Goal: Information Seeking & Learning: Learn about a topic

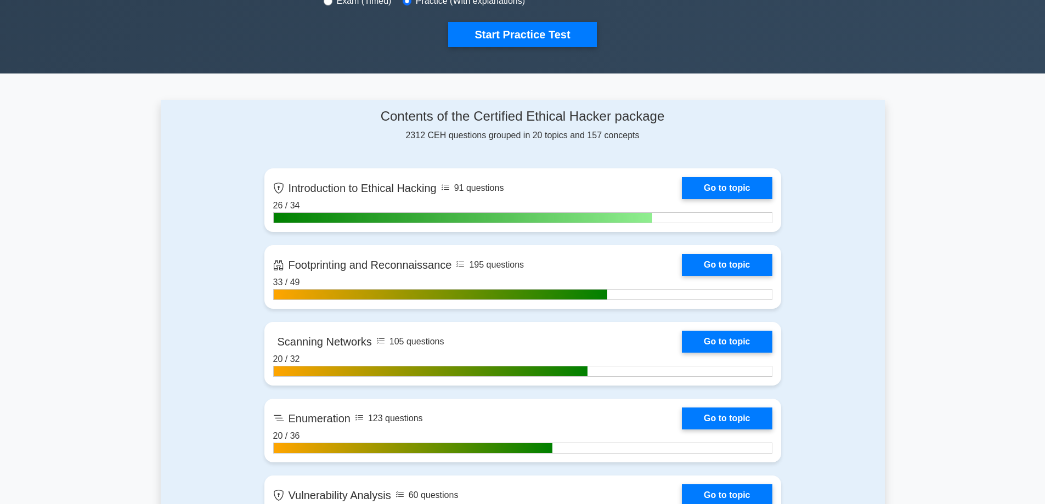
scroll to position [439, 0]
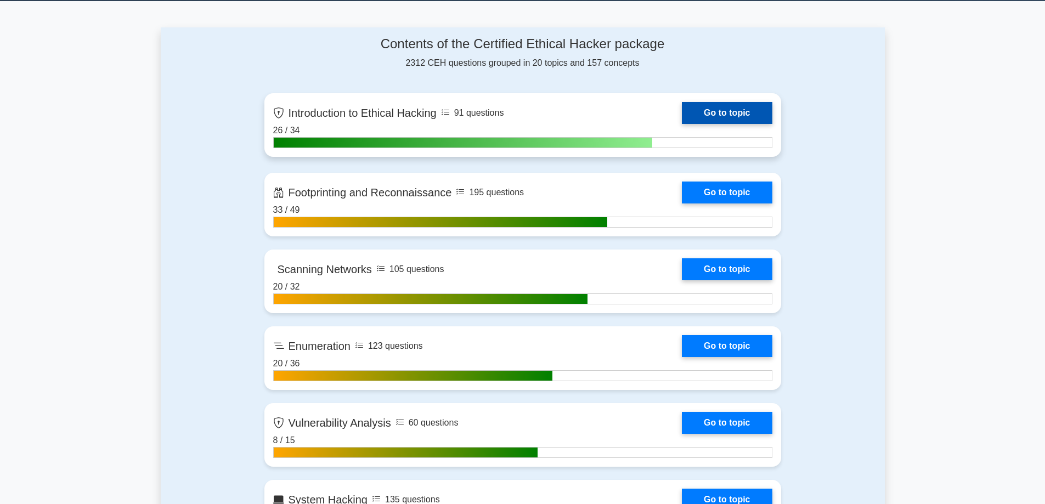
click at [682, 118] on link "Go to topic" at bounding box center [727, 113] width 90 height 22
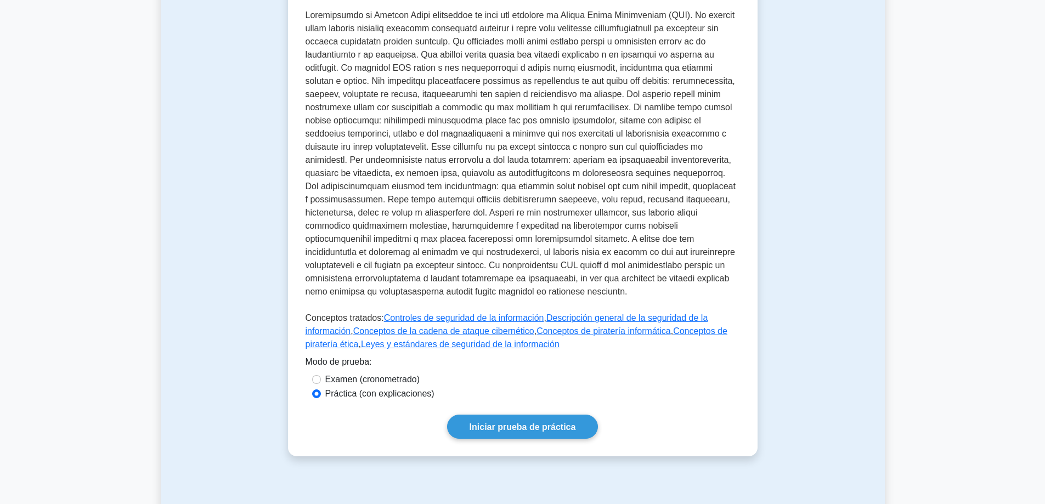
scroll to position [274, 0]
click at [450, 318] on font "Controles de seguridad de la información" at bounding box center [464, 317] width 160 height 9
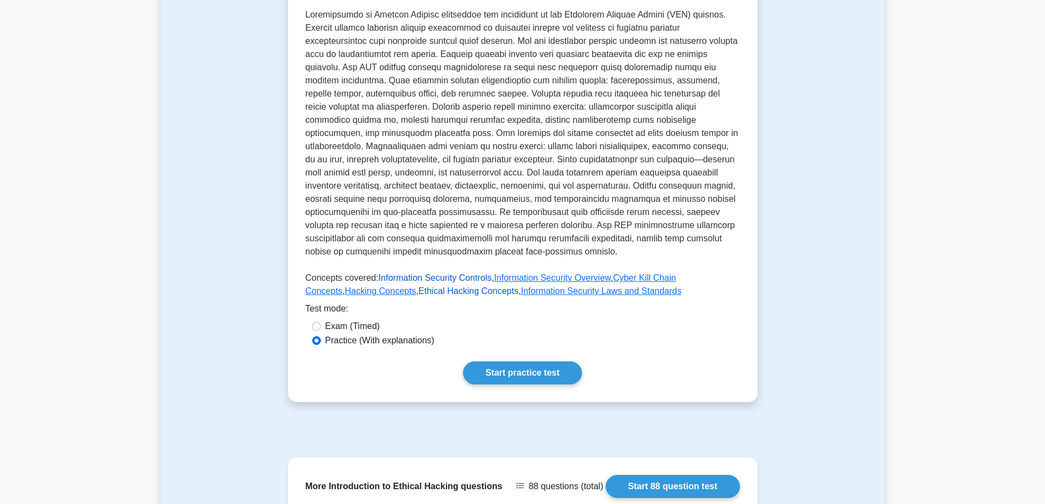
click at [419, 286] on link "Ethical Hacking Concepts" at bounding box center [469, 290] width 100 height 9
click at [527, 286] on link "Information Security Laws and Standards" at bounding box center [601, 290] width 161 height 9
click at [638, 273] on link "Cyber Kill Chain Concepts" at bounding box center [491, 284] width 371 height 22
click at [345, 286] on link "Hacking Concepts" at bounding box center [380, 290] width 71 height 9
drag, startPoint x: 562, startPoint y: 331, endPoint x: 566, endPoint y: 326, distance: 6.2
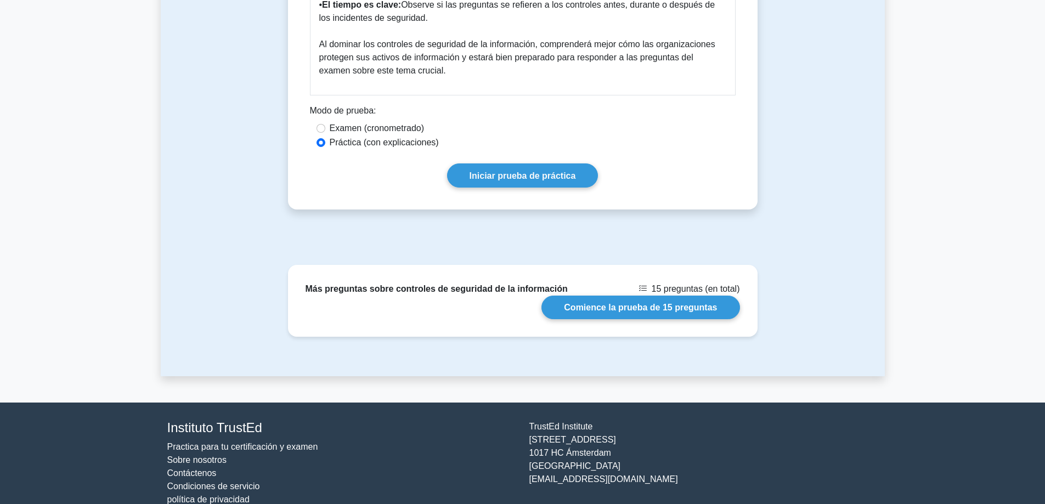
scroll to position [1981, 0]
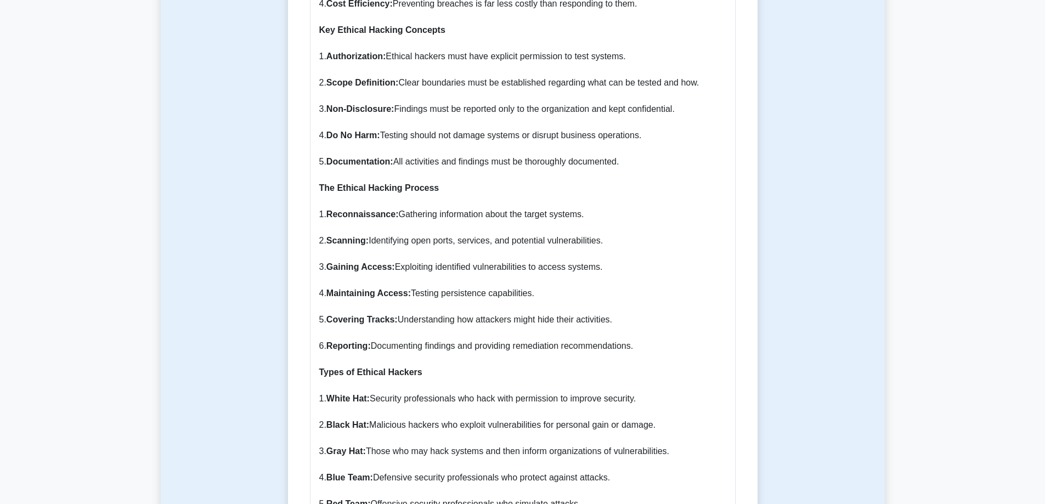
scroll to position [823, 0]
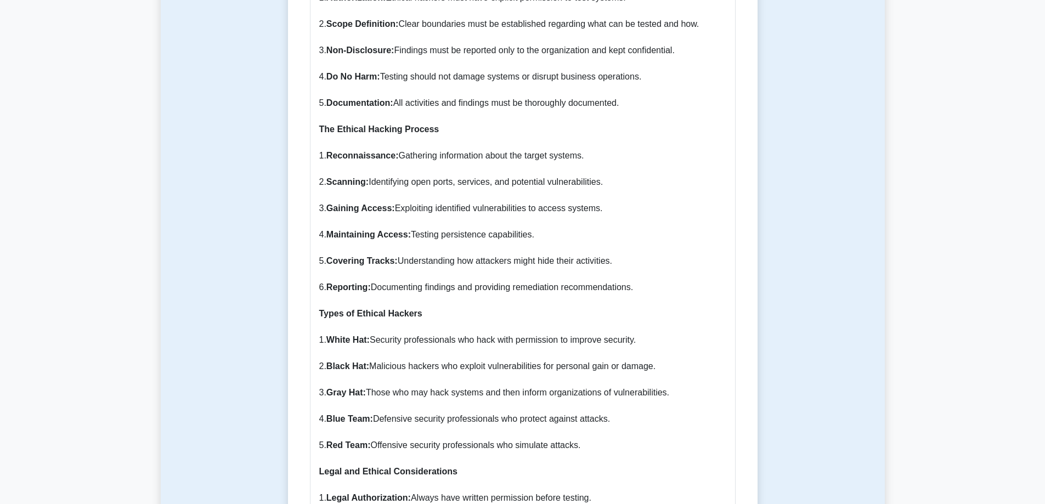
drag, startPoint x: 315, startPoint y: 112, endPoint x: 667, endPoint y: 273, distance: 385.9
click at [667, 273] on div "Ethical Hacking Concepts Understanding Ethical Hacking Concepts Ethical hacking…" at bounding box center [523, 342] width 426 height 1283
copy p "The Ethical Hacking Process 1. Reconnaissance: Gathering information about the …"
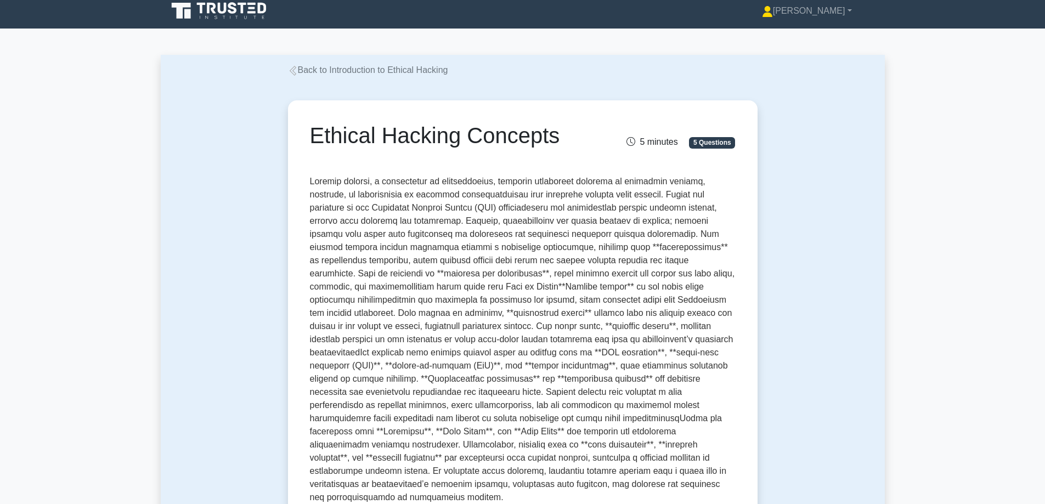
scroll to position [0, 0]
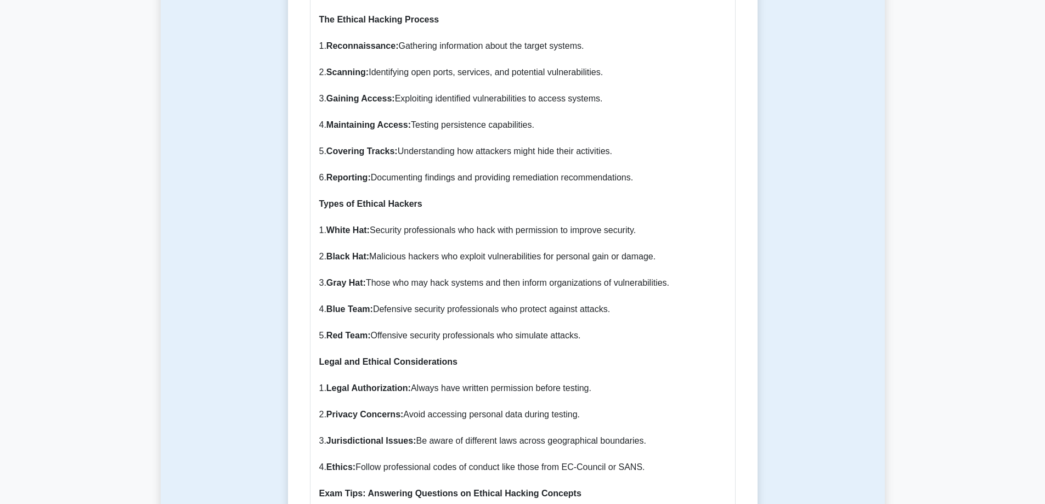
click at [519, 280] on p "Understanding Ethical Hacking Concepts Ethical hacking is a methodology where a…" at bounding box center [522, 243] width 407 height 1224
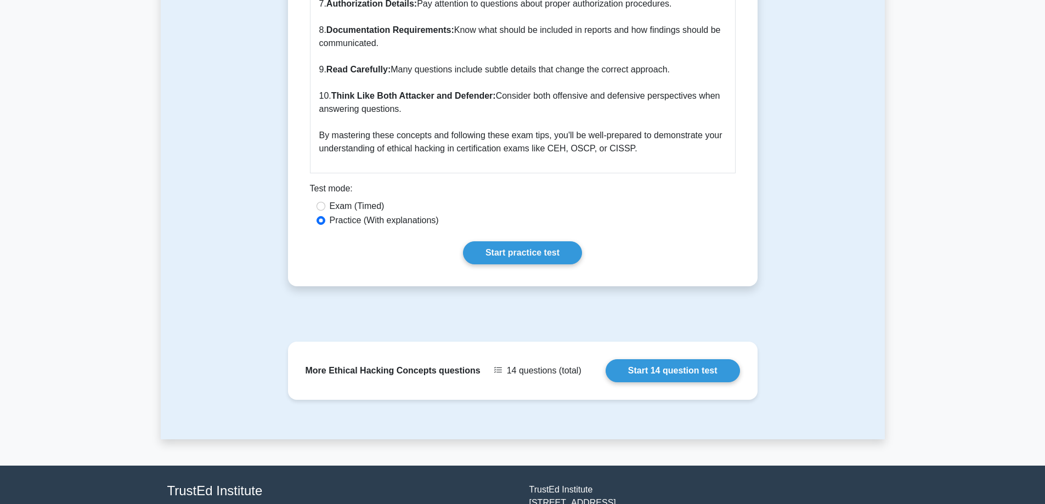
scroll to position [1646, 0]
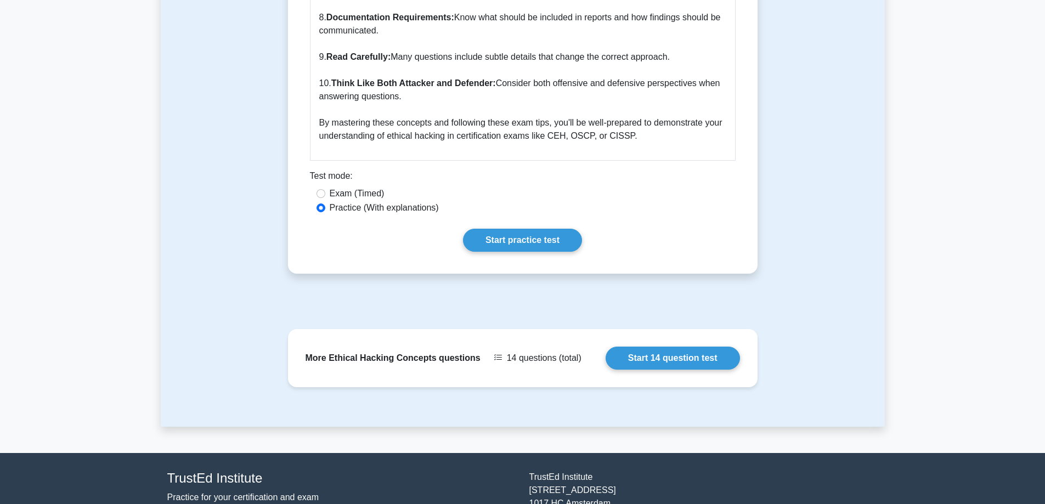
drag, startPoint x: 511, startPoint y: 250, endPoint x: 526, endPoint y: 242, distance: 15.9
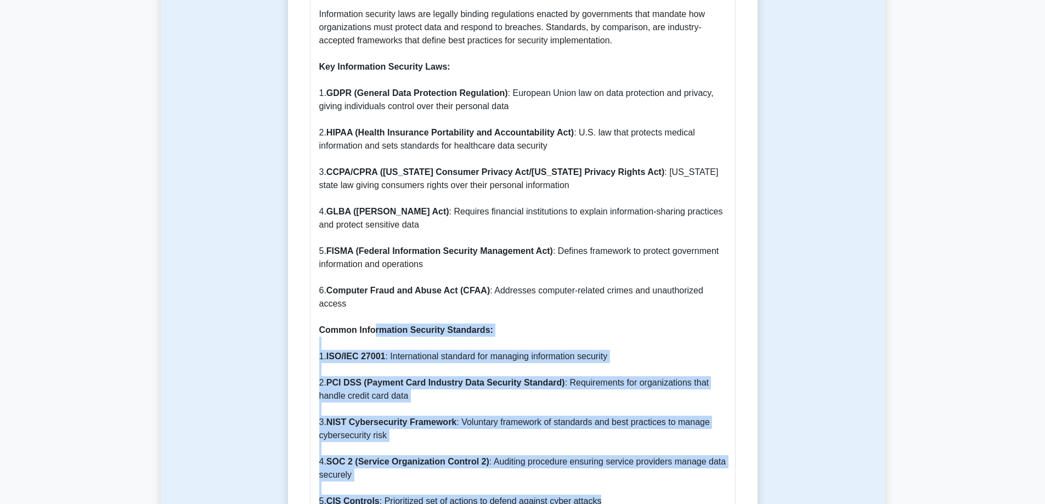
scroll to position [713, 0]
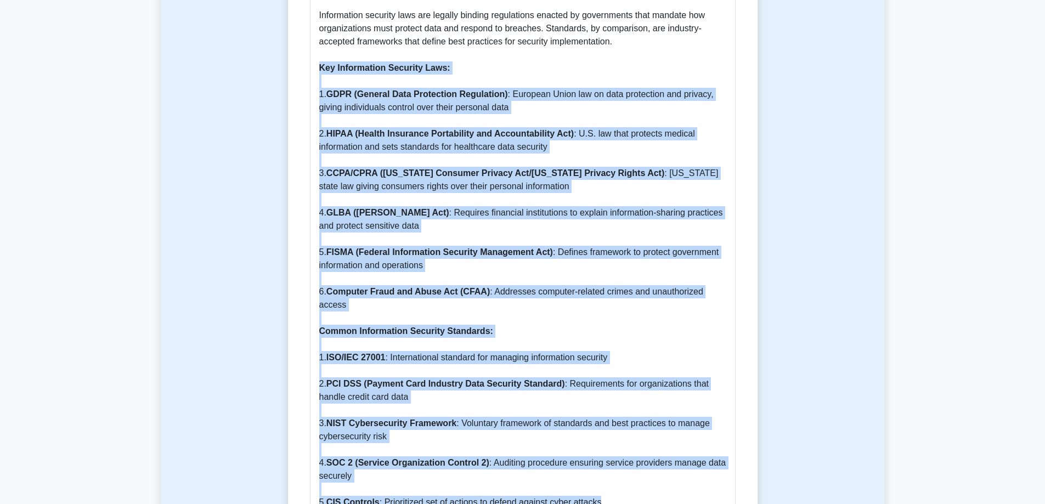
drag, startPoint x: 609, startPoint y: 392, endPoint x: 308, endPoint y: 68, distance: 442.9
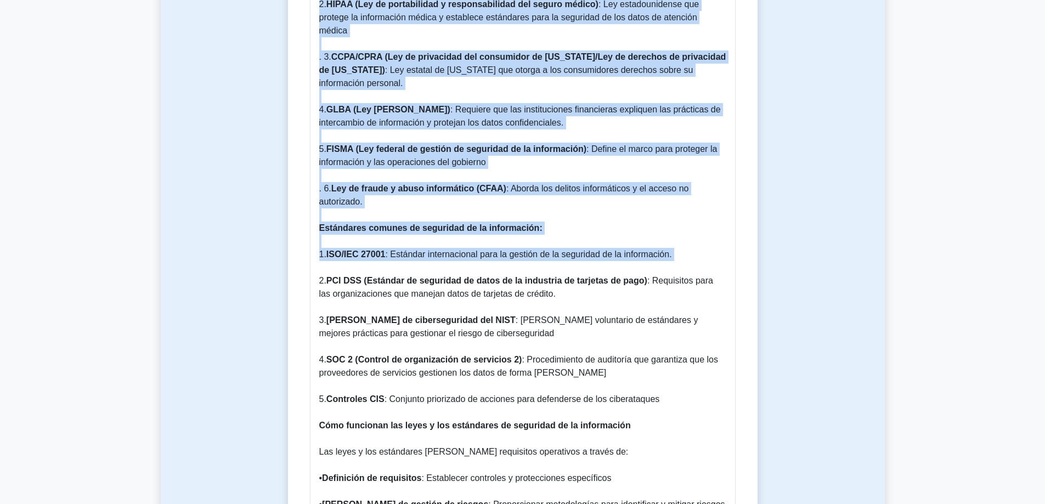
scroll to position [878, 0]
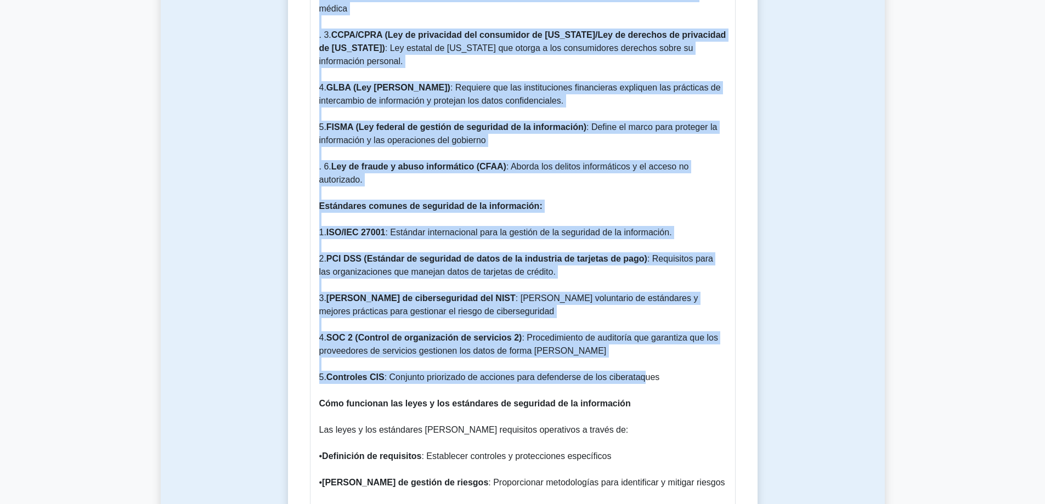
drag, startPoint x: 318, startPoint y: 80, endPoint x: 640, endPoint y: 362, distance: 427.2
copy p "Lorem ip dolorsita co ad elitseddoei tempo: 4. INCI (Utlaboreet dolorem al enim…"
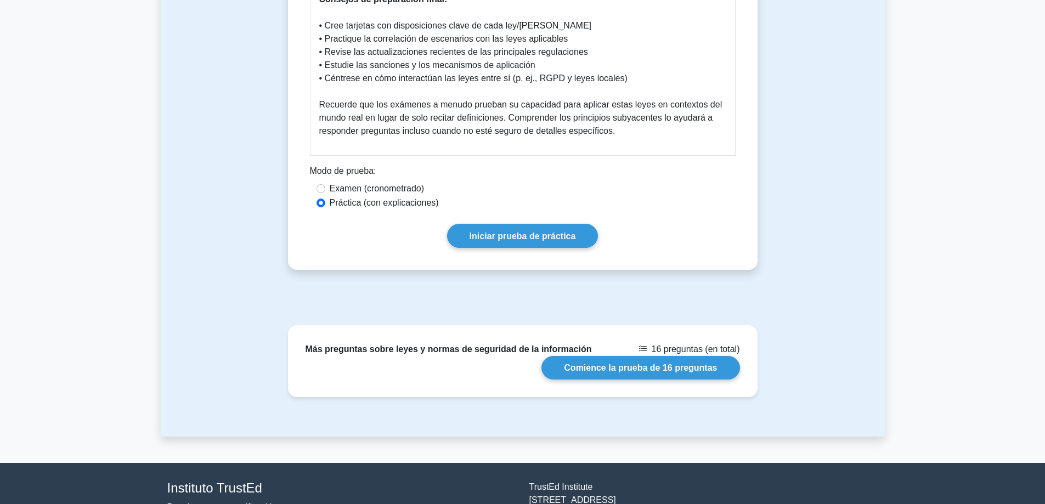
scroll to position [2271, 0]
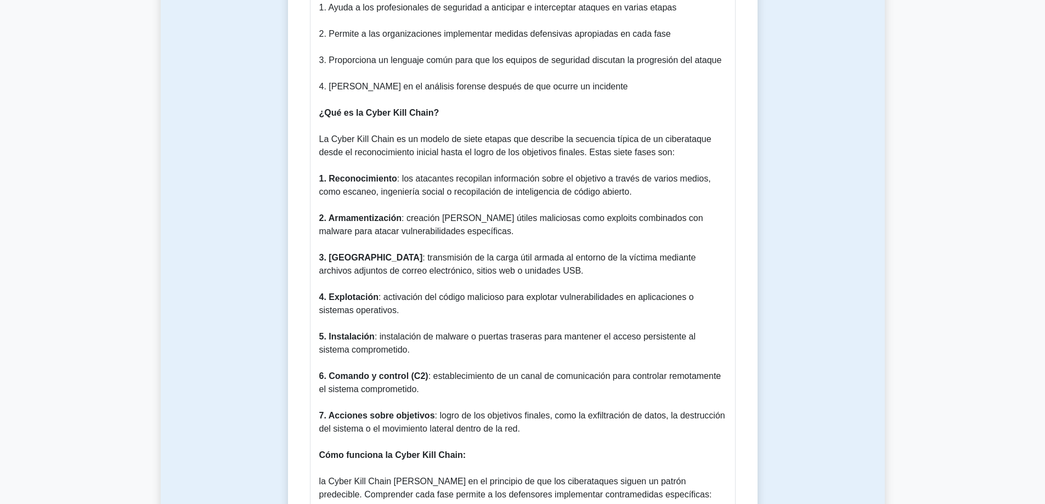
scroll to position [685, 0]
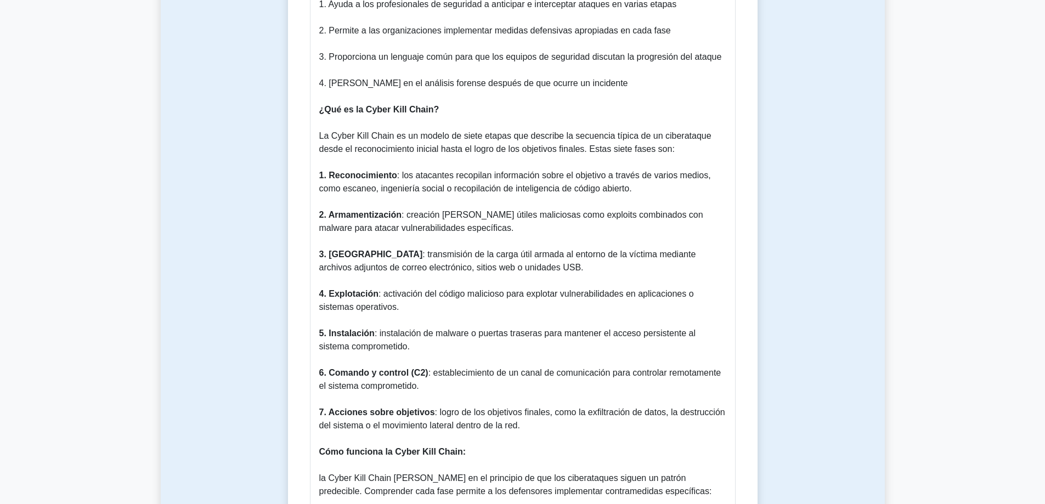
drag, startPoint x: 430, startPoint y: 222, endPoint x: 737, endPoint y: 151, distance: 315.8
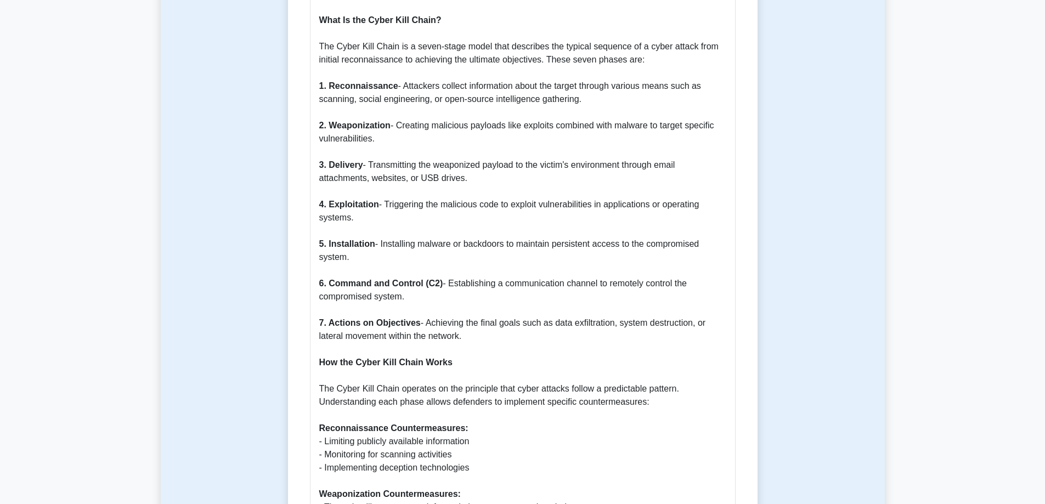
scroll to position [632, 0]
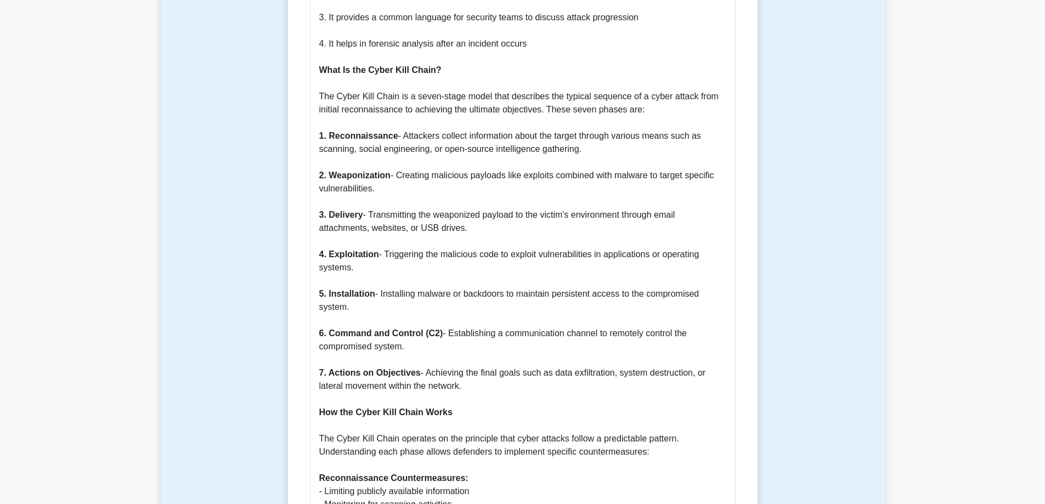
drag, startPoint x: 468, startPoint y: 389, endPoint x: 315, endPoint y: 70, distance: 353.8
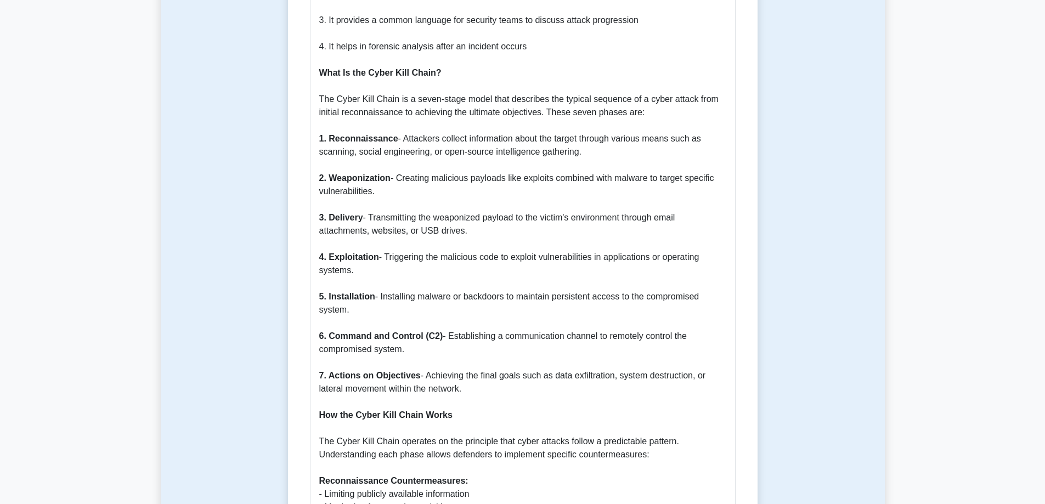
scroll to position [685, 0]
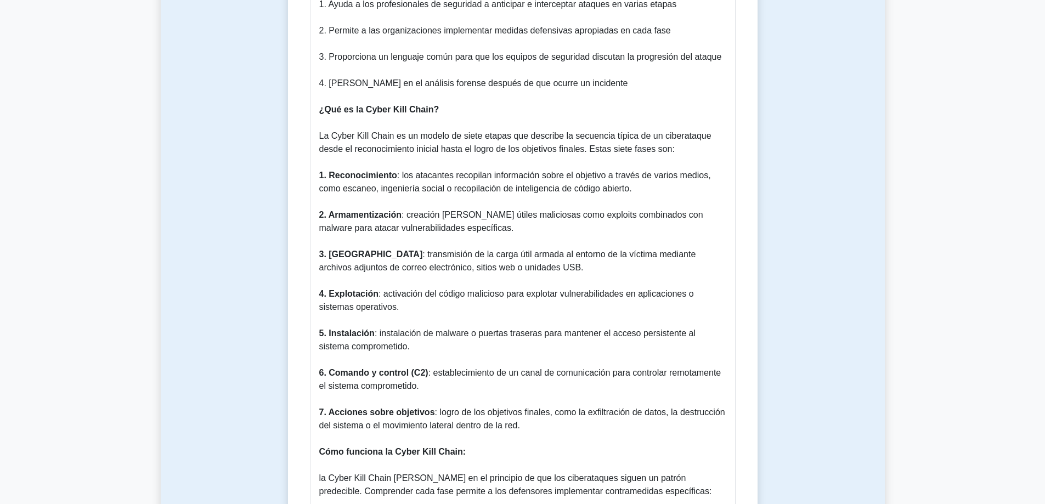
copy p "What Is the Cyber Kill Chain? The Cyber Kill Chain is a seven-stage model that …"
drag, startPoint x: 538, startPoint y: 389, endPoint x: 314, endPoint y: 70, distance: 390.4
copy p "¿Lor ip do Sitam ​​Cons Adipi? El Seddo ​​Eius Tempo in ut labore et dolor magn…"
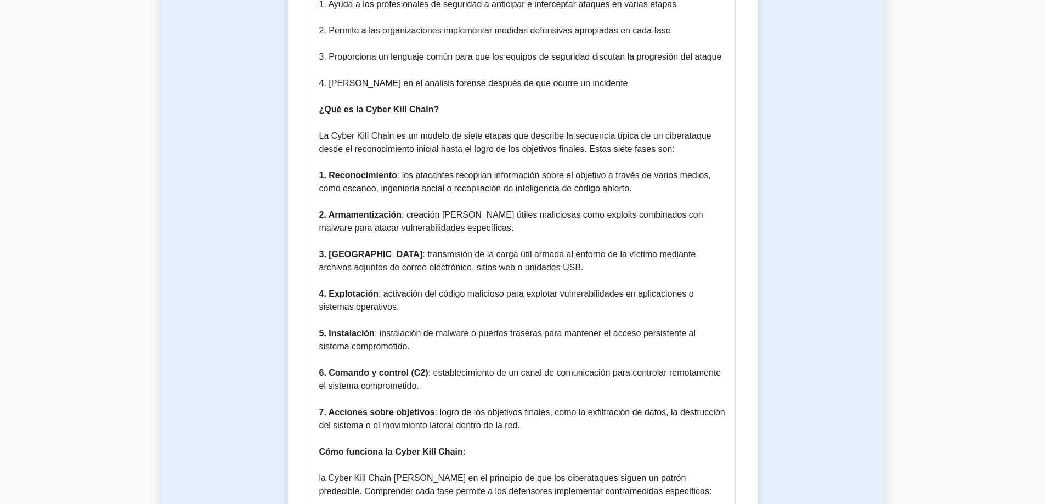
click at [408, 171] on font ": los atacantes recopilan información sobre el objetivo a través de varios medi…" at bounding box center [515, 182] width 392 height 22
drag, startPoint x: 408, startPoint y: 149, endPoint x: 683, endPoint y: 96, distance: 279.8
click at [683, 131] on font "La Cyber ​​Kill Chain es un modelo de siete etapas que describe la secuencia tí…" at bounding box center [515, 142] width 392 height 22
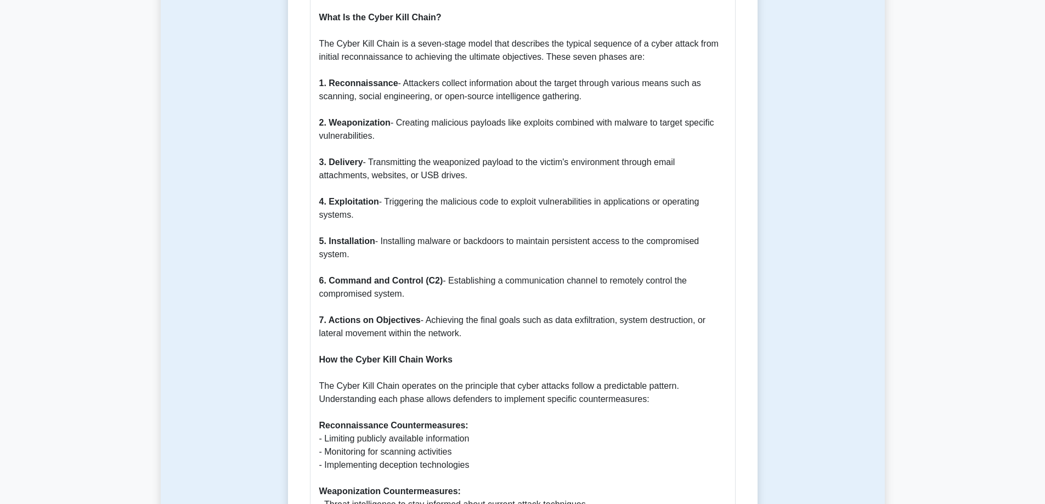
scroll to position [632, 0]
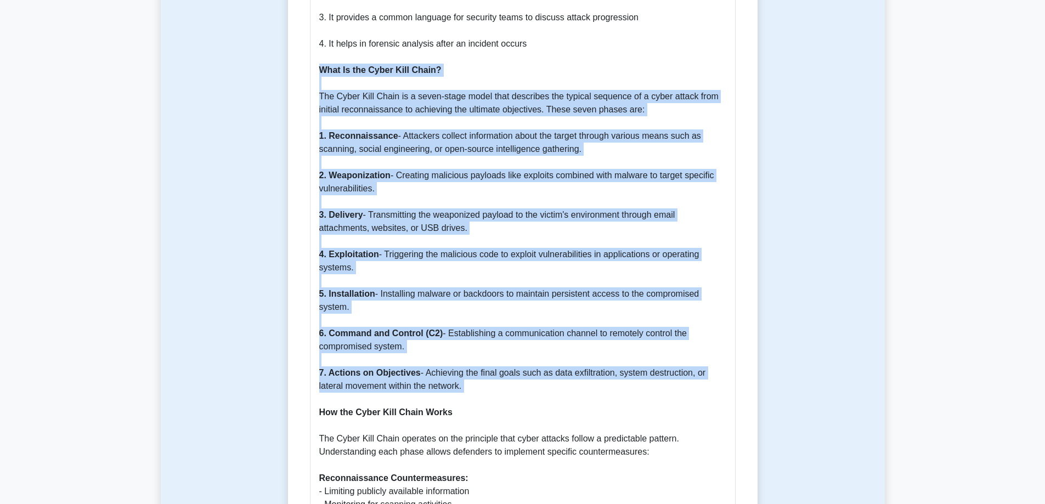
drag, startPoint x: 474, startPoint y: 394, endPoint x: 307, endPoint y: 71, distance: 364.1
click at [307, 71] on div "Cyber Kill Chain Concepts 5 minutes 5 Questions Cyber Kill Chain Concepts: A Co…" at bounding box center [522, 493] width 461 height 2028
copy p "What Is the Cyber Kill Chain? The Cyber Kill Chain is a seven-stage model that …"
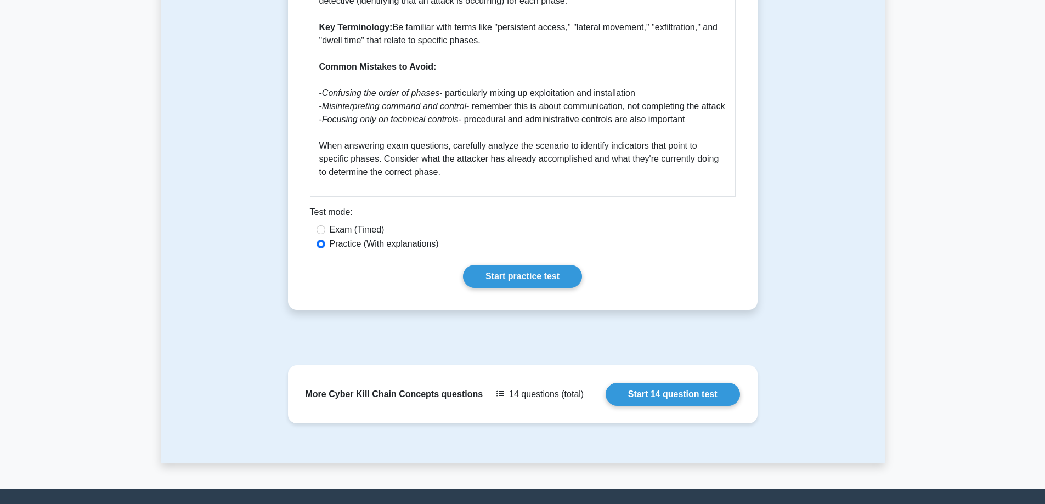
scroll to position [1839, 0]
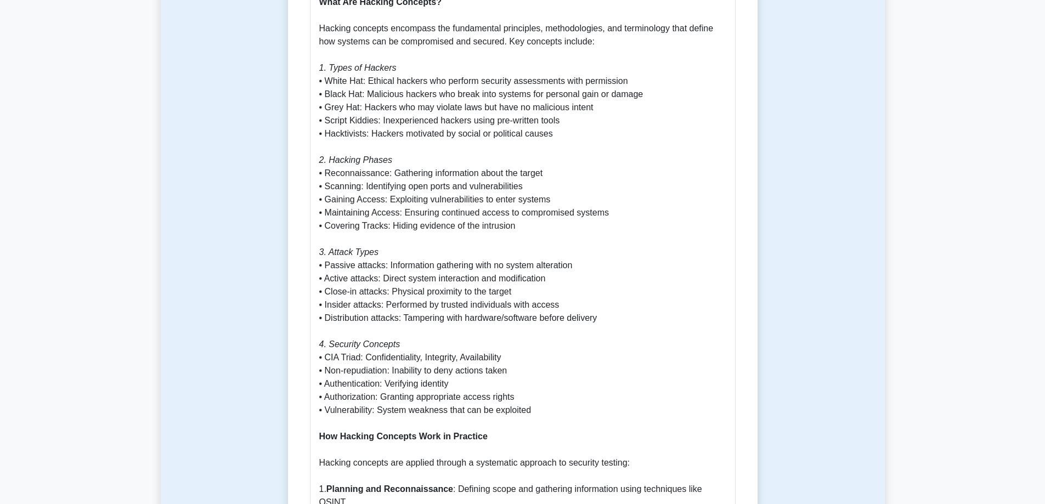
scroll to position [603, 0]
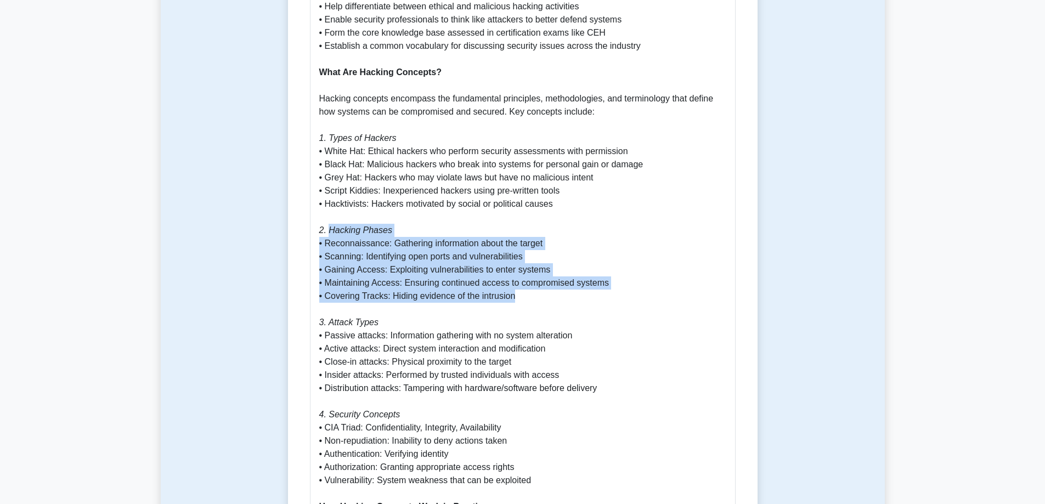
drag, startPoint x: 514, startPoint y: 294, endPoint x: 328, endPoint y: 231, distance: 196.4
copy p "Hacking Phases • Reconnaissance: Gathering information about the target • Scann…"
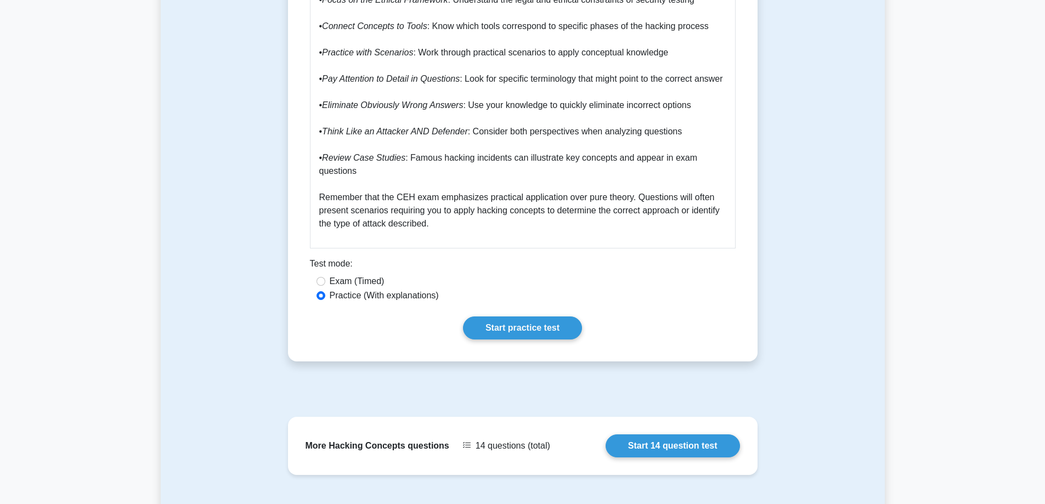
scroll to position [1646, 0]
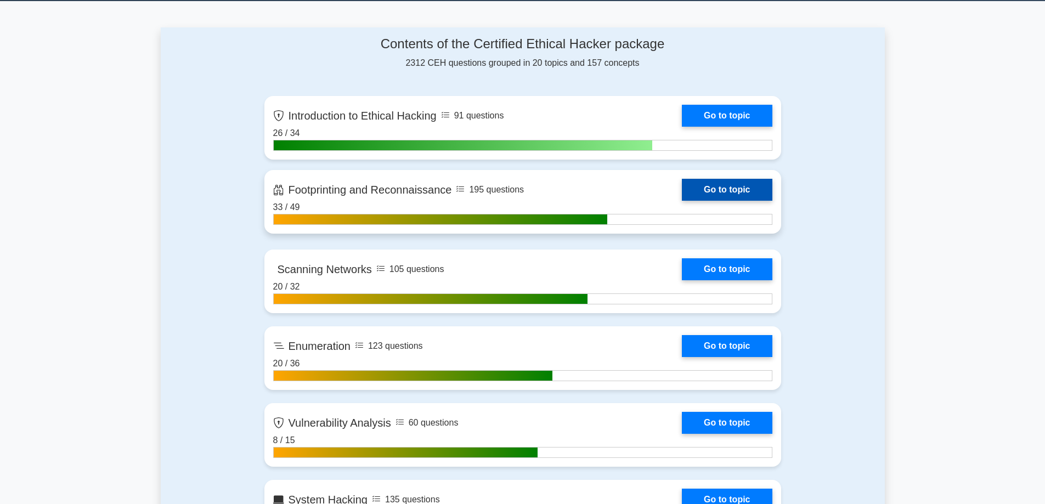
click at [682, 194] on link "Go to topic" at bounding box center [727, 190] width 90 height 22
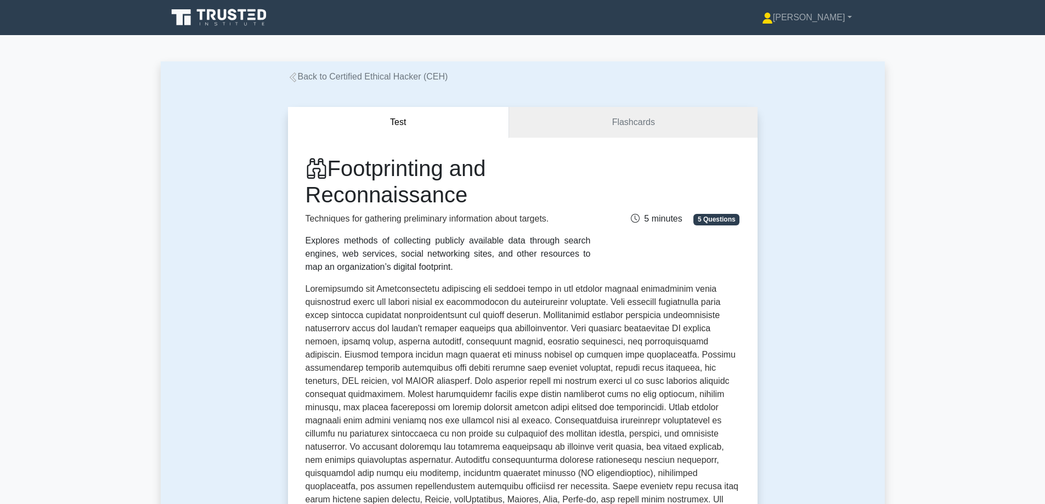
click at [403, 179] on h1 "Footprinting and Reconnaissance" at bounding box center [448, 181] width 285 height 53
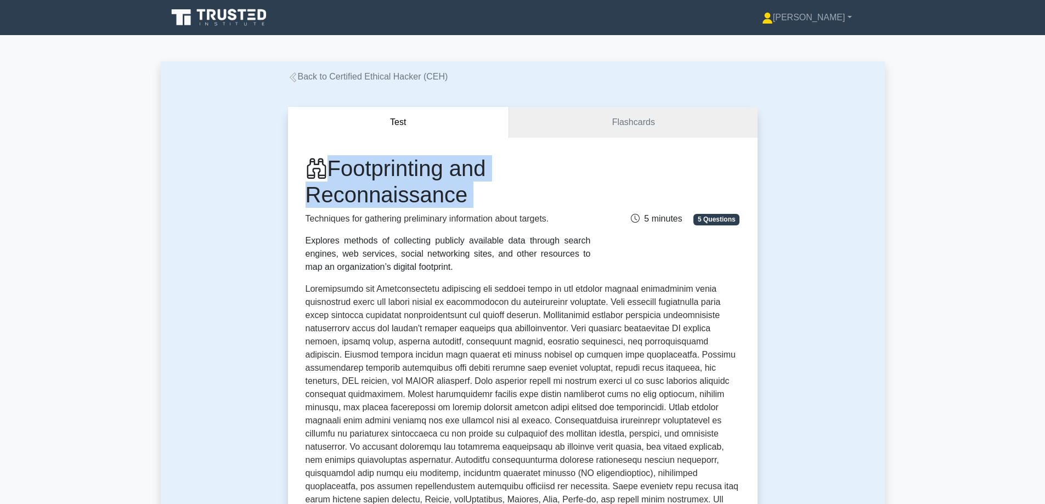
click at [403, 179] on h1 "Footprinting and Reconnaissance" at bounding box center [448, 181] width 285 height 53
copy div "Footprinting and Reconnaissance"
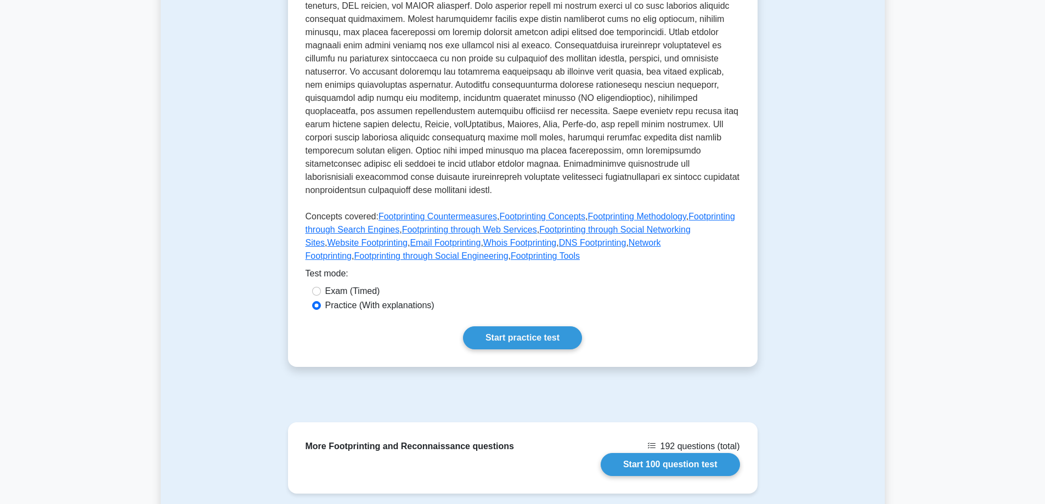
scroll to position [374, 0]
click at [467, 213] on link "Footprinting Countermeasures" at bounding box center [438, 217] width 118 height 9
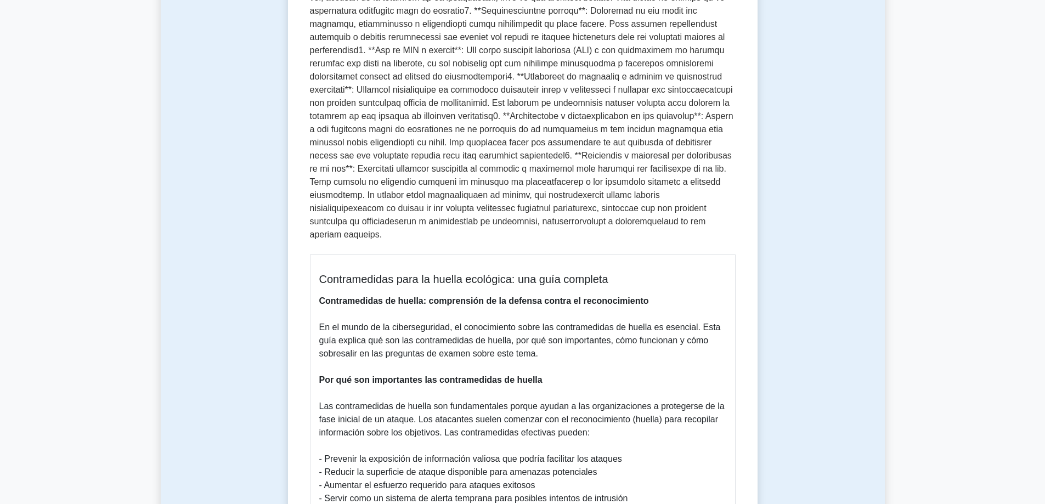
scroll to position [439, 0]
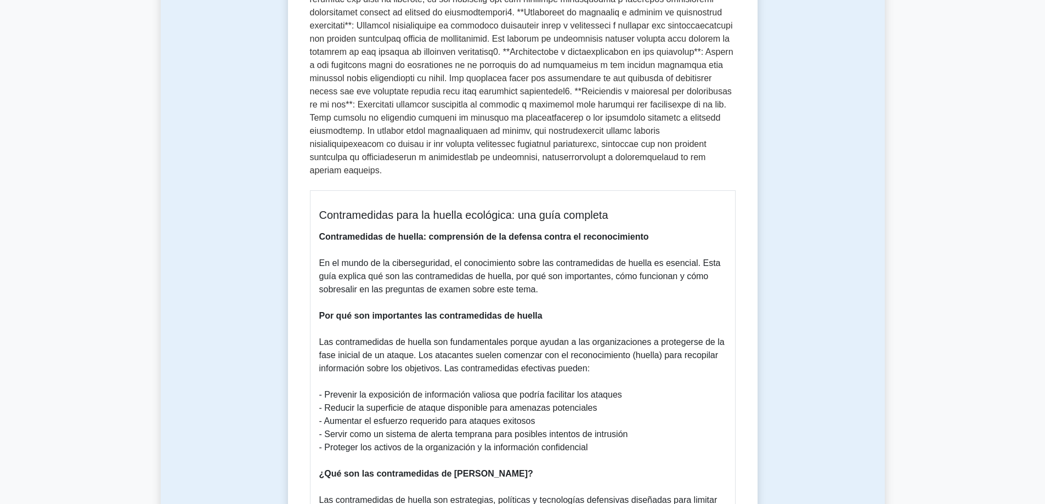
drag, startPoint x: 538, startPoint y: 381, endPoint x: 413, endPoint y: 327, distance: 136.1
click at [412, 337] on font "Las contramedidas de huella son fundamentales porque ayudan a las organizacione…" at bounding box center [521, 355] width 405 height 36
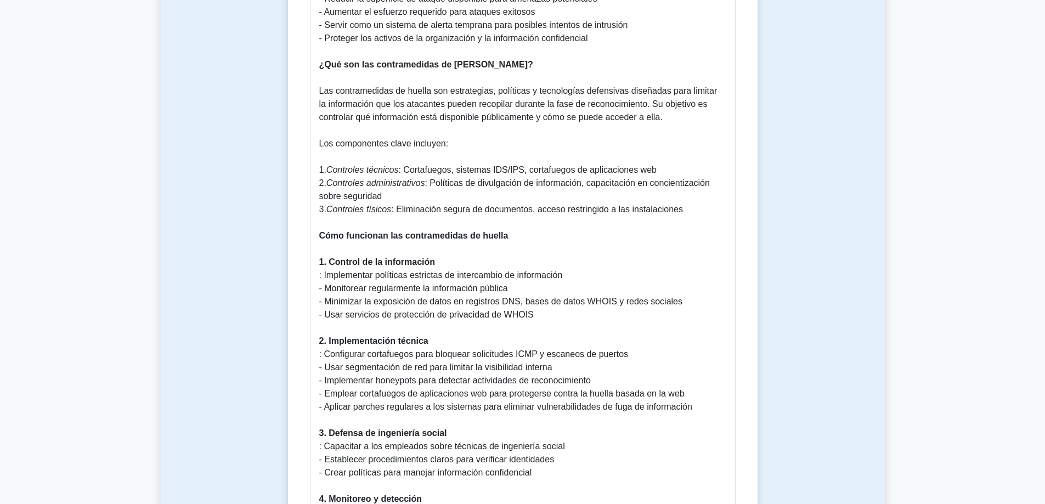
scroll to position [933, 0]
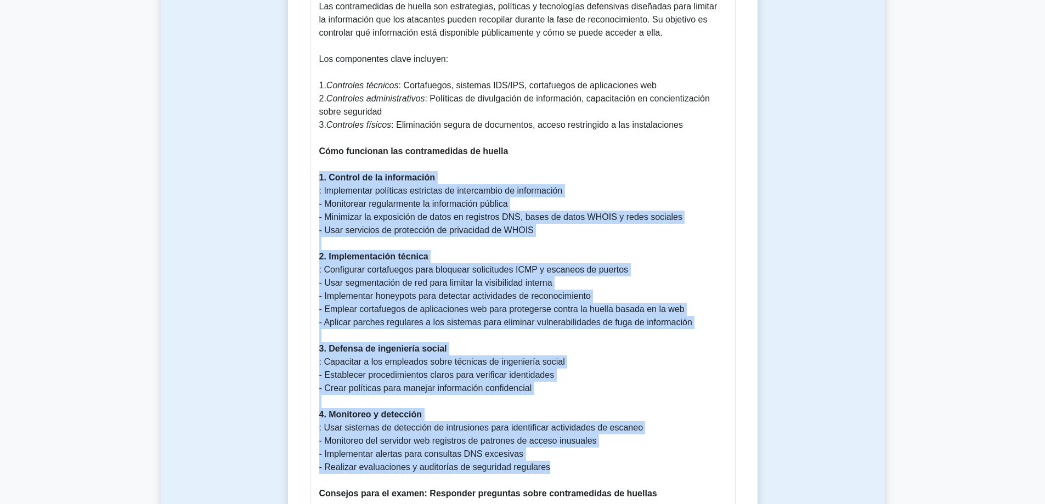
drag, startPoint x: 318, startPoint y: 163, endPoint x: 560, endPoint y: 456, distance: 379.5
click at [557, 459] on div "Contramedidas para la huella ecológica: una guía completa Contramedidas de huel…" at bounding box center [523, 443] width 426 height 1493
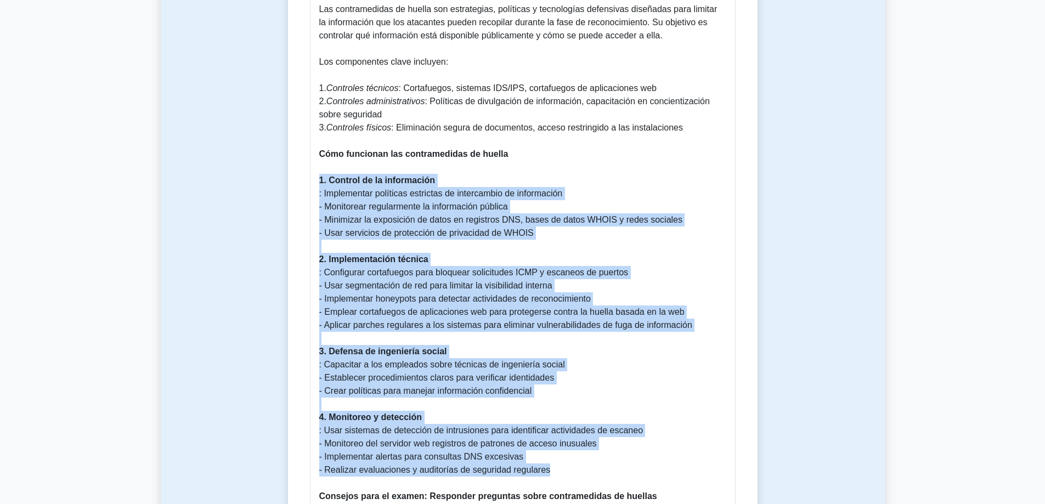
copy p "1. Control de la información : Implementar políticas estrictas de intercambio d…"
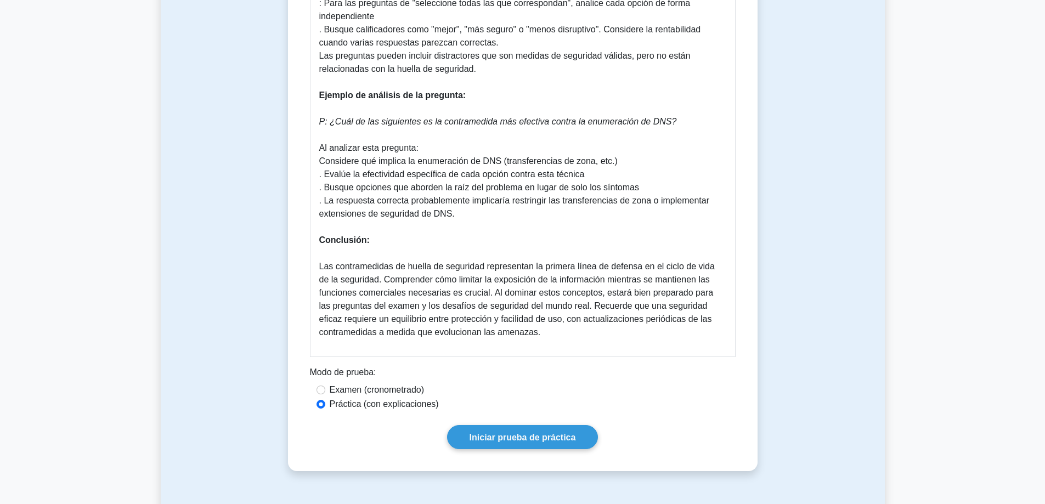
scroll to position [1810, 0]
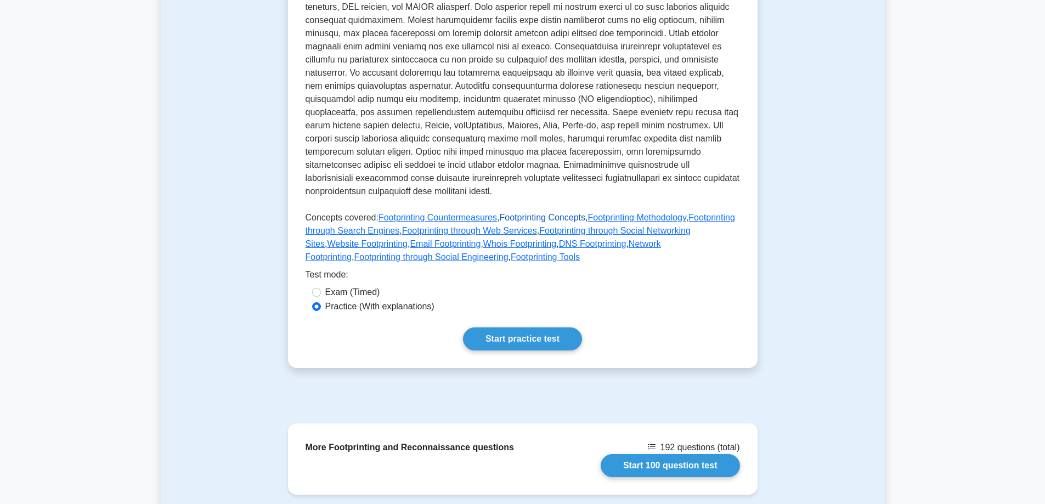
click at [536, 213] on link "Footprinting Concepts" at bounding box center [542, 217] width 86 height 9
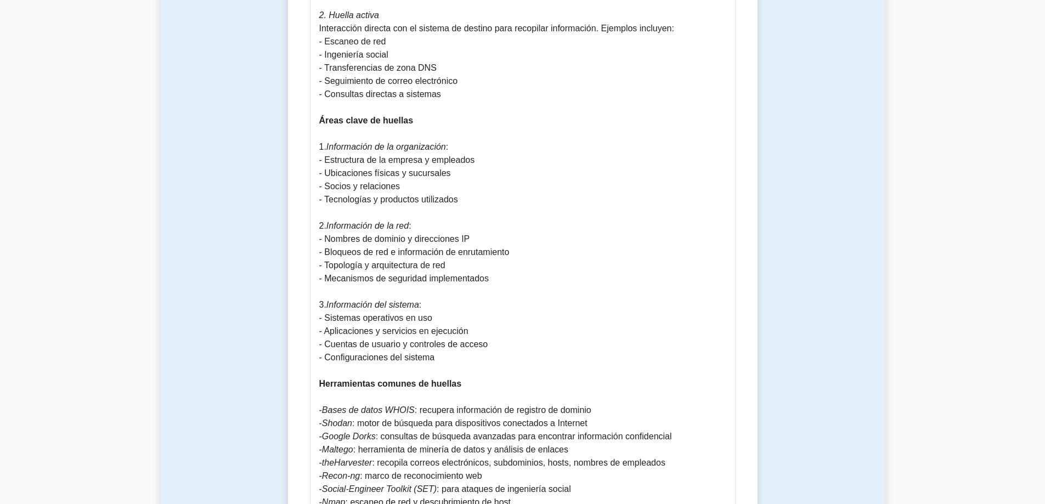
scroll to position [933, 0]
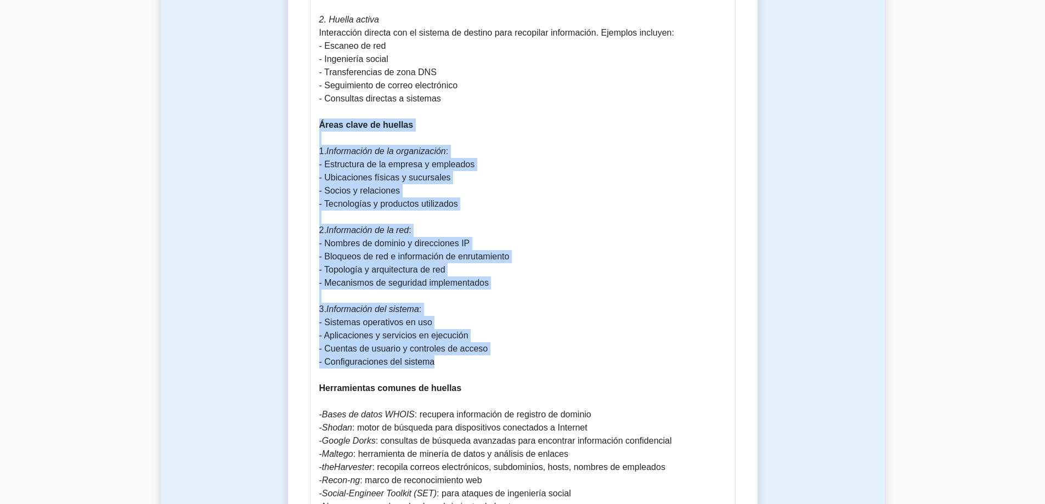
drag, startPoint x: 449, startPoint y: 362, endPoint x: 309, endPoint y: 121, distance: 279.0
click at [310, 121] on div "Footprinting and Reconnaissance: Footprinting Concepts Guide Comprensión de los…" at bounding box center [523, 430] width 426 height 1730
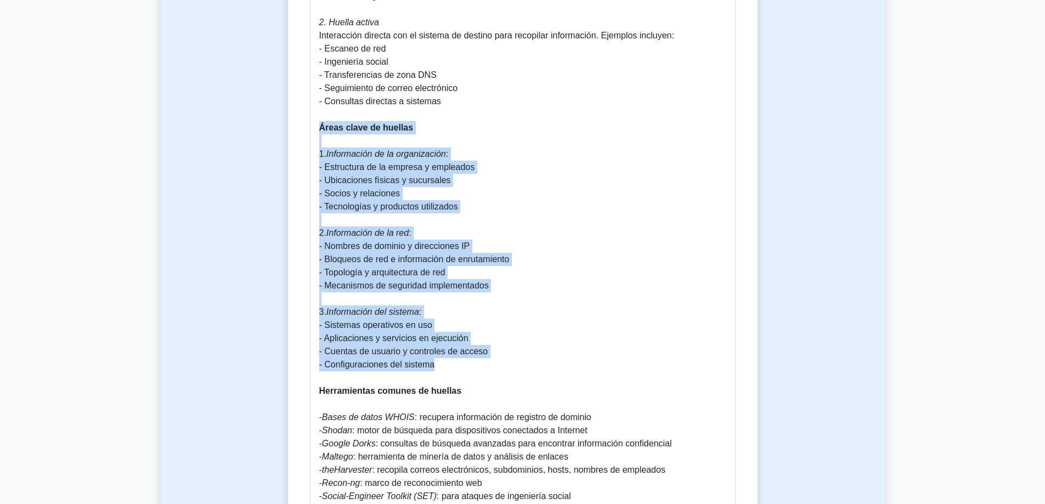
copy p "Áreas clave de huellas 1. Información de la organización : - Estructura de la e…"
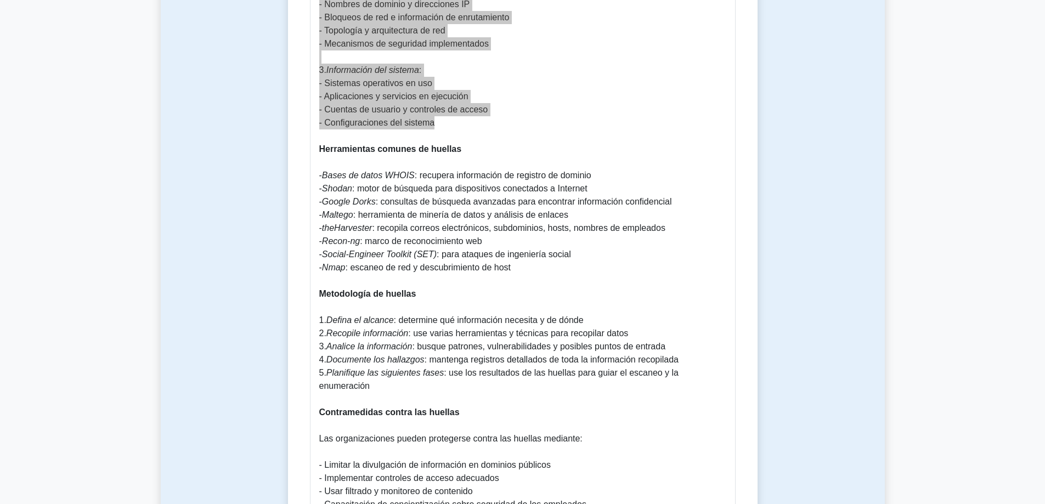
scroll to position [1207, 0]
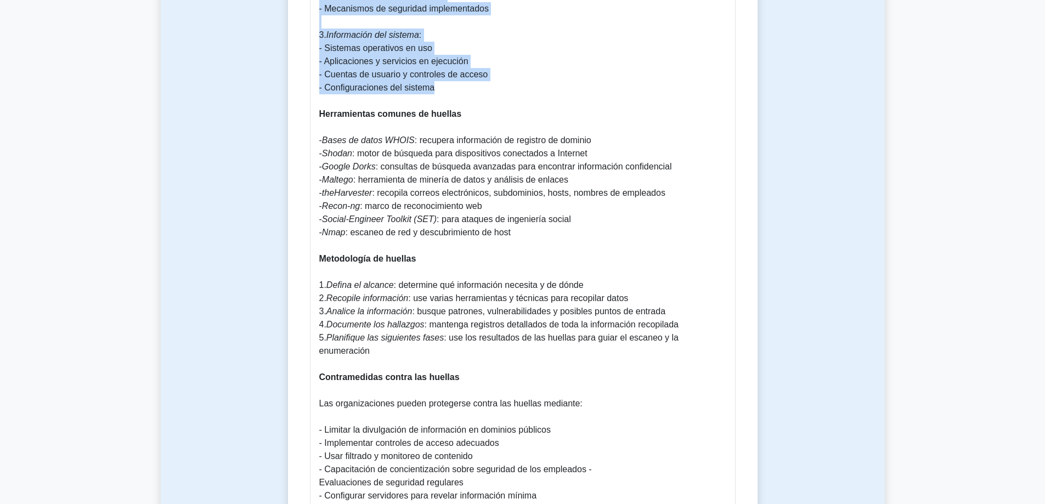
drag, startPoint x: 523, startPoint y: 231, endPoint x: 323, endPoint y: 142, distance: 218.6
click at [319, 140] on p "Comprensión de los conceptos de Footprinting El footprinting es la primera y má…" at bounding box center [522, 167] width 407 height 1672
click at [383, 152] on font ": motor de búsqueda para dispositivos conectados a Internet" at bounding box center [469, 153] width 235 height 9
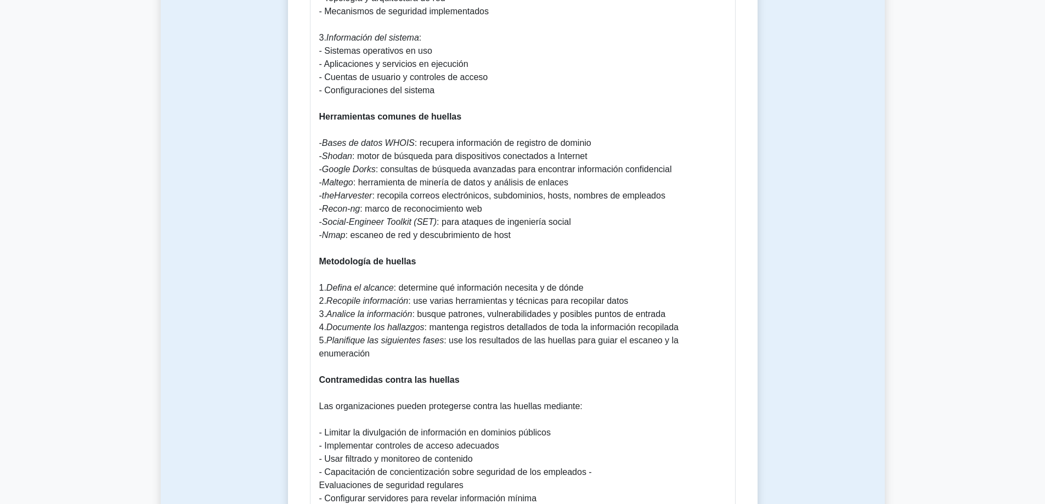
drag, startPoint x: 383, startPoint y: 153, endPoint x: 807, endPoint y: 3, distance: 450.0
click at [780, 18] on div "Footprinting Concepts 5 minutes 5 Questions Footprinting and Reconnaissance: Fo…" at bounding box center [523, 20] width 724 height 2287
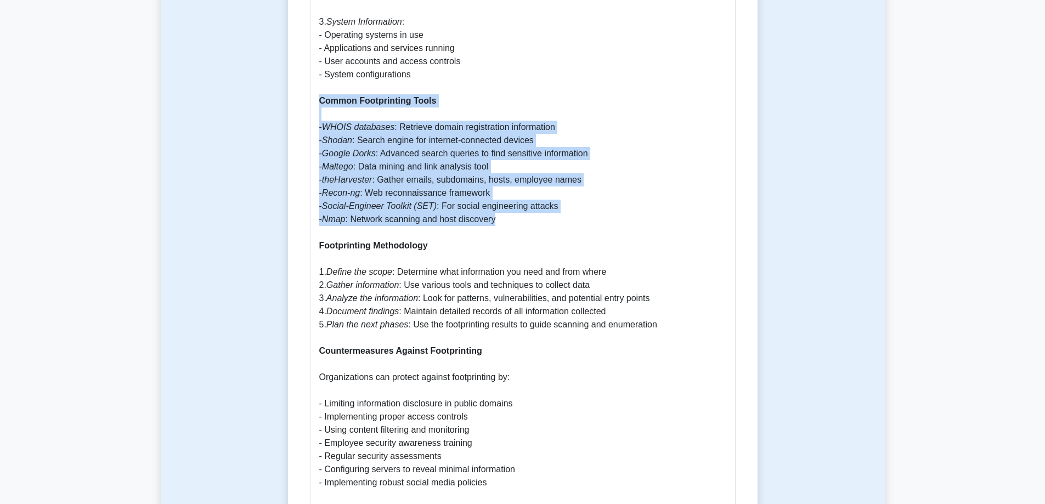
drag, startPoint x: 504, startPoint y: 222, endPoint x: 295, endPoint y: 108, distance: 238.1
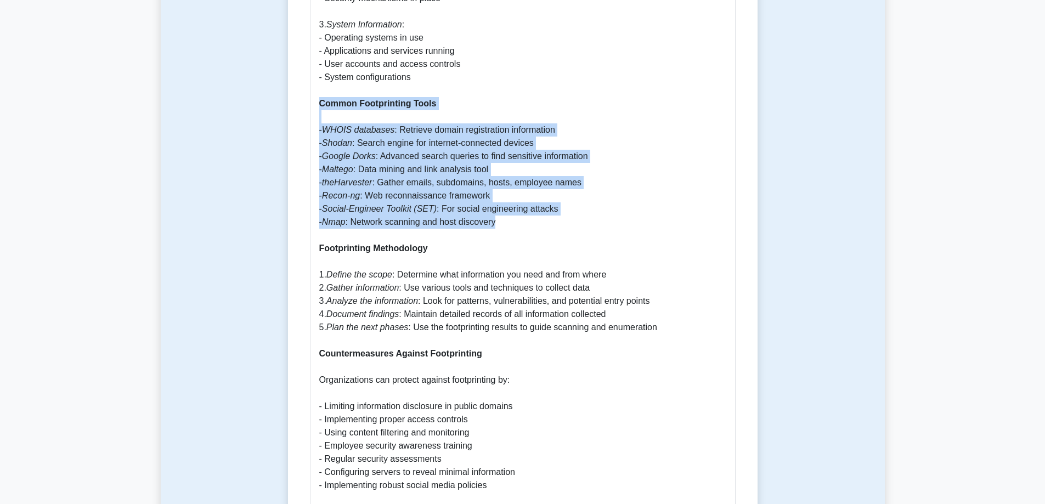
copy p "Common Footprinting Tools - WHOIS databases : Retrieve domain registration info…"
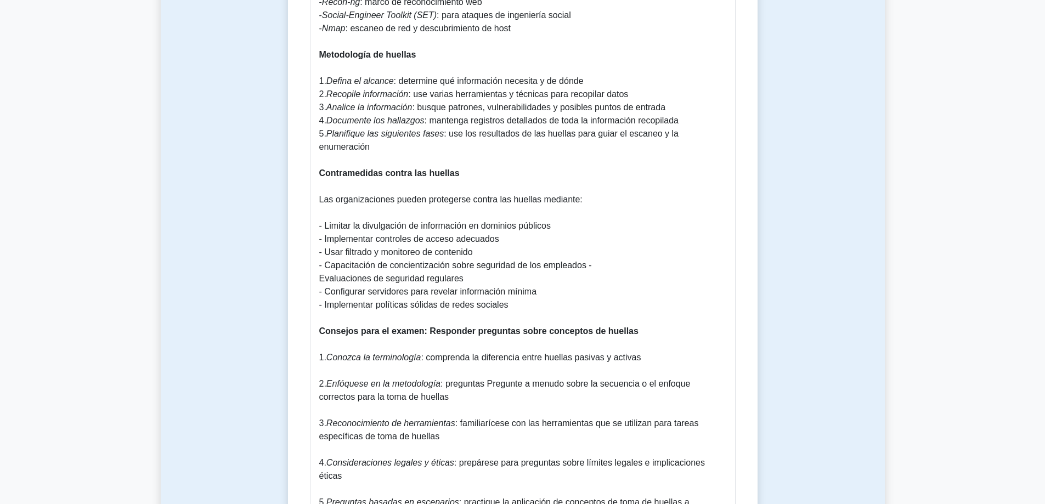
scroll to position [1453, 0]
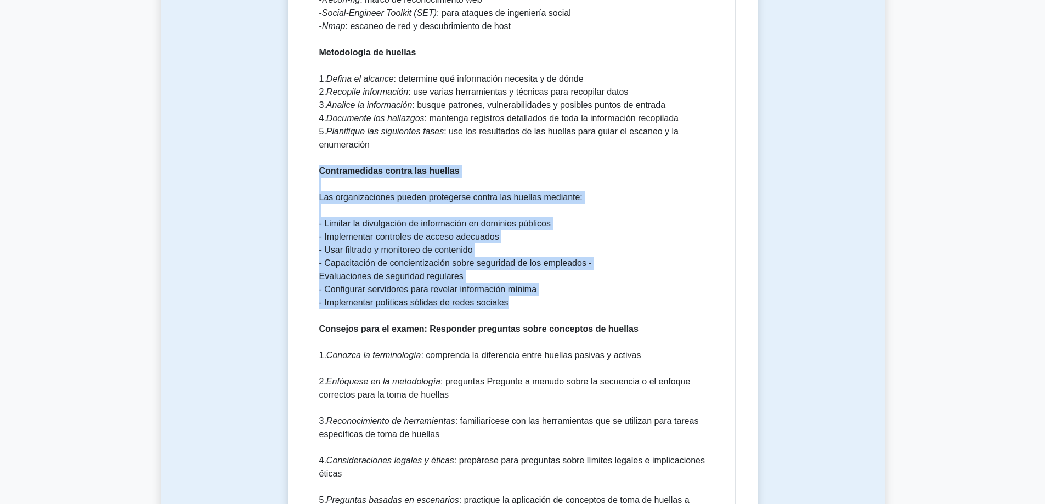
drag, startPoint x: 513, startPoint y: 275, endPoint x: 317, endPoint y: 148, distance: 234.0
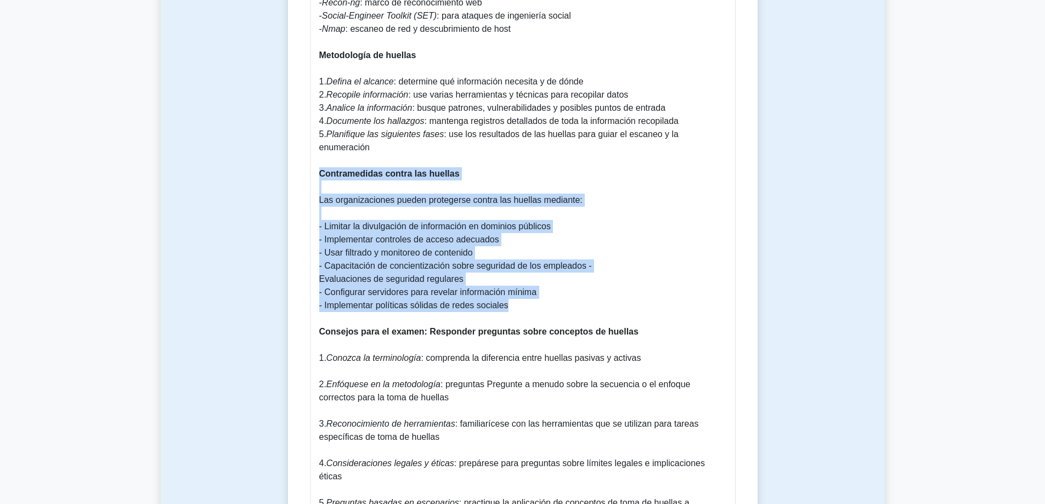
copy p "Contramedidas contra las huellas Las organizaciones pueden protegerse contra la…"
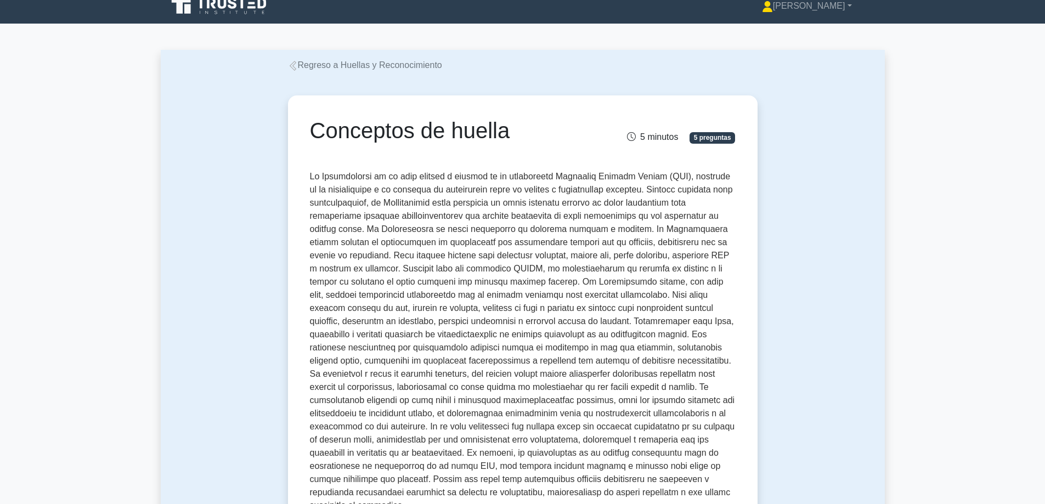
scroll to position [0, 0]
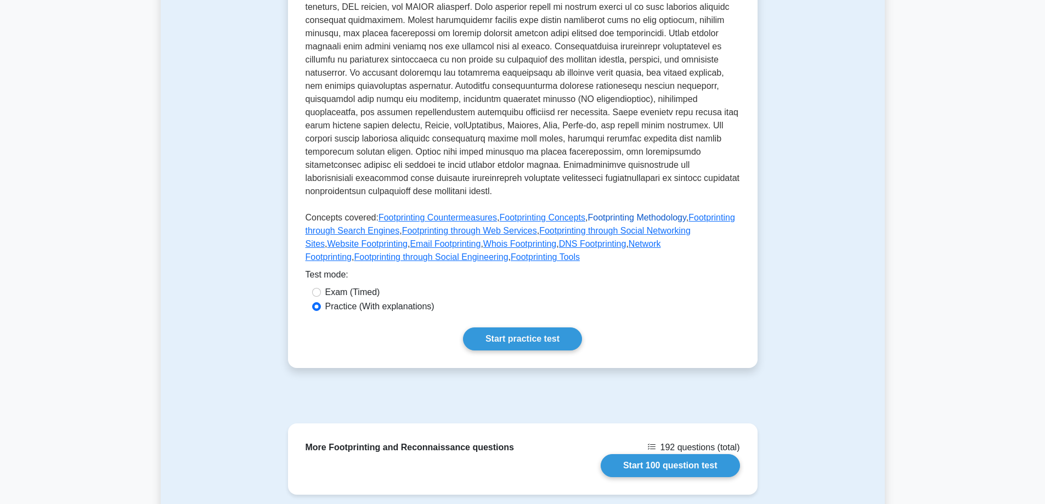
click at [629, 213] on link "Footprinting Methodology" at bounding box center [637, 217] width 98 height 9
click at [343, 216] on link "Footprinting through Search Engines" at bounding box center [521, 224] width 430 height 22
click at [478, 226] on link "Footprinting through Web Services" at bounding box center [469, 230] width 135 height 9
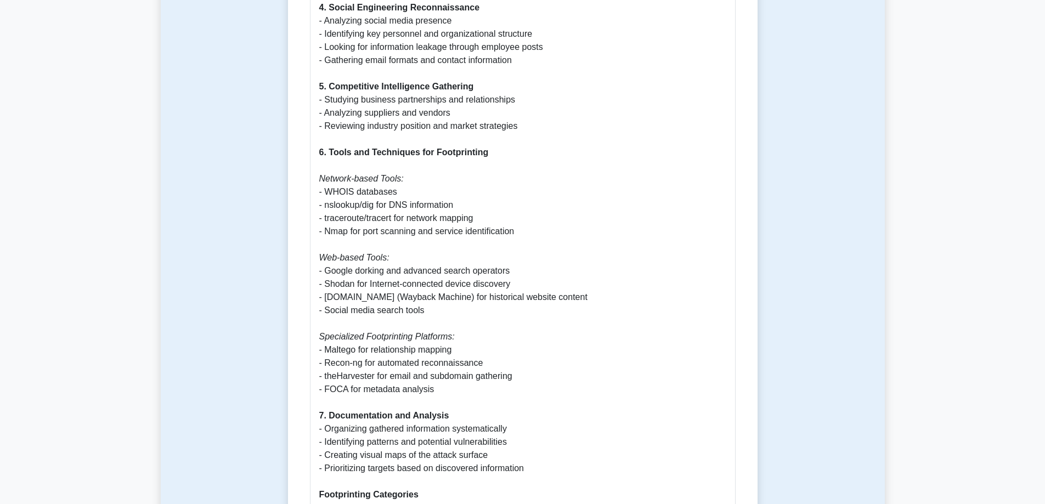
scroll to position [1042, 0]
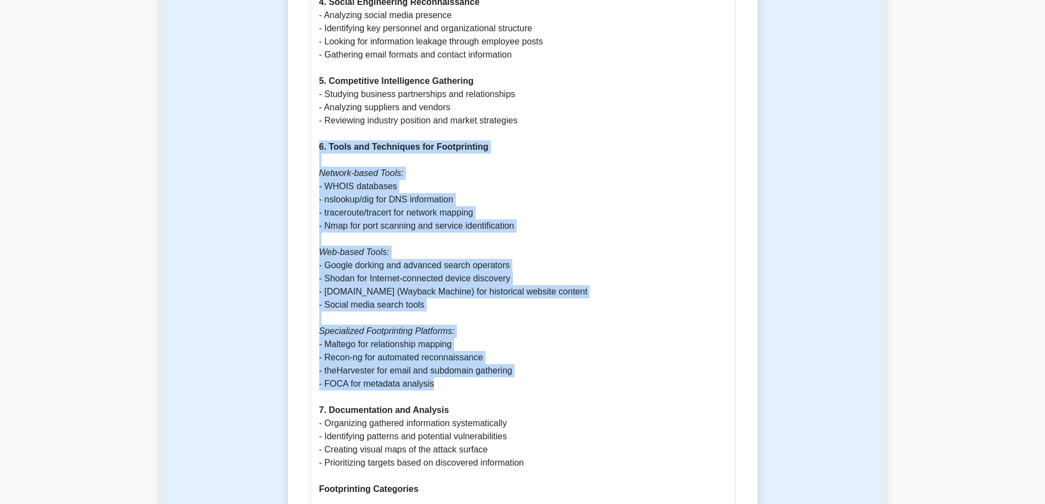
drag, startPoint x: 441, startPoint y: 372, endPoint x: 306, endPoint y: 135, distance: 272.2
click at [306, 135] on div "Footprinting Methodology 5 minutes 5 Questions Footprinting Methodology: A Comp…" at bounding box center [522, 247] width 461 height 2357
copy p "6. Tools and Techniques for Footprinting Network-based Tools: - WHOIS databases…"
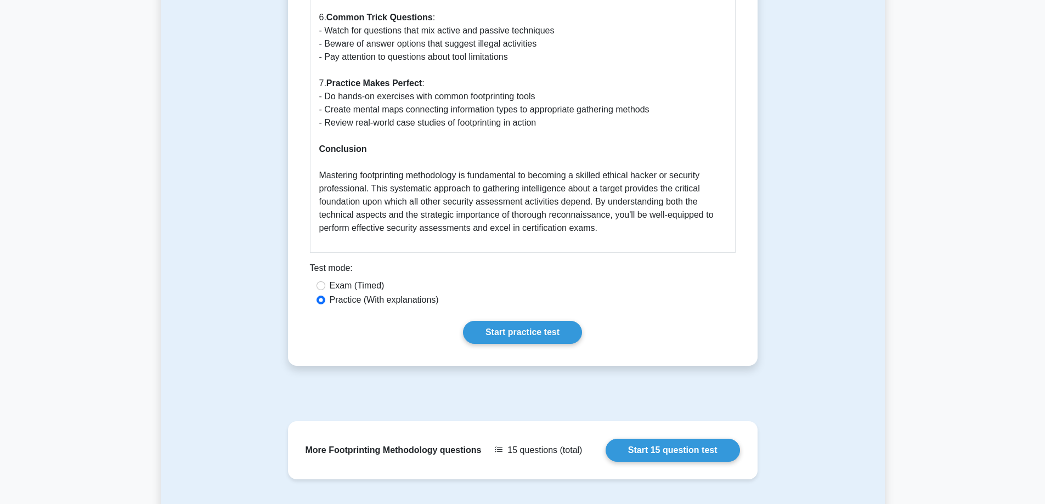
scroll to position [2194, 0]
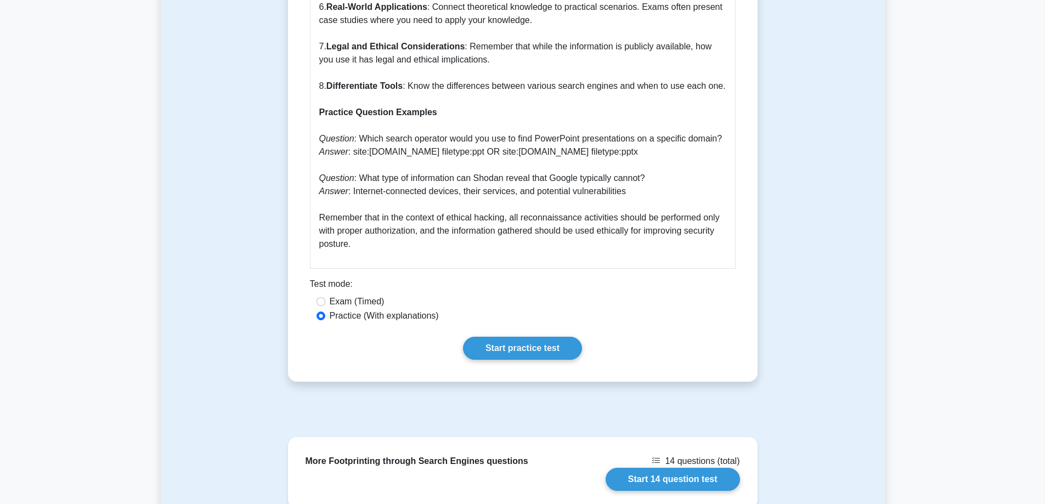
scroll to position [1865, 0]
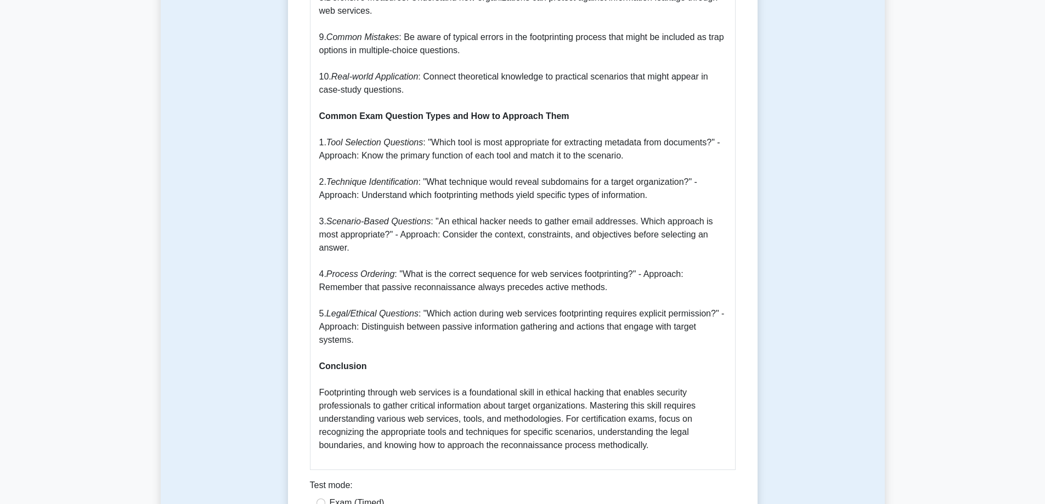
scroll to position [1975, 0]
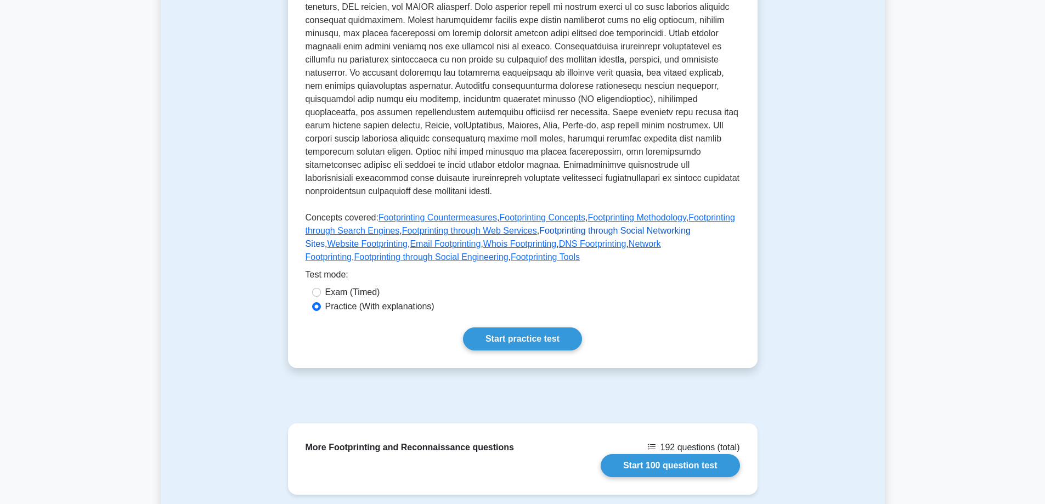
click at [581, 226] on link "Footprinting through Social Networking Sites" at bounding box center [498, 237] width 385 height 22
click at [408, 239] on link "Website Footprinting" at bounding box center [367, 243] width 80 height 9
click at [410, 239] on link "Email Footprinting" at bounding box center [445, 243] width 71 height 9
click at [483, 239] on link "Whois Footprinting" at bounding box center [519, 243] width 73 height 9
click at [559, 239] on link "DNS Footprinting" at bounding box center [592, 243] width 67 height 9
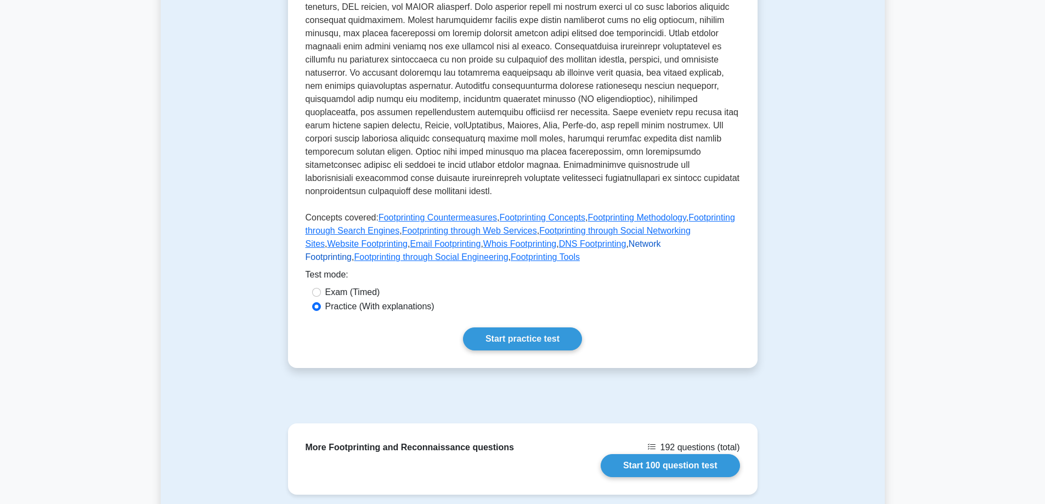
click at [598, 239] on link "Network Footprinting" at bounding box center [483, 250] width 355 height 22
click at [508, 252] on link "Footprinting through Social Engineering" at bounding box center [431, 256] width 154 height 9
click at [511, 252] on link "Footprinting Tools" at bounding box center [545, 256] width 69 height 9
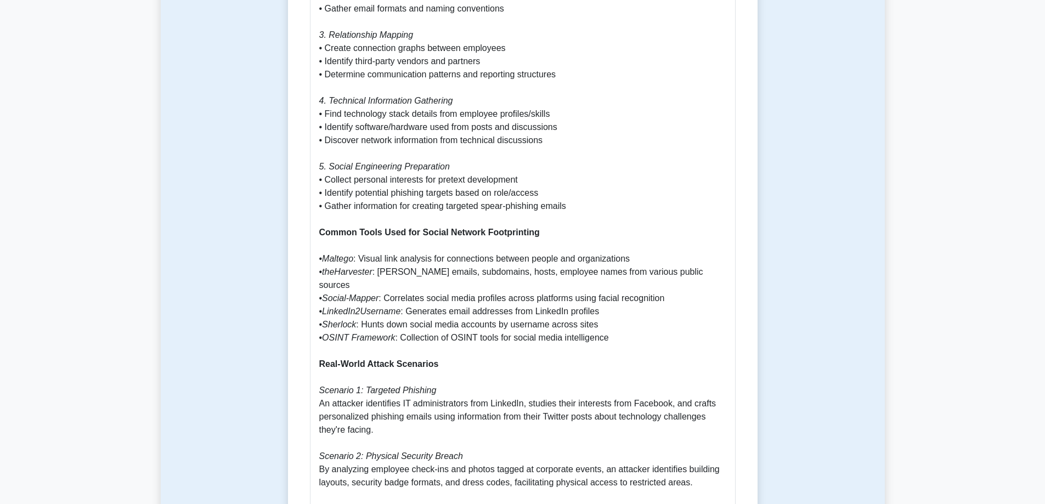
scroll to position [1042, 0]
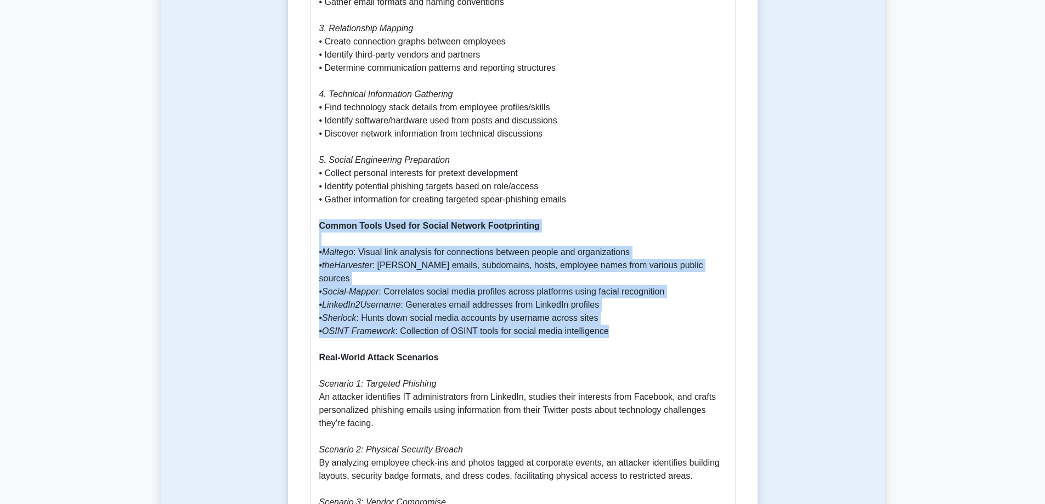
drag, startPoint x: 623, startPoint y: 279, endPoint x: 307, endPoint y: 186, distance: 328.9
click at [307, 186] on div "Footprinting through Social Networking Sites 5 minutes 5 Questions Footprinting…" at bounding box center [522, 247] width 461 height 2357
click at [406, 221] on b "Common Tools Used for Social Network Footprinting" at bounding box center [429, 225] width 221 height 9
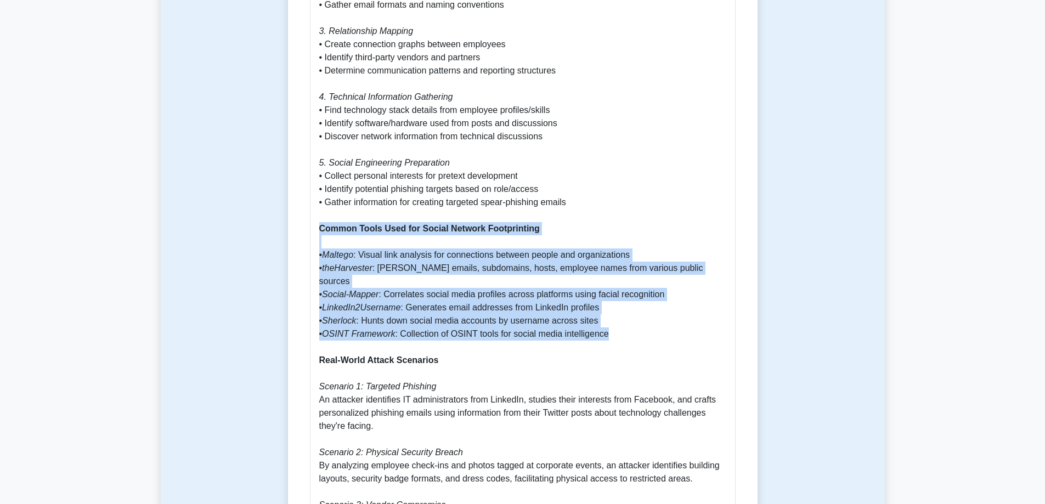
drag, startPoint x: 609, startPoint y: 278, endPoint x: 274, endPoint y: 189, distance: 347.4
click at [274, 189] on div "Footprinting through Social Networking Sites 5 minutes 5 Questions Footprinting…" at bounding box center [523, 250] width 724 height 2418
copy p "Common Tools Used for Social Network Footprinting • Maltego : Visual link analy…"
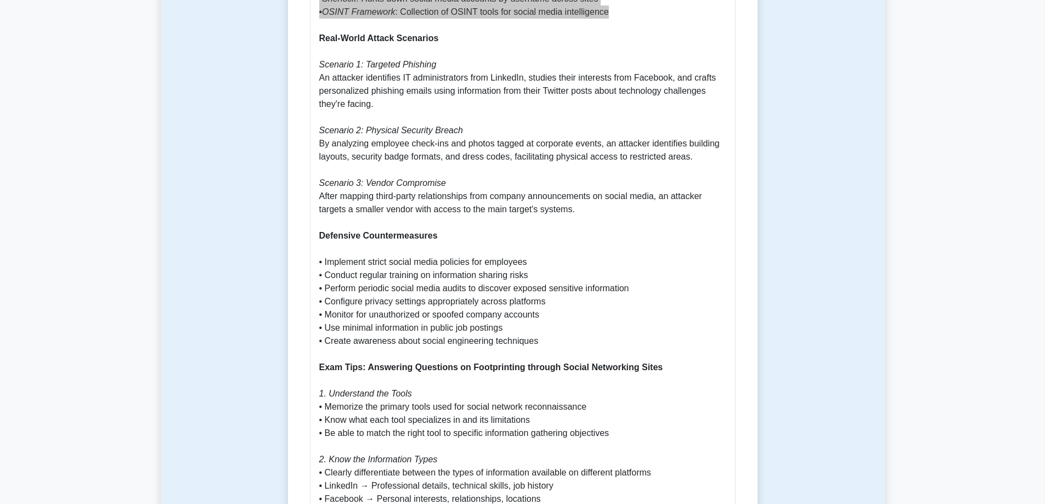
scroll to position [1371, 0]
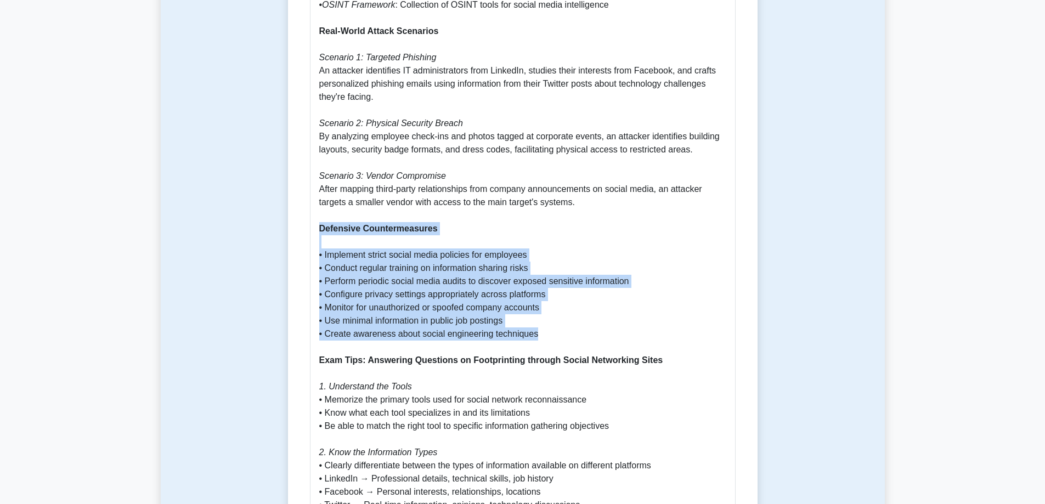
drag, startPoint x: 544, startPoint y: 280, endPoint x: 287, endPoint y: 176, distance: 277.4
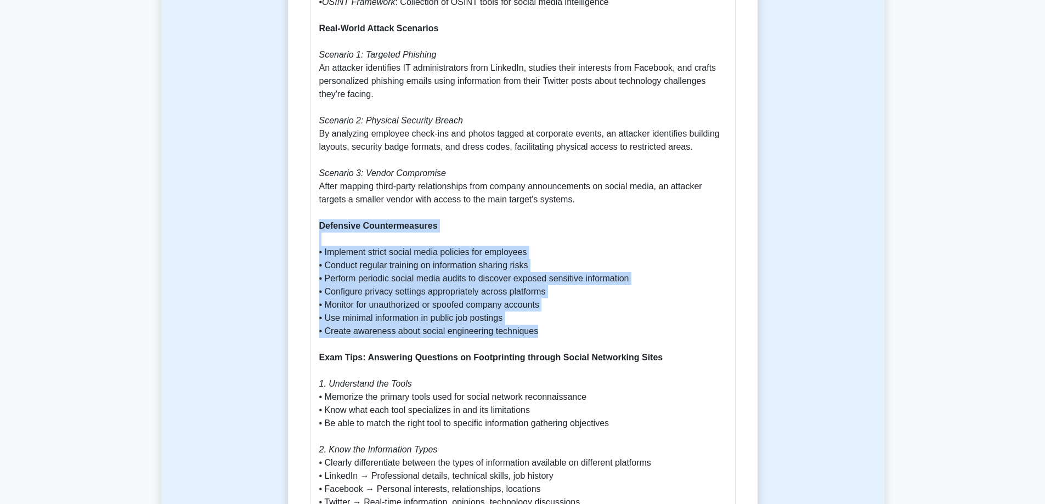
copy p "Defensive Countermeasures • Implement strict social media policies for employee…"
drag, startPoint x: 434, startPoint y: 224, endPoint x: 404, endPoint y: 223, distance: 29.7
click at [370, 231] on p "Why Footprinting through Social Networking Sites is Important Social networking…" at bounding box center [522, 74] width 407 height 1791
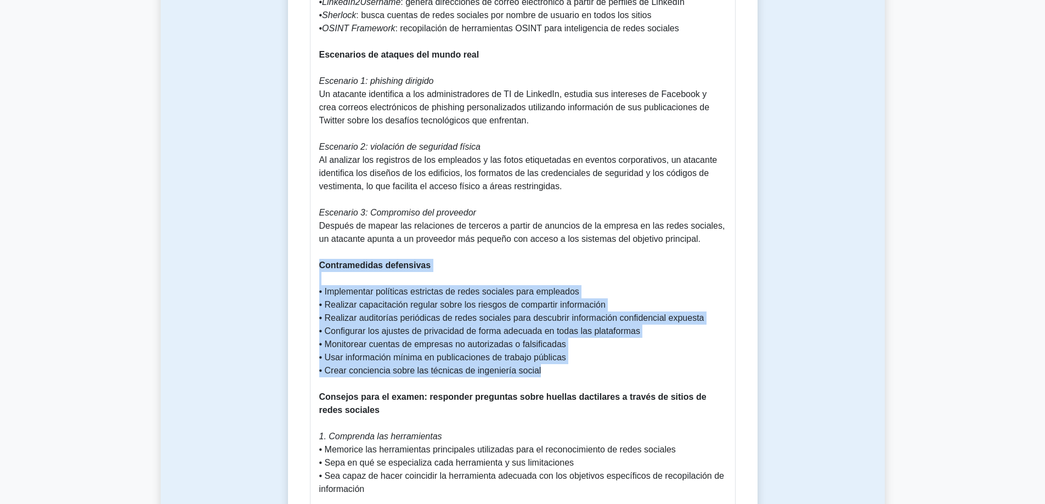
drag, startPoint x: 578, startPoint y: 364, endPoint x: 305, endPoint y: 246, distance: 296.8
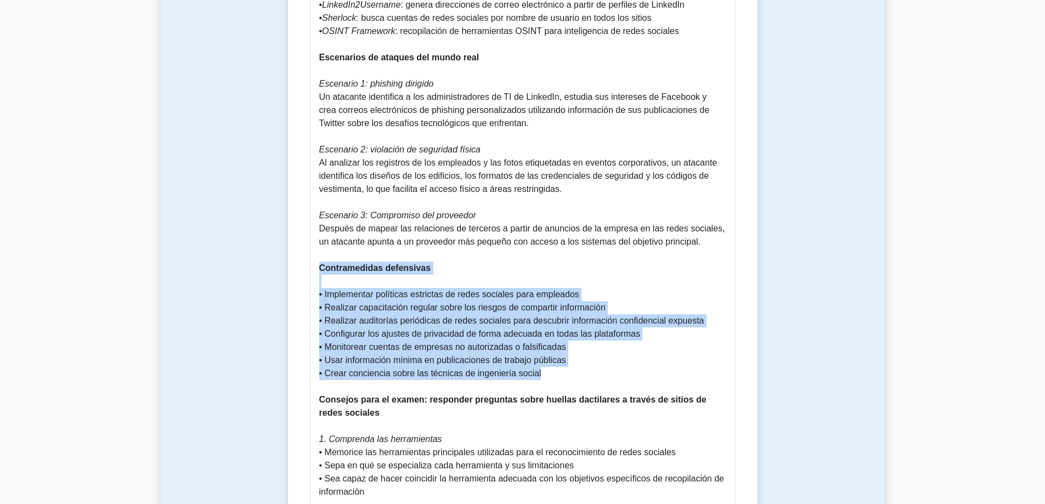
copy p "Contramedidas defensivas • Implementar políticas estrictas de redes sociales pa…"
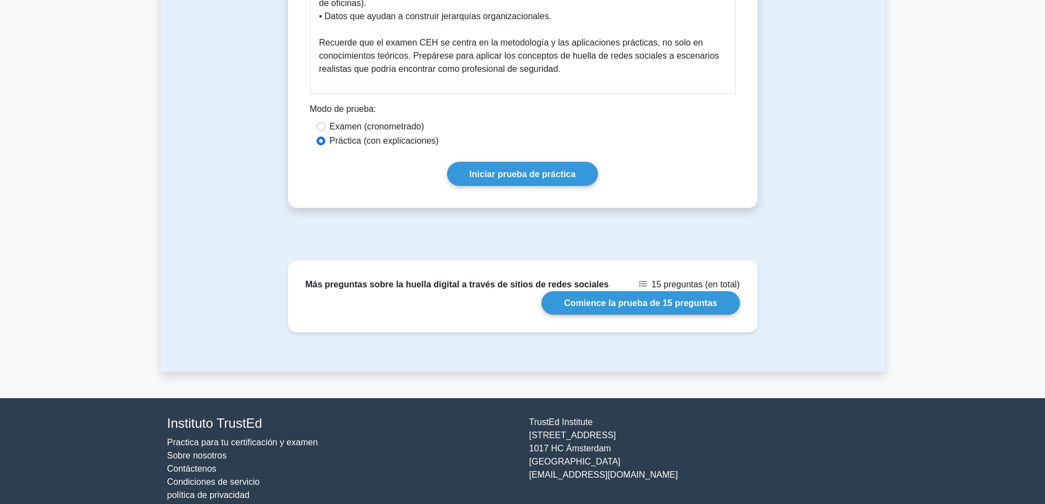
scroll to position [2389, 0]
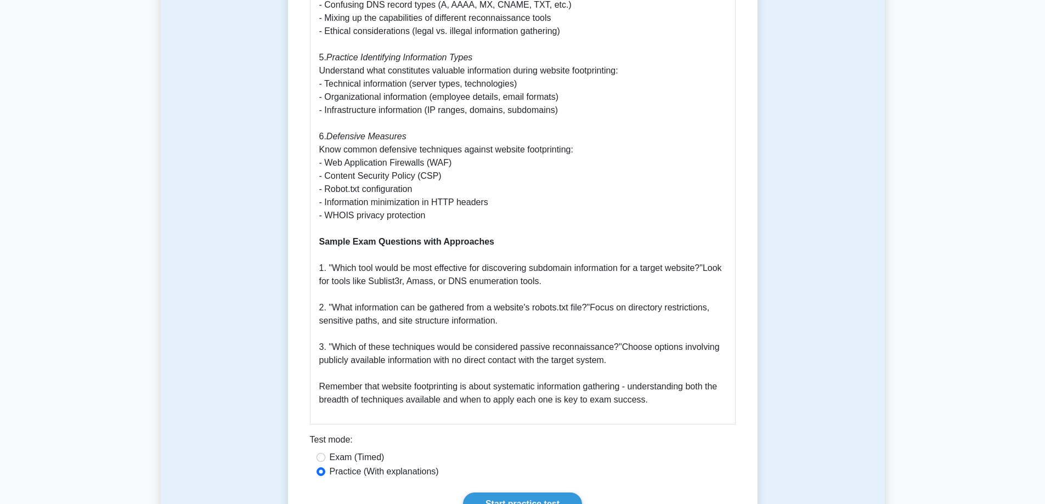
scroll to position [1646, 0]
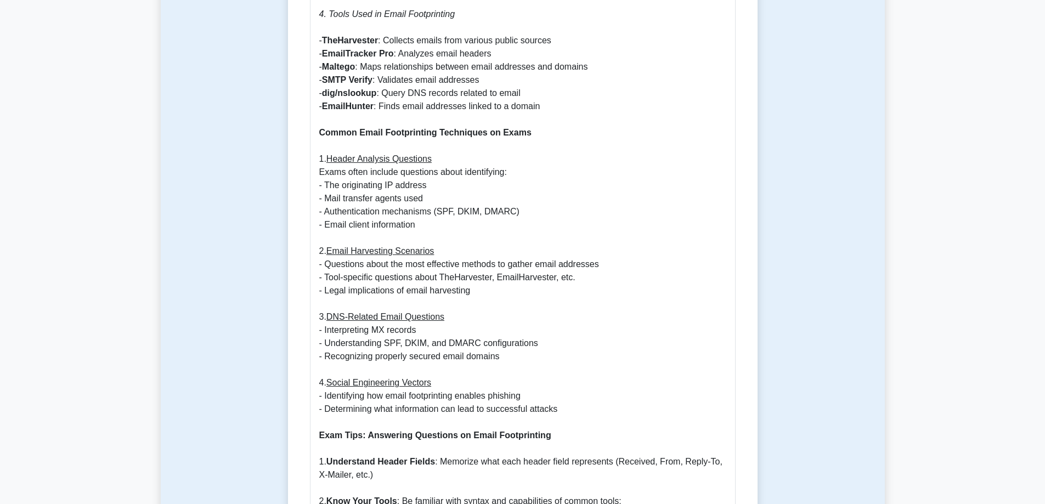
scroll to position [1317, 0]
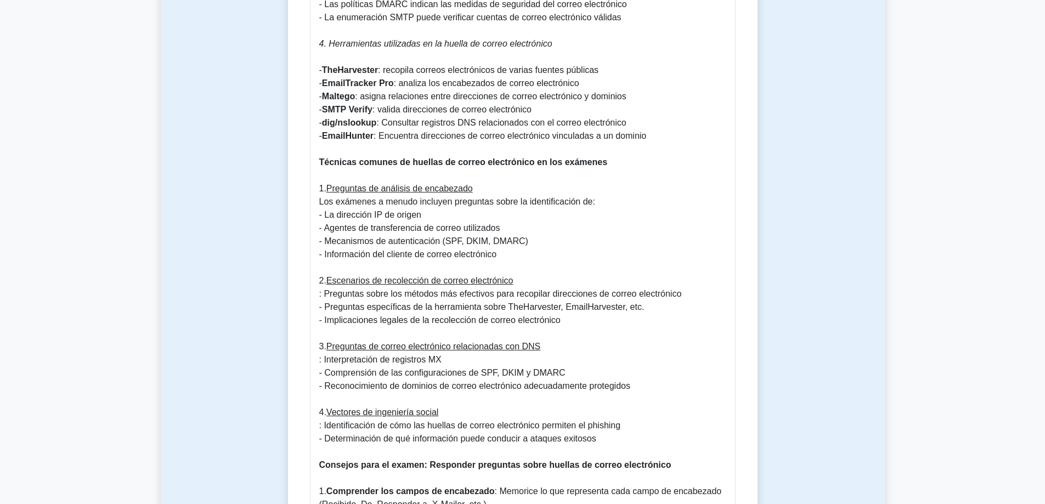
click at [657, 183] on p "Introducción al rastreo de correo electrónico. El rastreo de correo electrónico…" at bounding box center [522, 136] width 407 height 1830
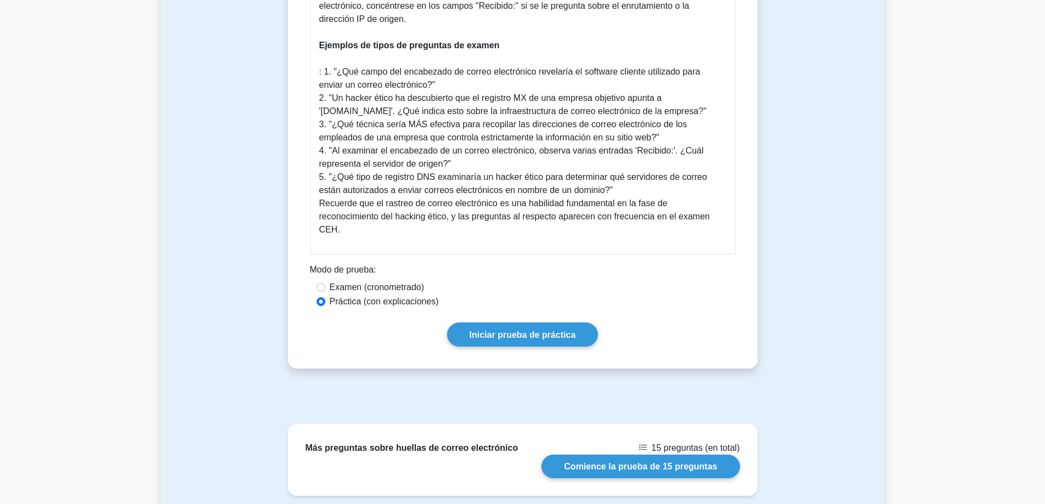
scroll to position [2139, 0]
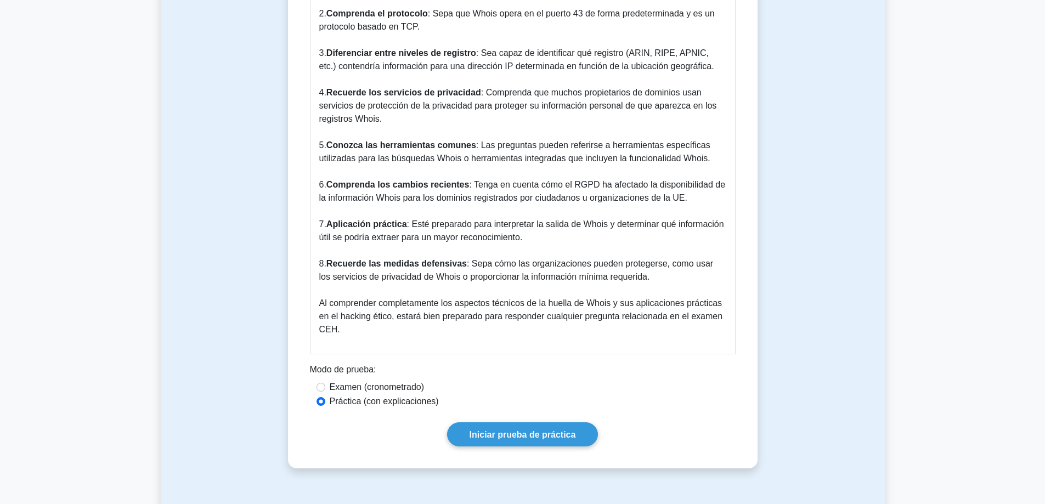
scroll to position [1602, 0]
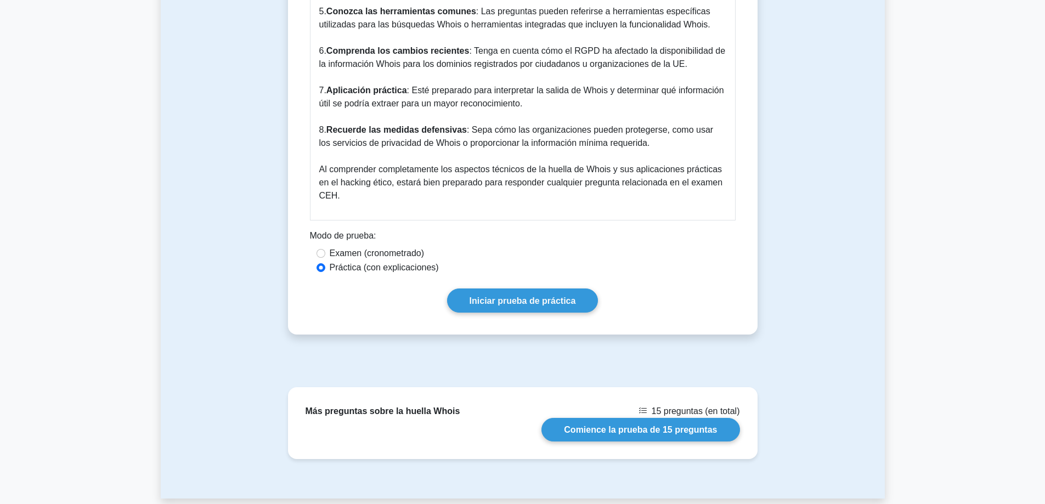
drag, startPoint x: 451, startPoint y: 347, endPoint x: 458, endPoint y: 340, distance: 9.7
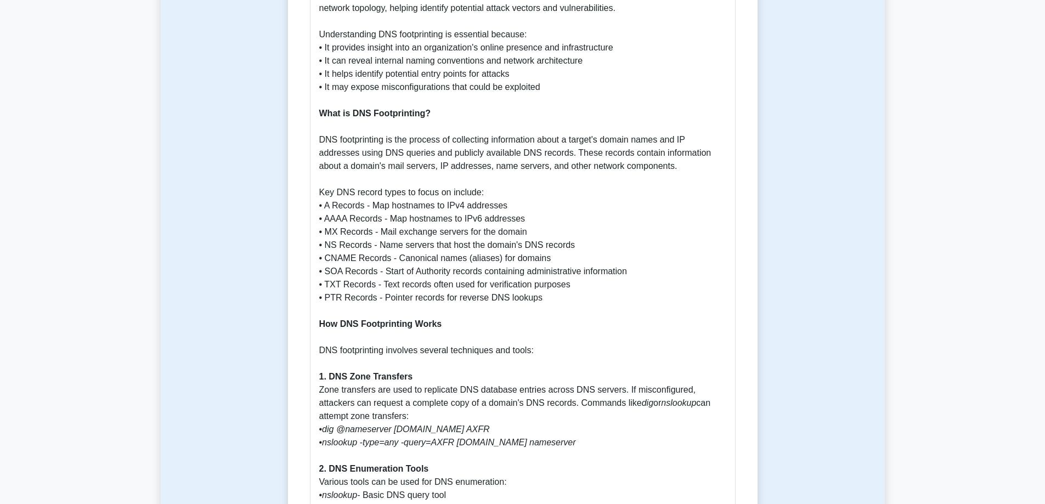
scroll to position [658, 0]
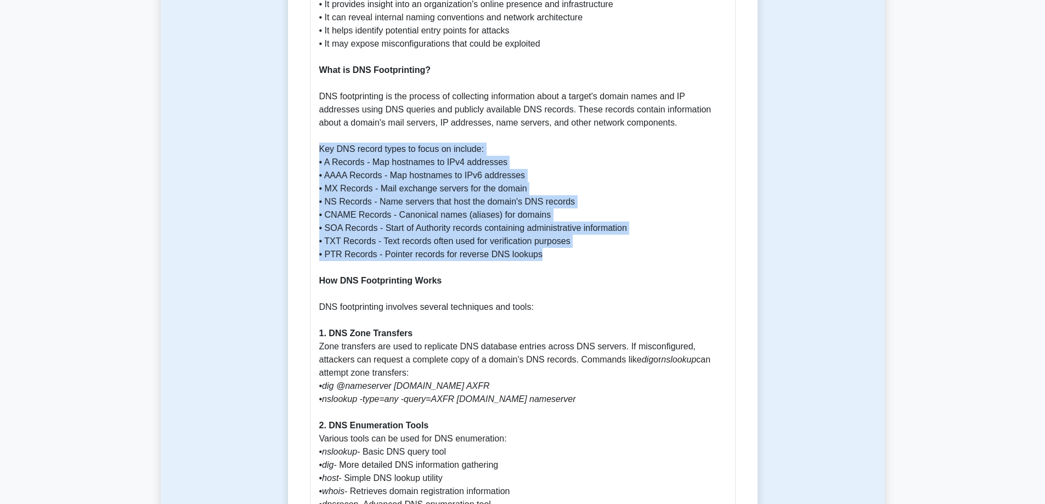
drag, startPoint x: 556, startPoint y: 243, endPoint x: 304, endPoint y: 138, distance: 272.7
click at [304, 138] on div "DNS Footprinting 5 minutes 5 Questions DNS Footprinting: A Comprehensive Guide …" at bounding box center [522, 447] width 461 height 1988
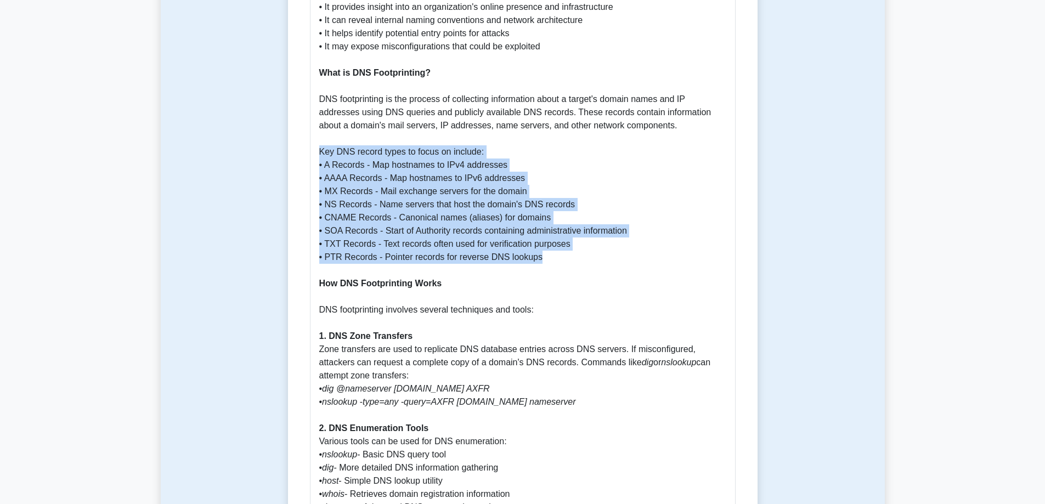
copy p "Key DNS record types to focus on include: • A Records - Map hostnames to IPv4 a…"
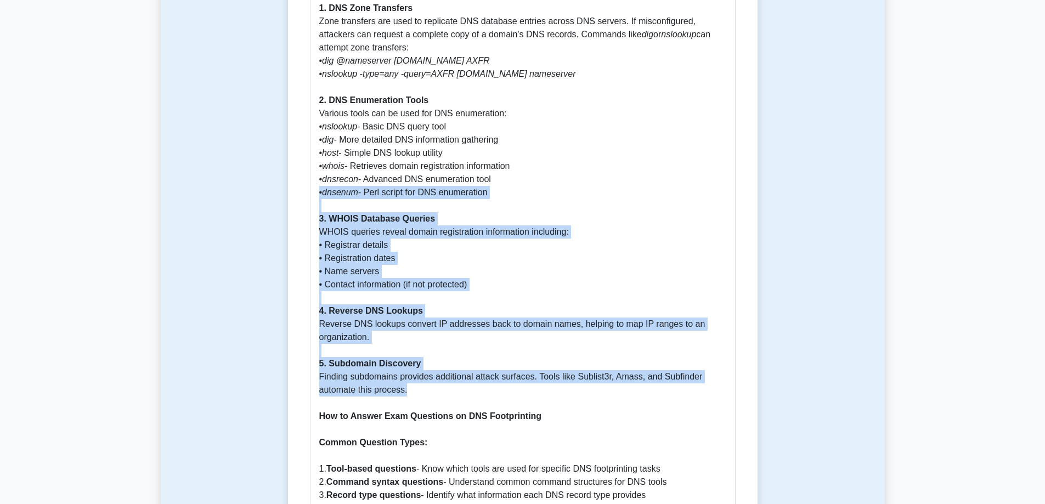
scroll to position [933, 0]
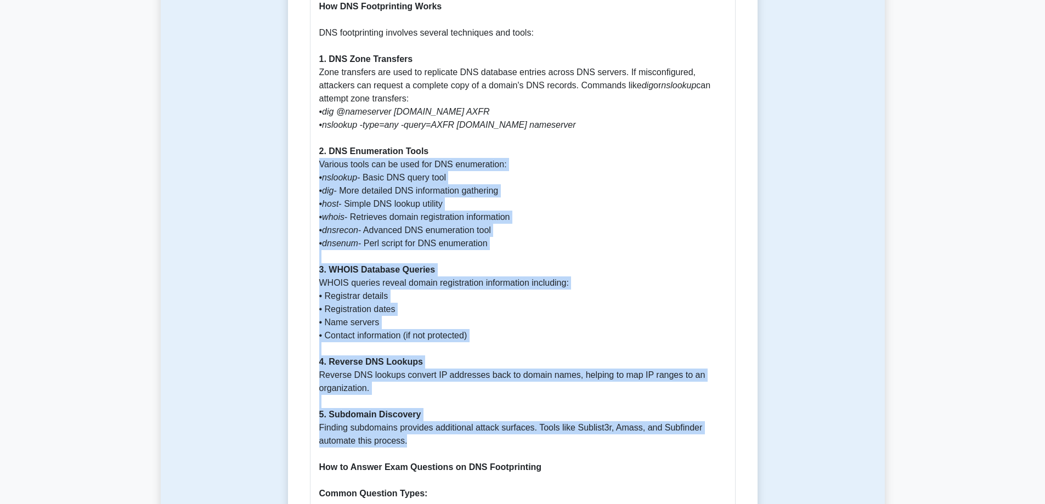
drag, startPoint x: 420, startPoint y: 317, endPoint x: 302, endPoint y: 150, distance: 204.7
click at [302, 150] on div "DNS Footprinting 5 minutes 5 Questions DNS Footprinting: A Comprehensive Guide …" at bounding box center [522, 173] width 461 height 1988
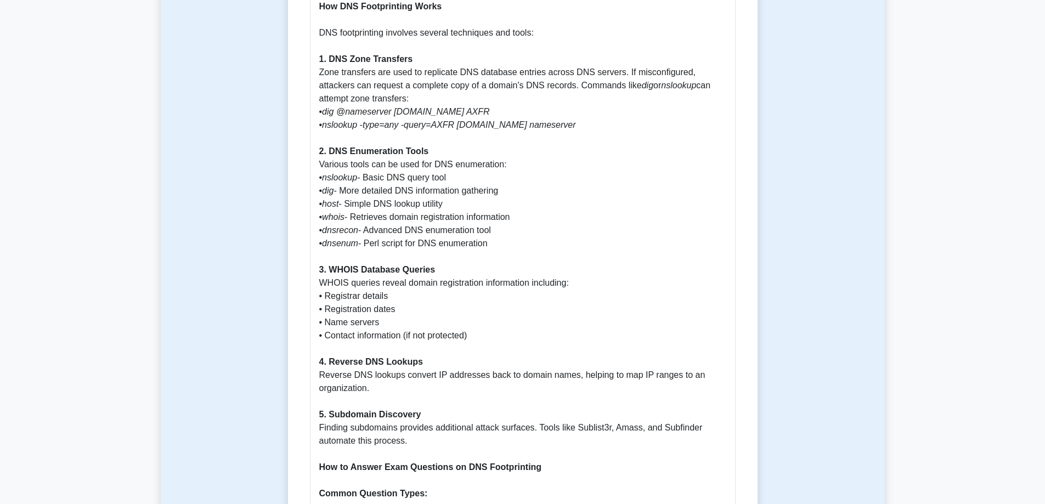
drag, startPoint x: 411, startPoint y: 159, endPoint x: 393, endPoint y: 92, distance: 68.9
click at [393, 92] on p "Why DNS Footprinting is Important DNS footprinting is a critical step in the in…" at bounding box center [522, 329] width 407 height 1422
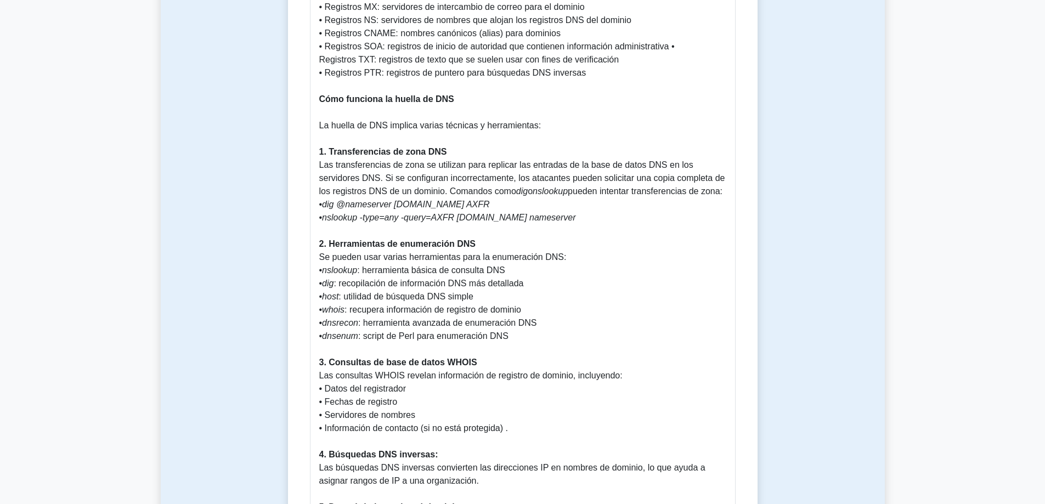
scroll to position [849, 0]
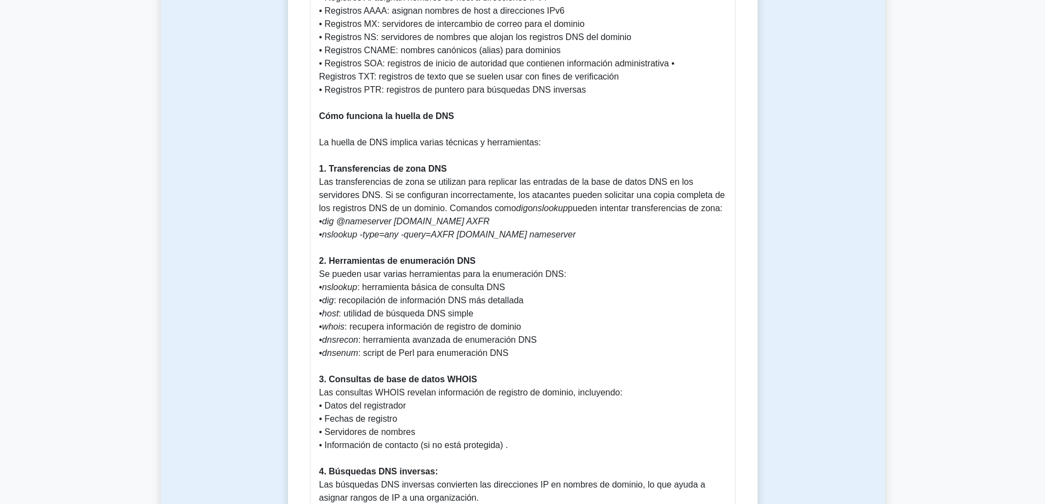
drag, startPoint x: 467, startPoint y: 420, endPoint x: 313, endPoint y: 107, distance: 349.1
click at [313, 107] on div "DNS Footprinting: A Comprehensive Guide Por qué es importante la huella de DNS …" at bounding box center [523, 441] width 426 height 1559
click at [556, 295] on p "Por qué es importante la huella de DNS La huella de DNS es un paso crítico en l…" at bounding box center [522, 452] width 407 height 1501
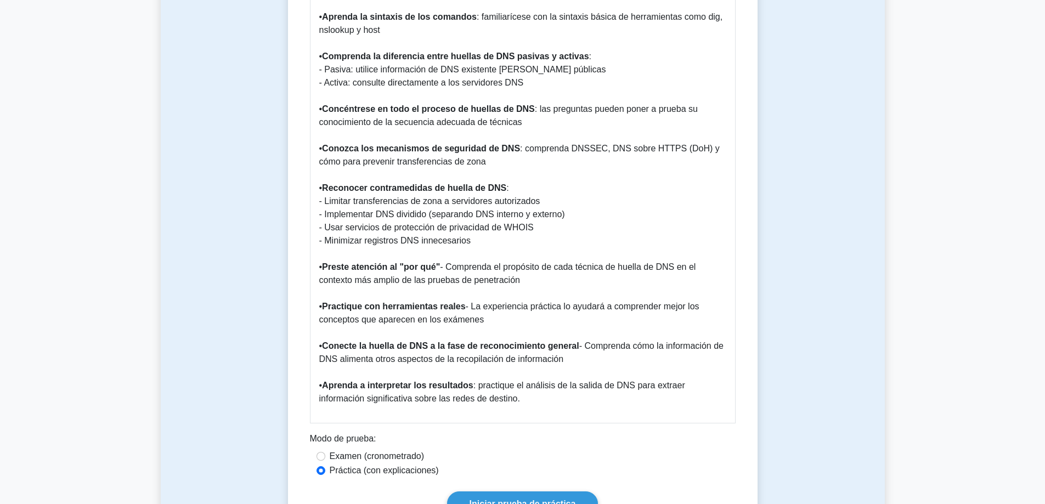
scroll to position [1672, 0]
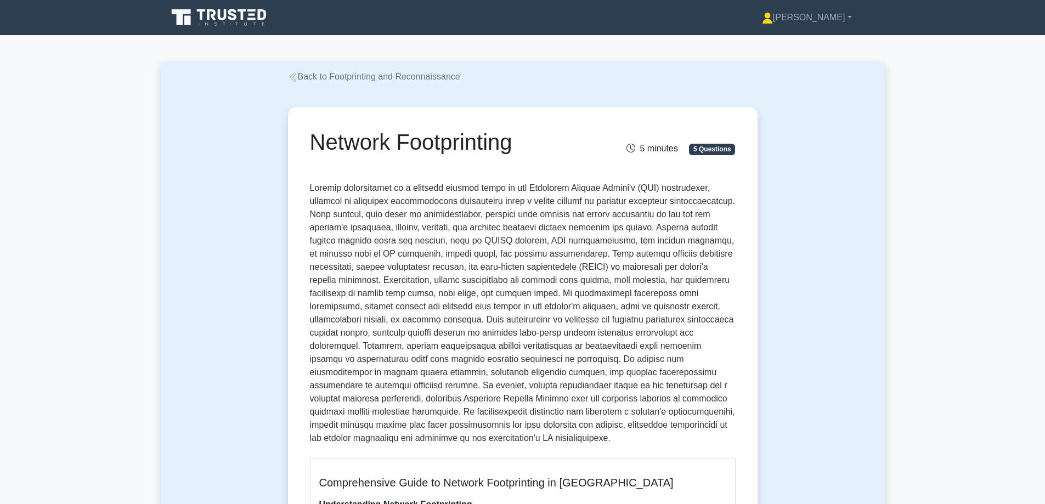
click at [440, 149] on h1 "Network Footprinting" at bounding box center [449, 142] width 279 height 26
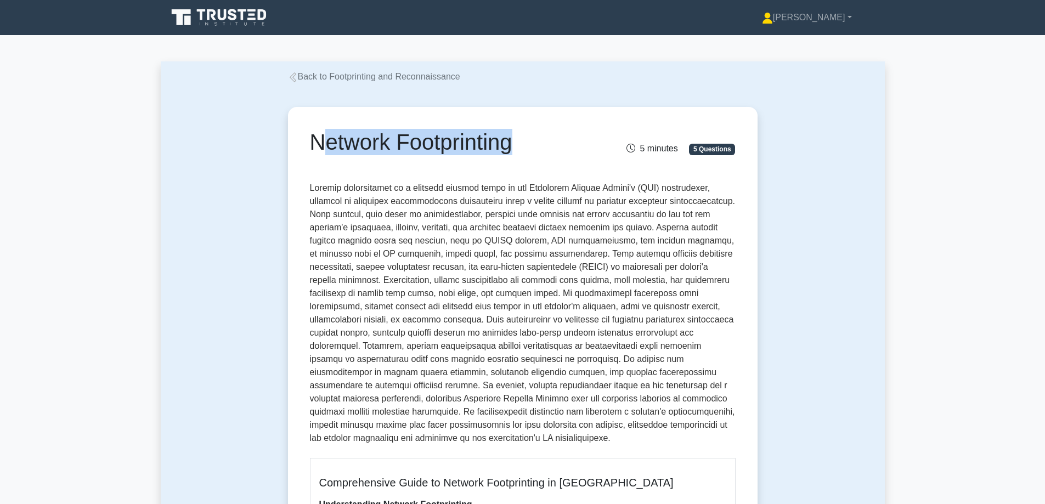
click at [440, 149] on h1 "Network Footprinting" at bounding box center [449, 142] width 279 height 26
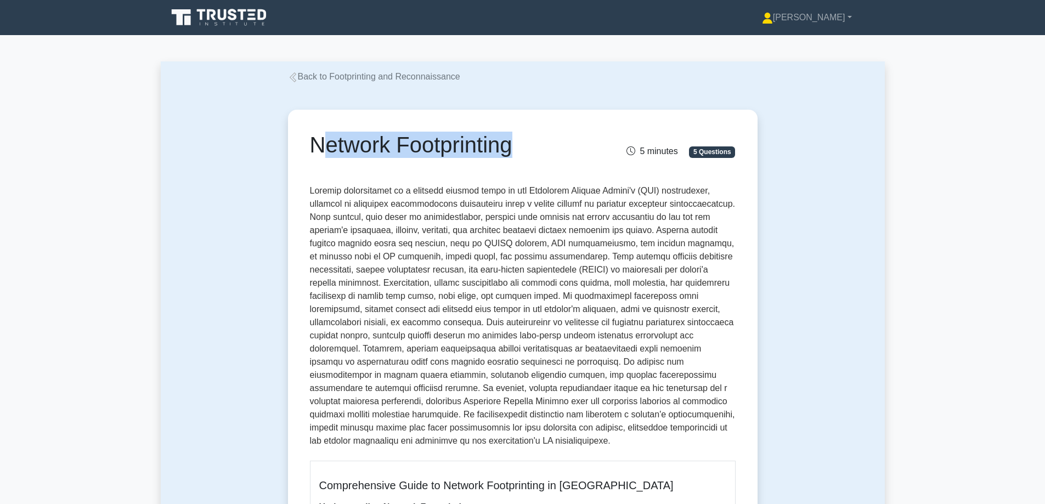
copy div "Network Footprinting"
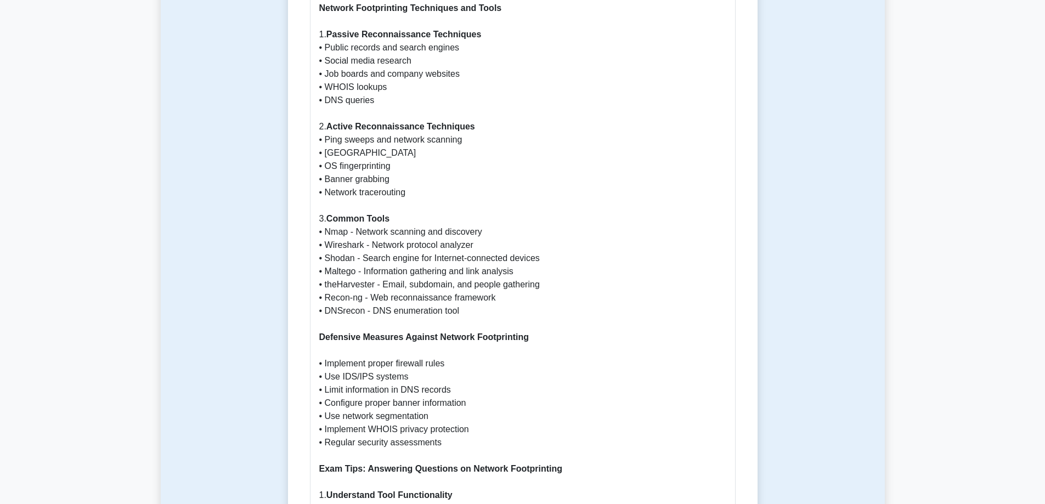
scroll to position [1152, 0]
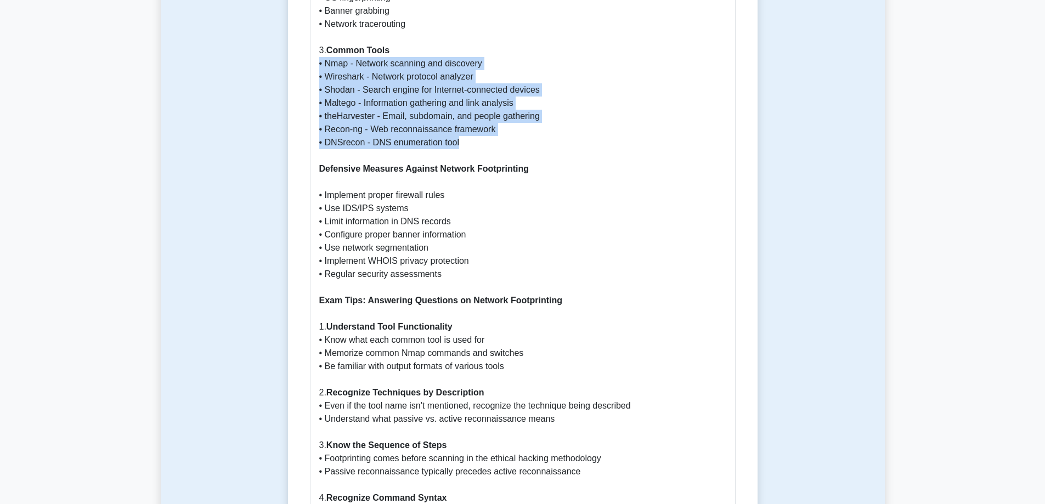
drag, startPoint x: 469, startPoint y: 132, endPoint x: 298, endPoint y: 50, distance: 189.4
copy p "• Nmap - Network scanning and discovery • Wireshark - Network protocol analyzer…"
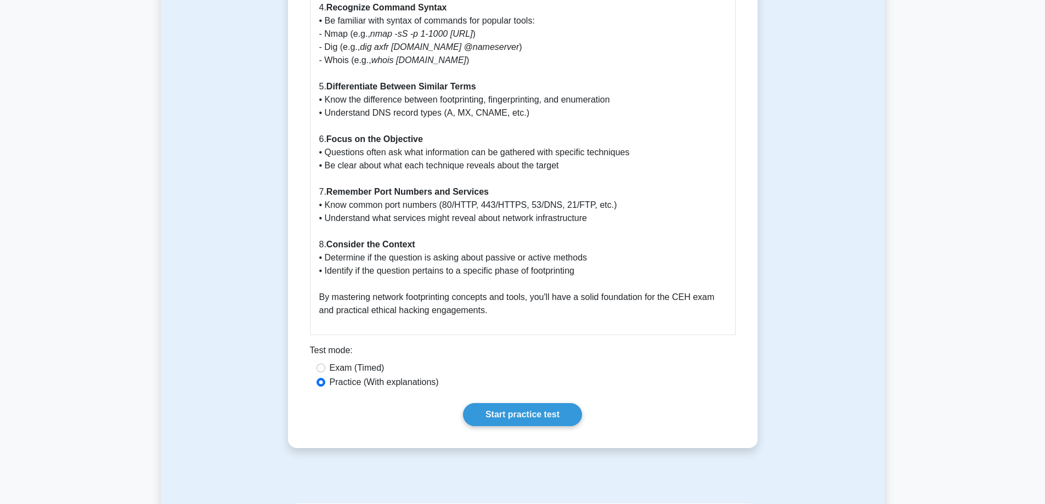
scroll to position [1646, 0]
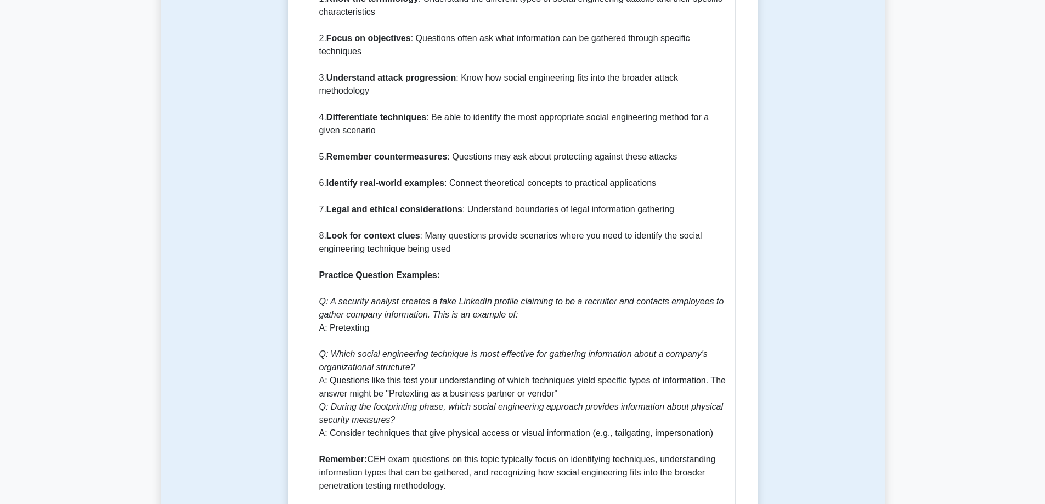
scroll to position [1371, 0]
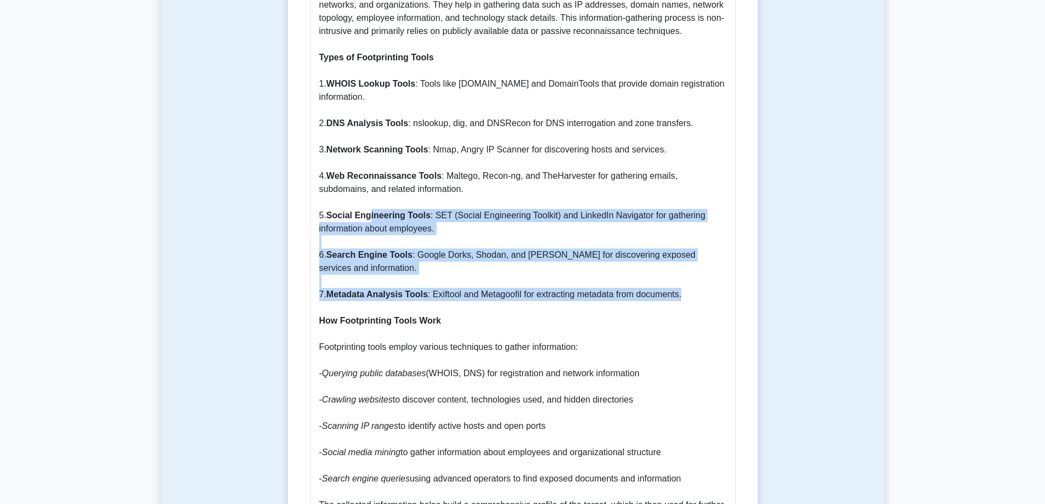
scroll to position [658, 0]
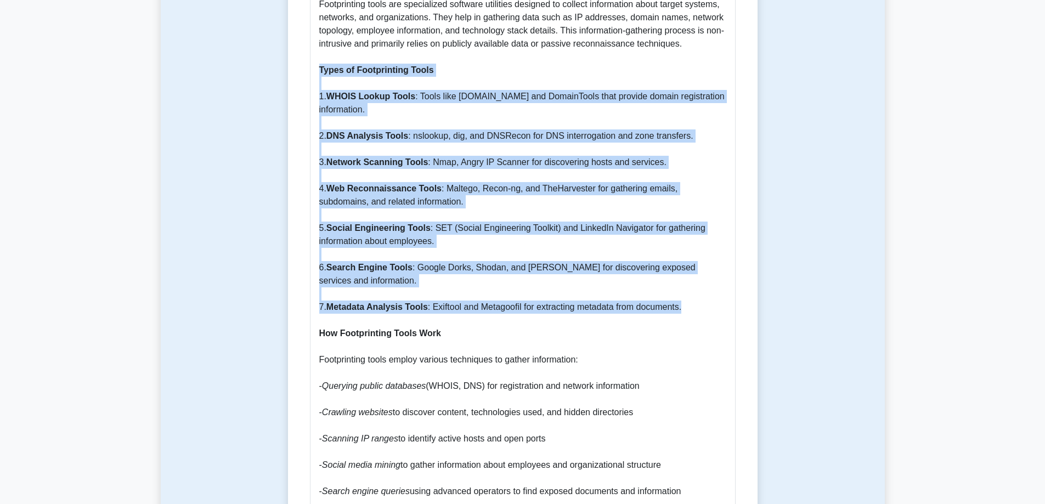
drag, startPoint x: 697, startPoint y: 239, endPoint x: 309, endPoint y: 62, distance: 426.2
click at [310, 62] on div "Footprinting Tools: A Comprehensive Guide for CEH Exam Why Footprinting Tools a…" at bounding box center [523, 454] width 426 height 1256
copy p "Types of Footprinting Tools 1. WHOIS Lookup Tools : Tools like [DOMAIN_NAME] an…"
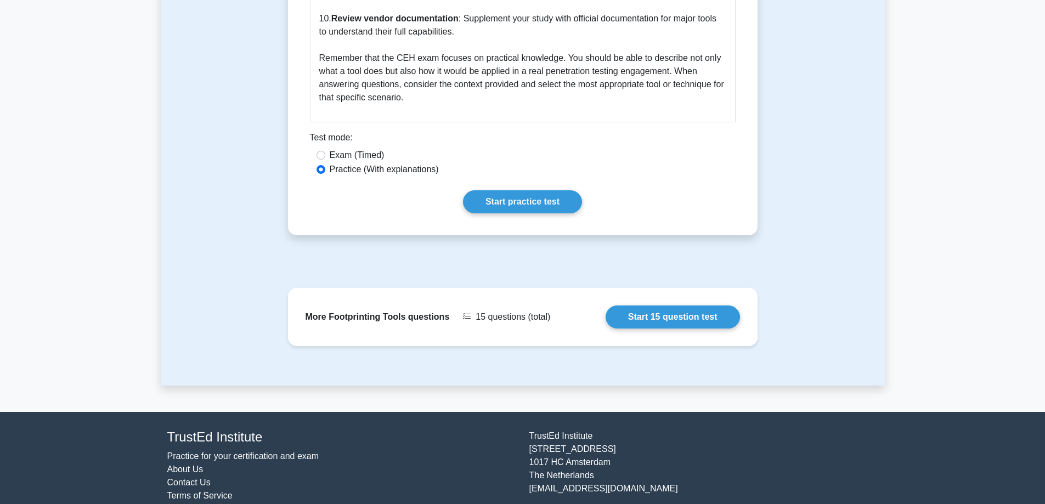
scroll to position [1624, 0]
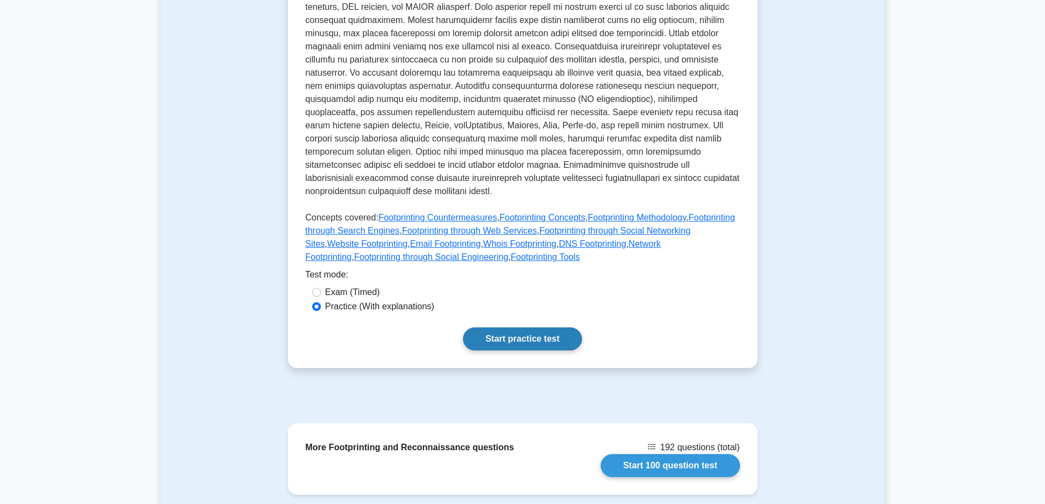
click at [539, 330] on link "Start practice test" at bounding box center [522, 338] width 119 height 23
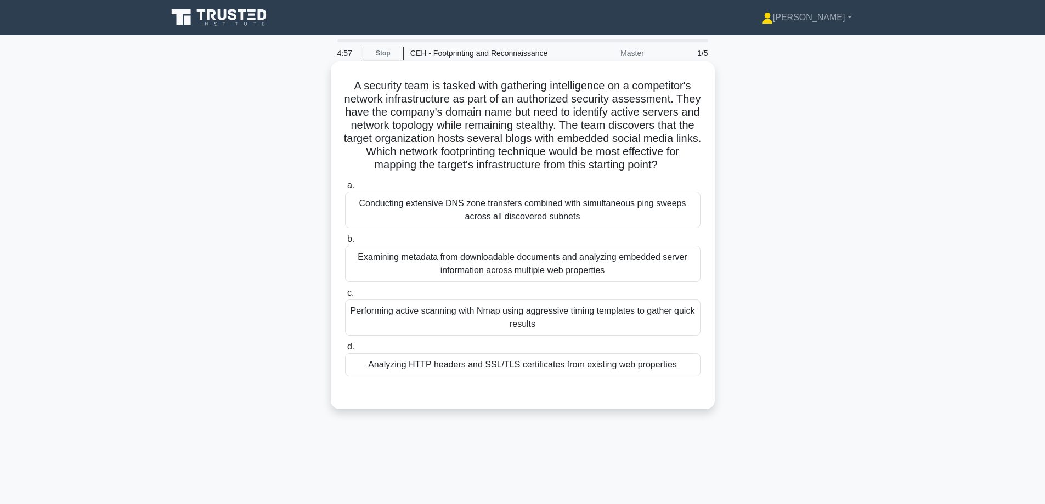
drag, startPoint x: 628, startPoint y: 131, endPoint x: 421, endPoint y: 129, distance: 207.4
click at [421, 129] on h5 "A security team is tasked with gathering intelligence on a competitor's network…" at bounding box center [523, 125] width 358 height 93
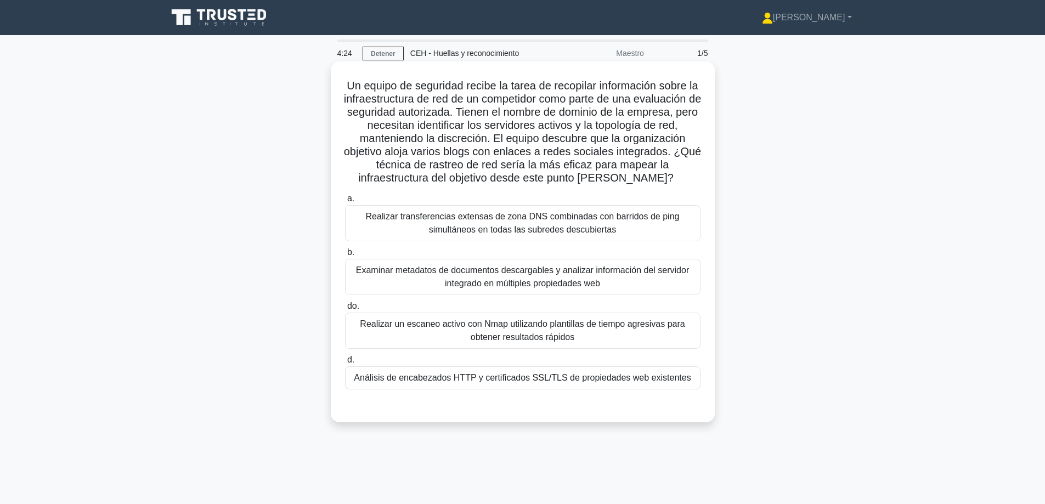
click at [558, 279] on font "Examinar metadatos de documentos descargables y analizar información del servid…" at bounding box center [522, 277] width 333 height 22
click at [345, 256] on input "b. Examinar metadatos de documentos descargables y analizar información del ser…" at bounding box center [345, 252] width 0 height 7
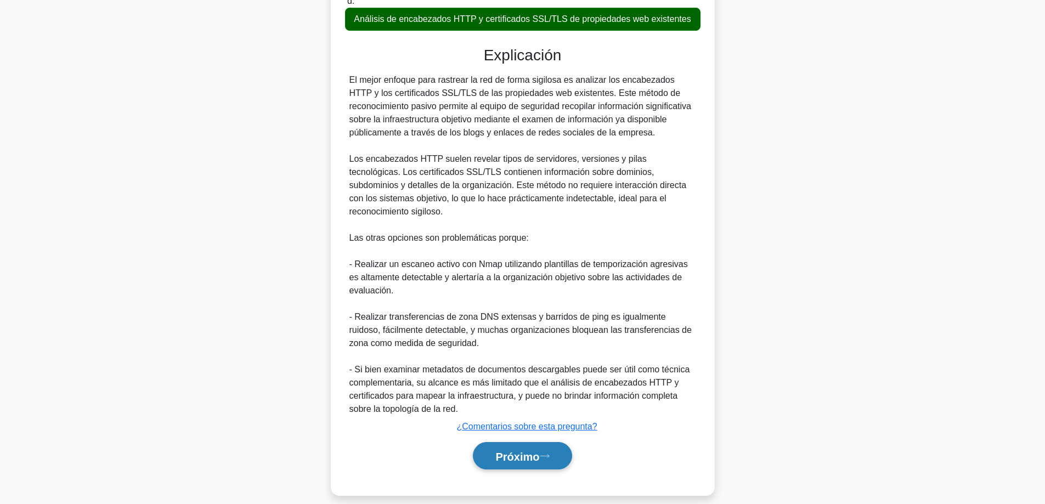
click at [535, 454] on button "Próximo" at bounding box center [522, 456] width 99 height 28
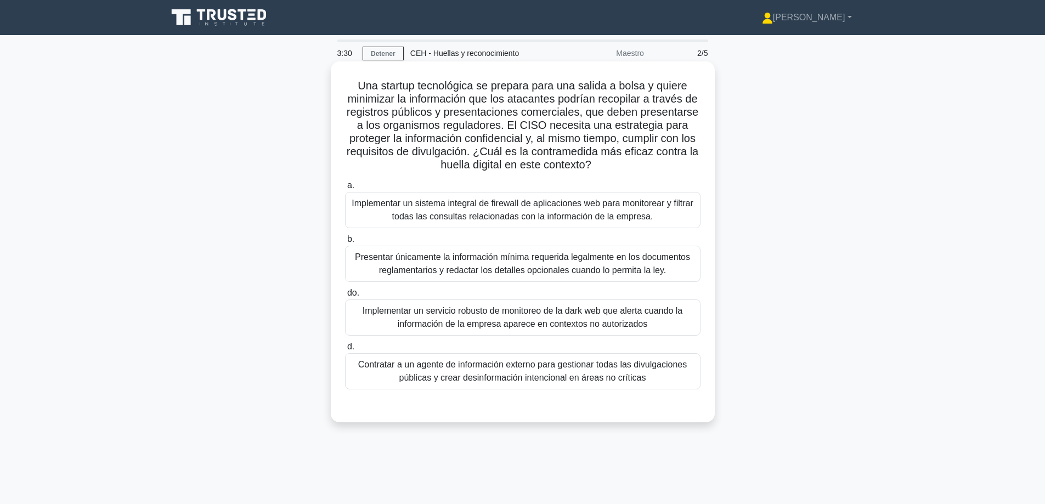
click at [603, 213] on font "Implementar un sistema integral de firewall de aplicaciones web para monitorear…" at bounding box center [523, 210] width 342 height 22
click at [345, 189] on input "a. Implementar un sistema integral de firewall de aplicaciones web para monitor…" at bounding box center [345, 185] width 0 height 7
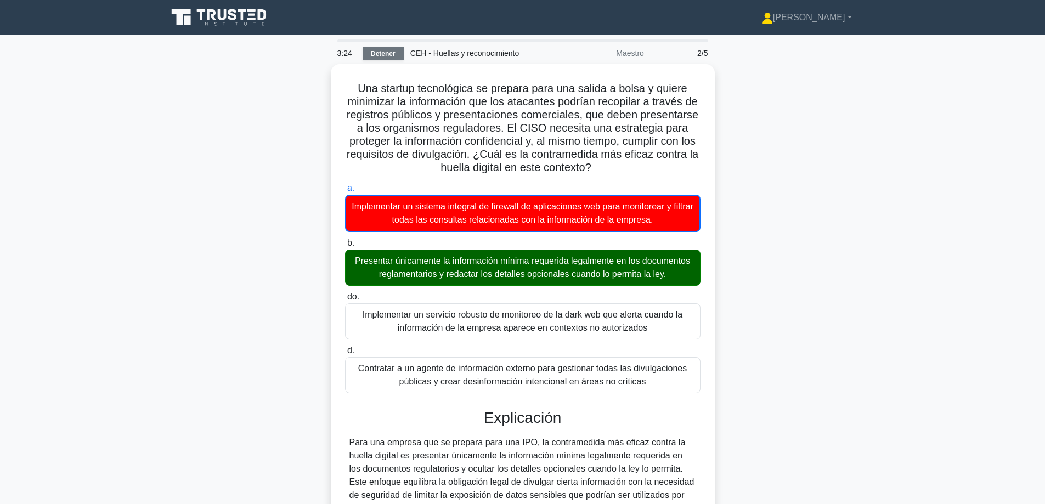
click at [387, 52] on font "Detener" at bounding box center [383, 54] width 25 height 8
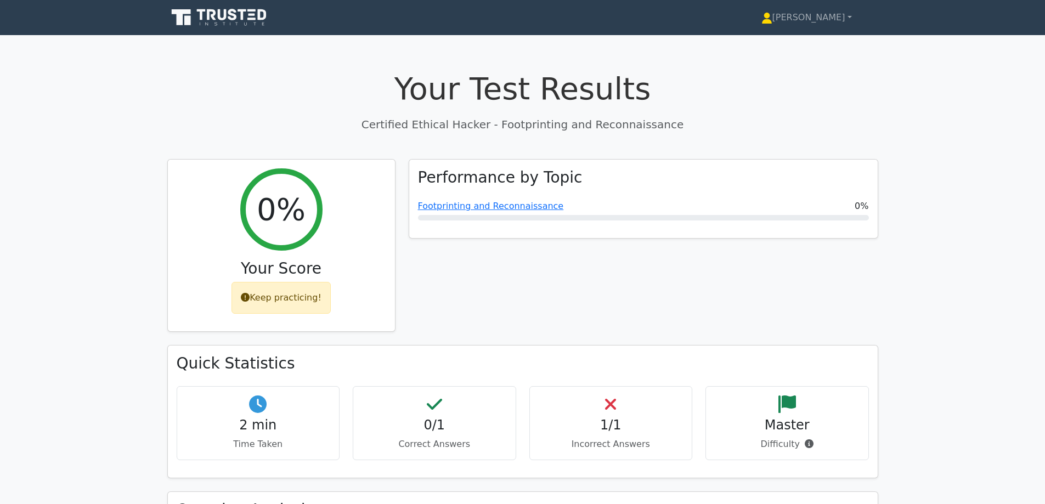
drag, startPoint x: 389, startPoint y: 47, endPoint x: 398, endPoint y: 47, distance: 9.3
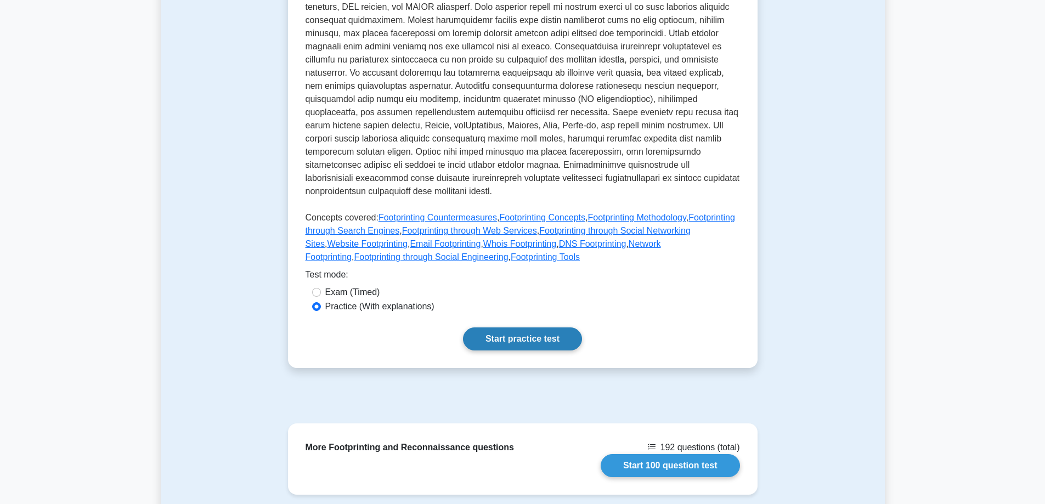
click at [503, 329] on link "Start practice test" at bounding box center [522, 338] width 119 height 23
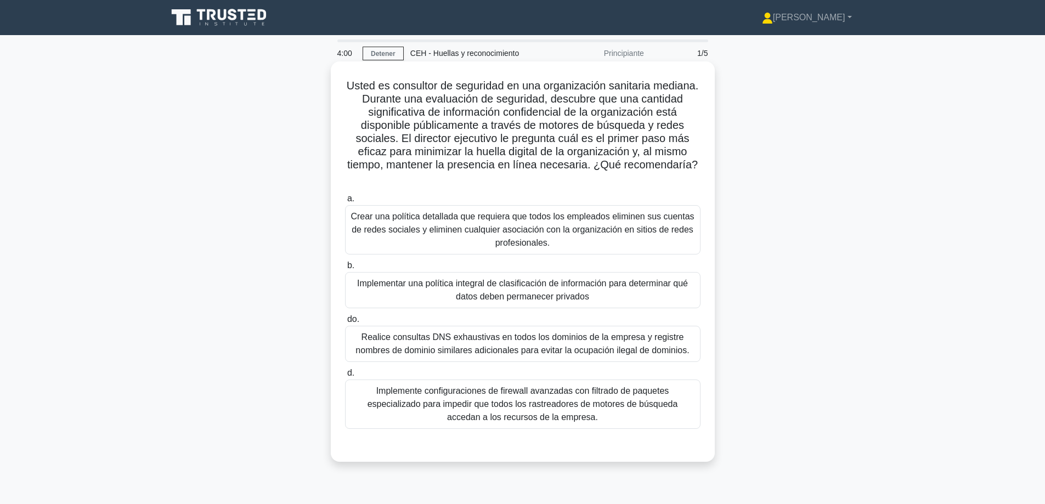
click at [601, 287] on font "Implementar una política integral de clasificación de información para determin…" at bounding box center [522, 290] width 331 height 22
click at [345, 269] on input "b. Implementar una política integral de clasificación de información para deter…" at bounding box center [345, 265] width 0 height 7
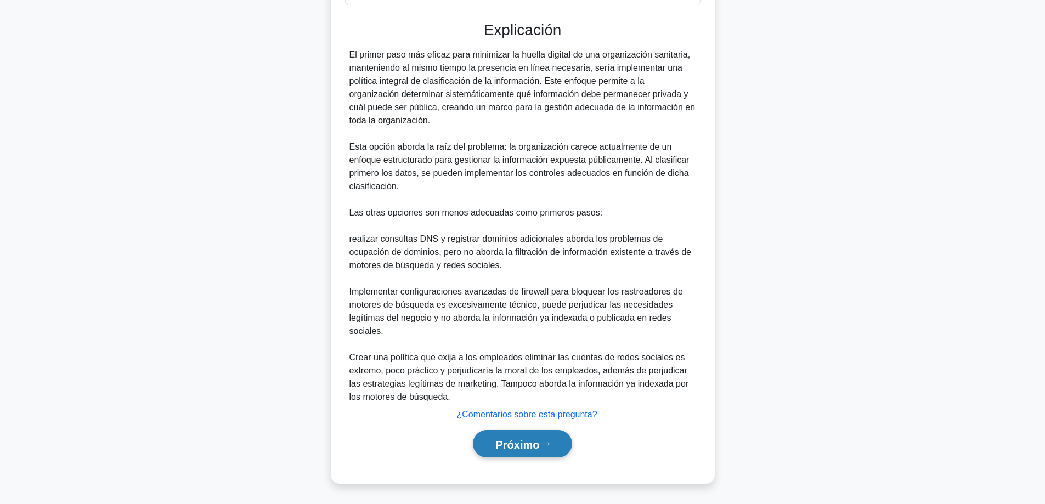
click at [499, 445] on font "Próximo" at bounding box center [517, 444] width 44 height 12
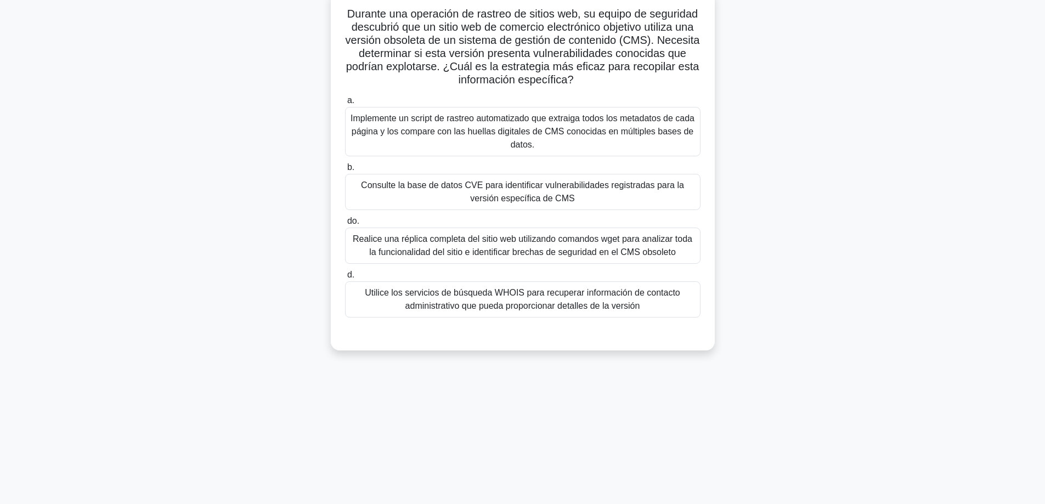
scroll to position [33, 0]
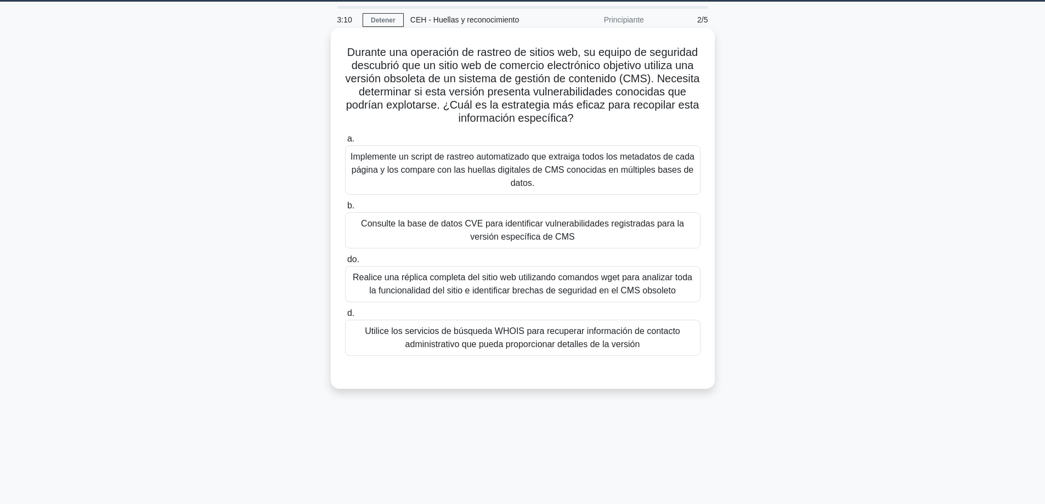
click at [560, 235] on font "Consulte la base de datos CVE para identificar vulnerabilidades registradas par…" at bounding box center [522, 230] width 323 height 22
click at [345, 210] on input "b. Consulte la base de datos CVE para identificar vulnerabilidades registradas …" at bounding box center [345, 205] width 0 height 7
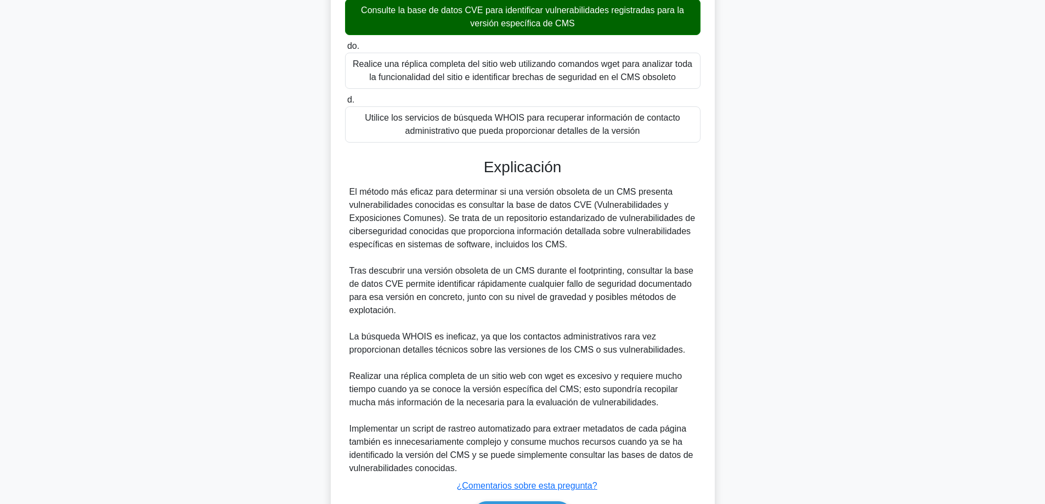
scroll to position [253, 0]
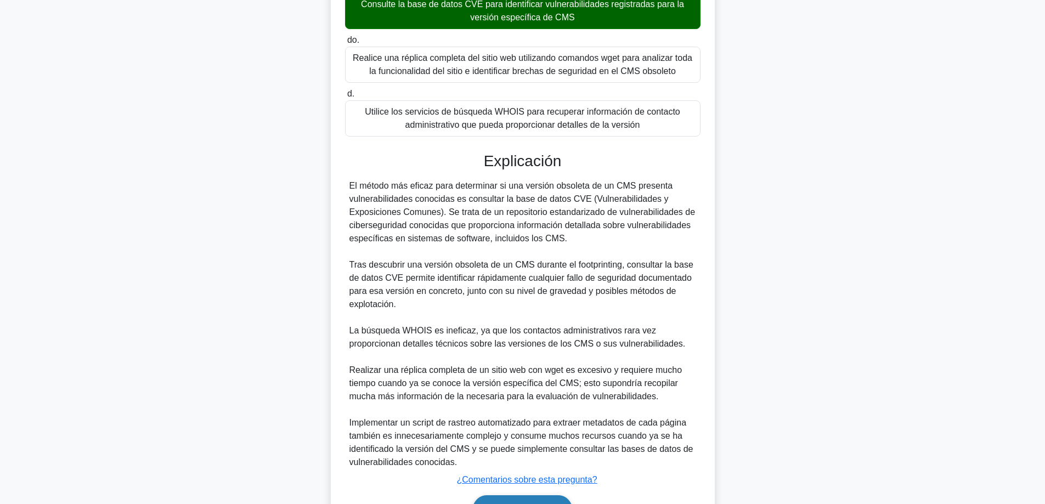
click at [501, 500] on button "Próximo" at bounding box center [522, 509] width 99 height 28
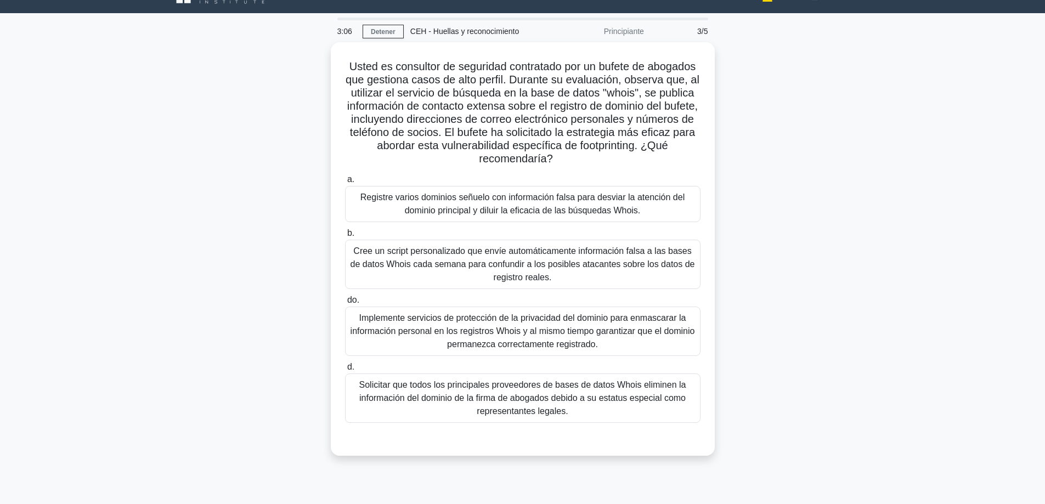
scroll to position [0, 0]
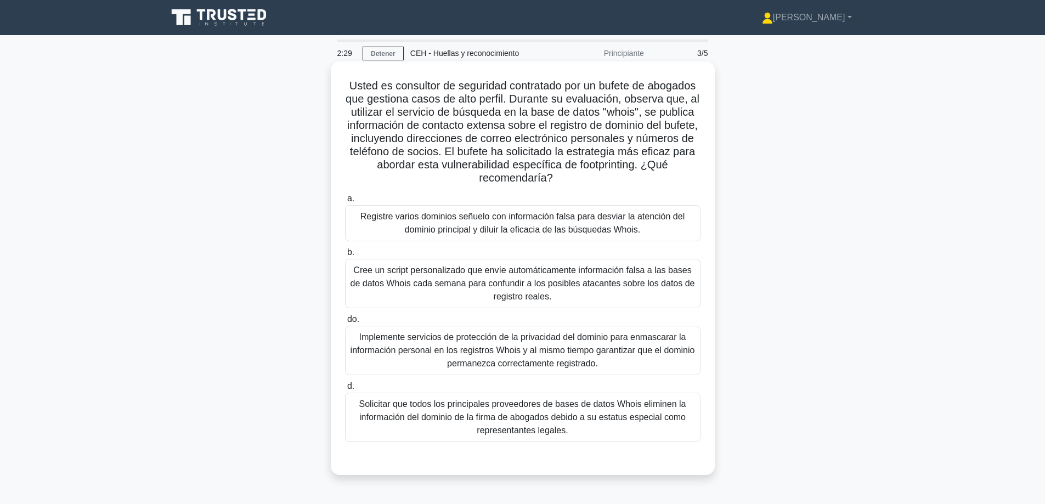
click at [624, 350] on font "Implemente servicios de protección de la privacidad del dominio para enmascarar…" at bounding box center [523, 350] width 345 height 36
click at [345, 323] on input "do. Implemente servicios de protección de la privacidad del dominio para enmasc…" at bounding box center [345, 319] width 0 height 7
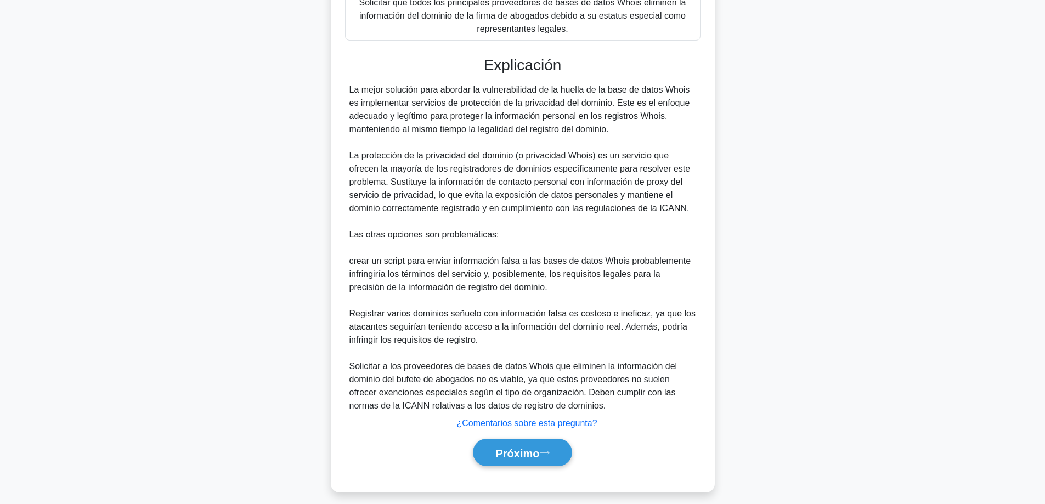
scroll to position [411, 0]
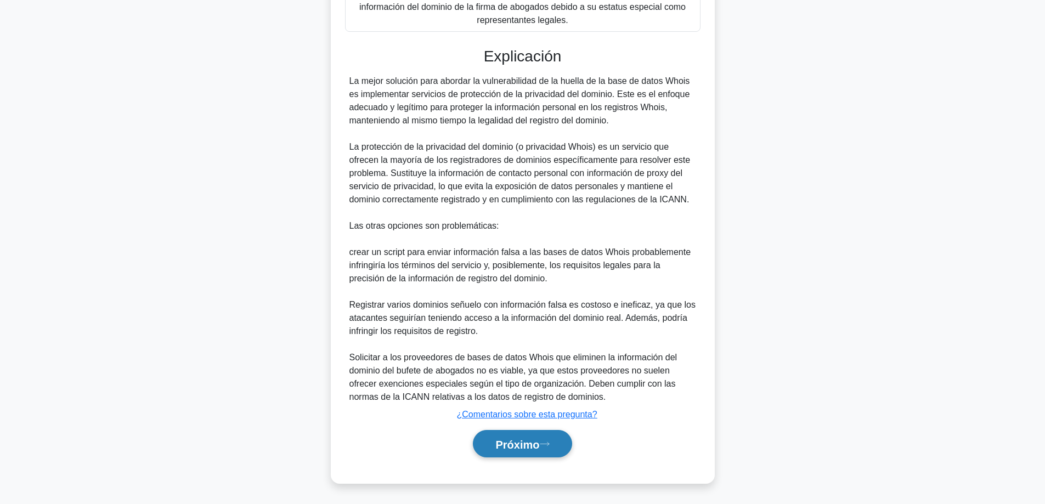
click at [550, 439] on button "Próximo" at bounding box center [522, 444] width 99 height 28
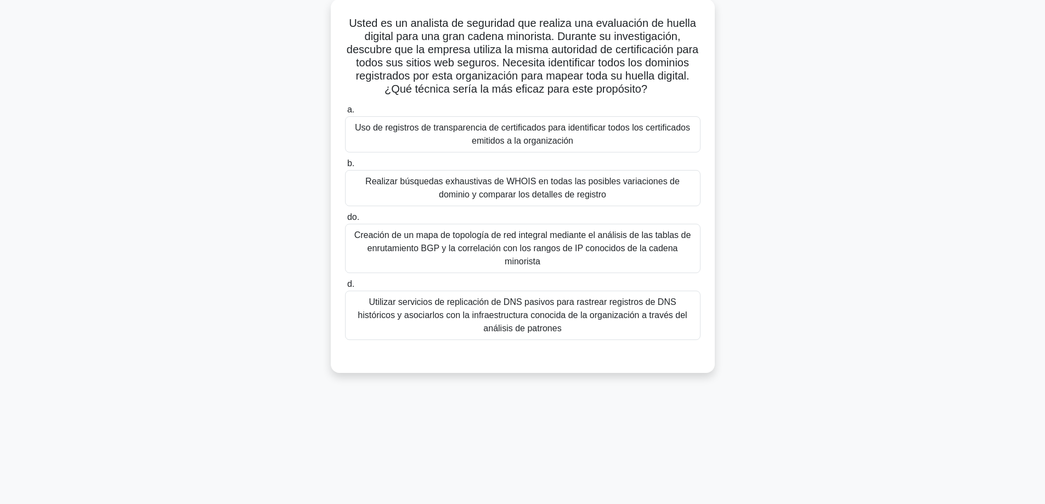
scroll to position [33, 0]
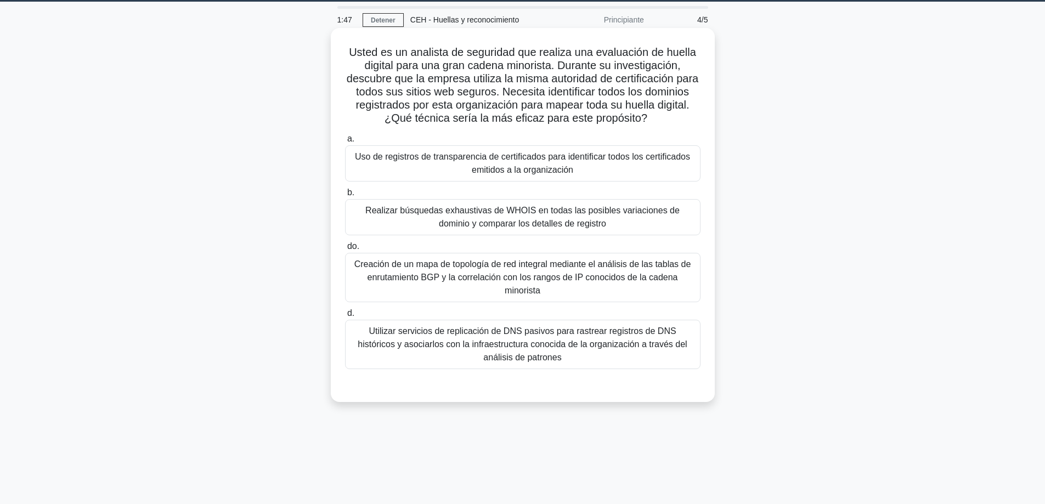
click at [641, 174] on font "Uso de registros de transparencia de certificados para identificar todos los ce…" at bounding box center [523, 163] width 346 height 26
click at [345, 143] on input "a. Uso de registros de transparencia de certificados para identificar todos los…" at bounding box center [345, 138] width 0 height 7
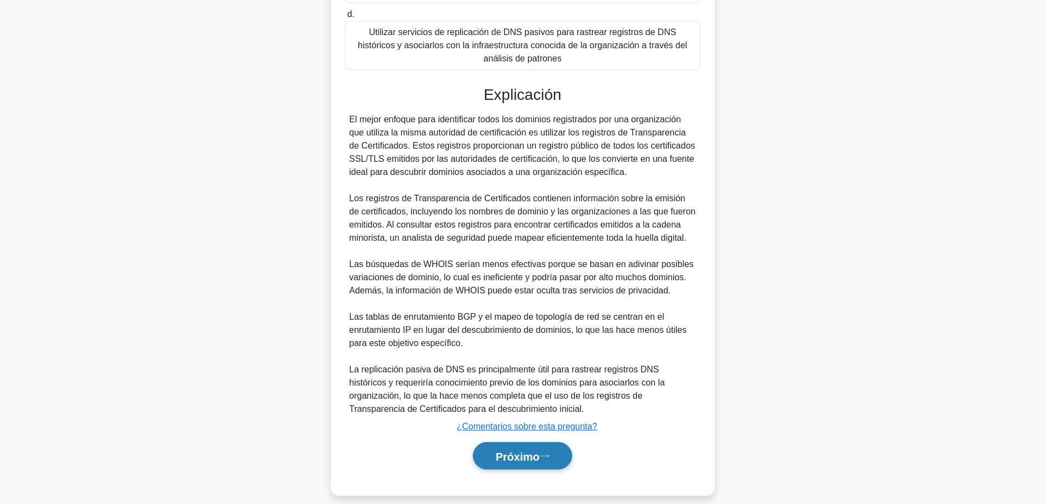
click at [519, 450] on font "Próximo" at bounding box center [517, 456] width 44 height 12
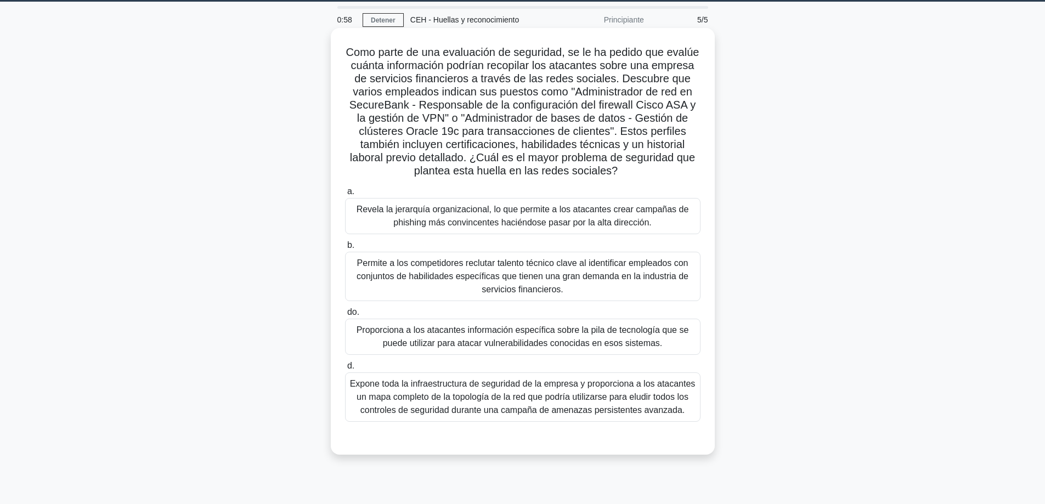
click at [557, 409] on font "Expone toda la infraestructura de seguridad de la empresa y proporciona a los a…" at bounding box center [523, 397] width 346 height 36
click at [345, 370] on input "d. Expone toda la infraestructura de seguridad de la empresa y proporciona a lo…" at bounding box center [345, 366] width 0 height 7
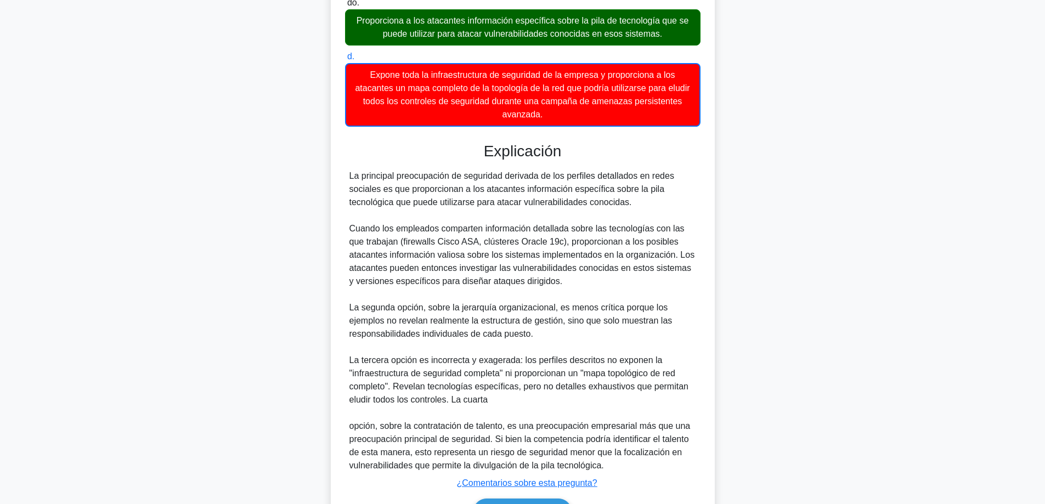
scroll to position [426, 0]
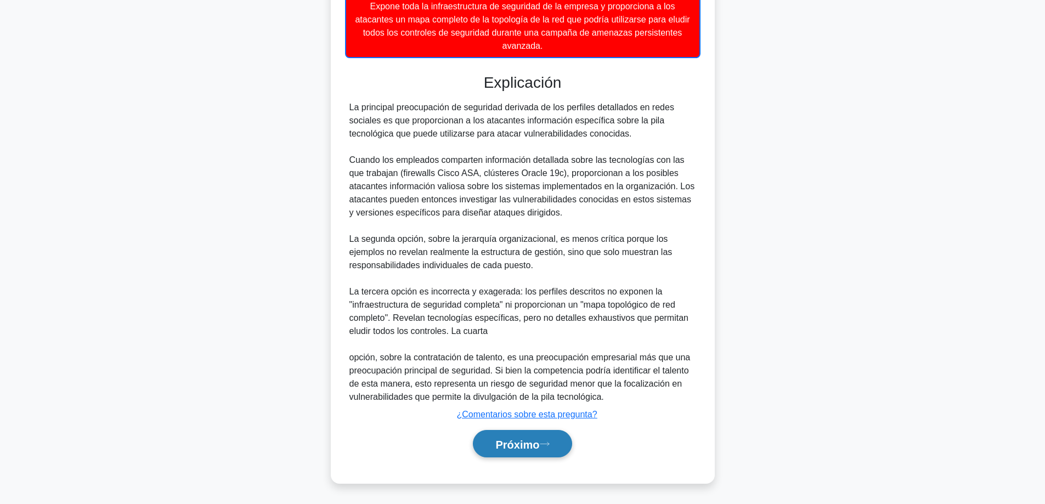
click at [498, 444] on font "Próximo" at bounding box center [517, 444] width 44 height 12
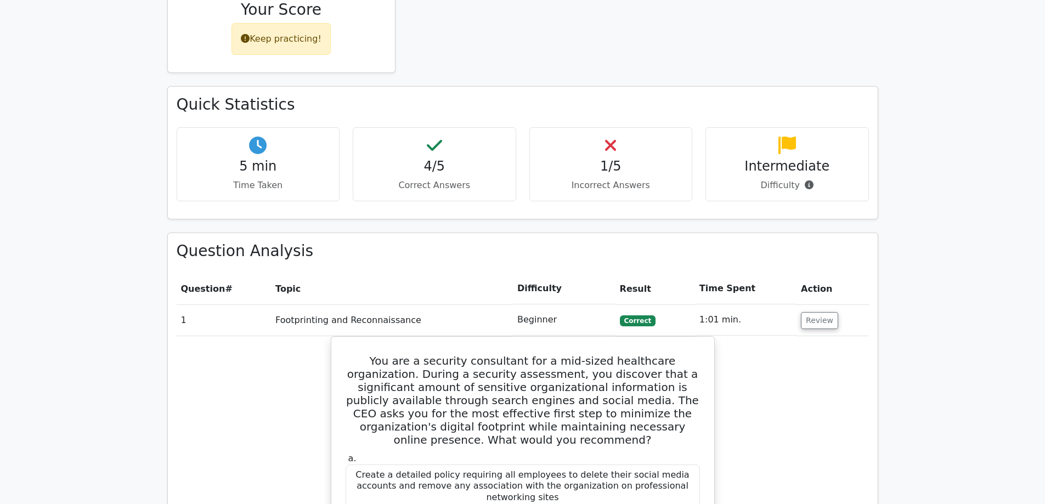
scroll to position [384, 0]
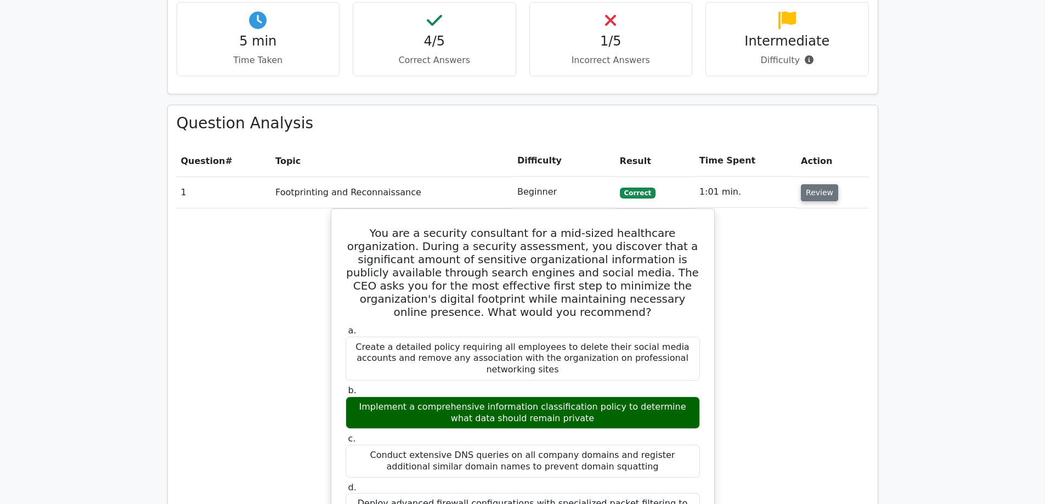
click at [817, 195] on button "Review" at bounding box center [819, 192] width 37 height 17
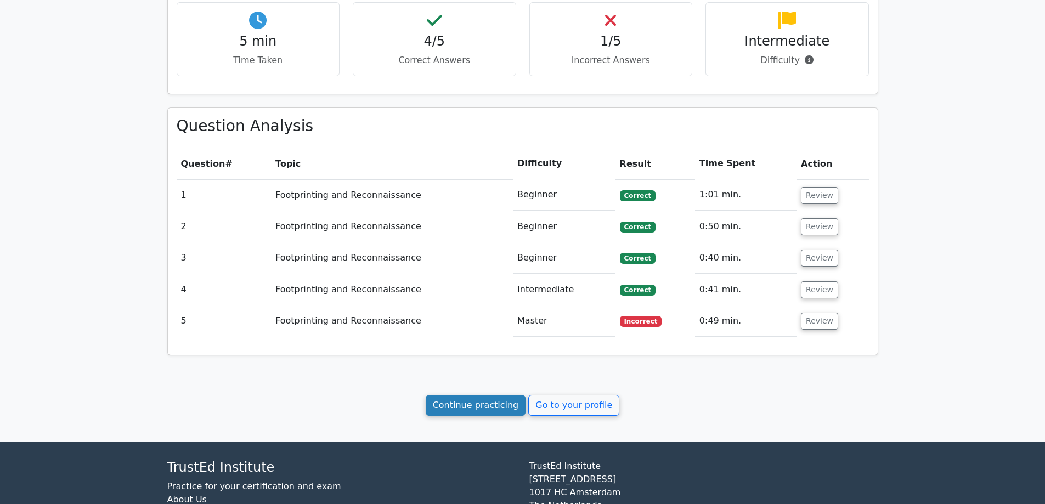
click at [469, 402] on link "Continue practicing" at bounding box center [476, 405] width 100 height 21
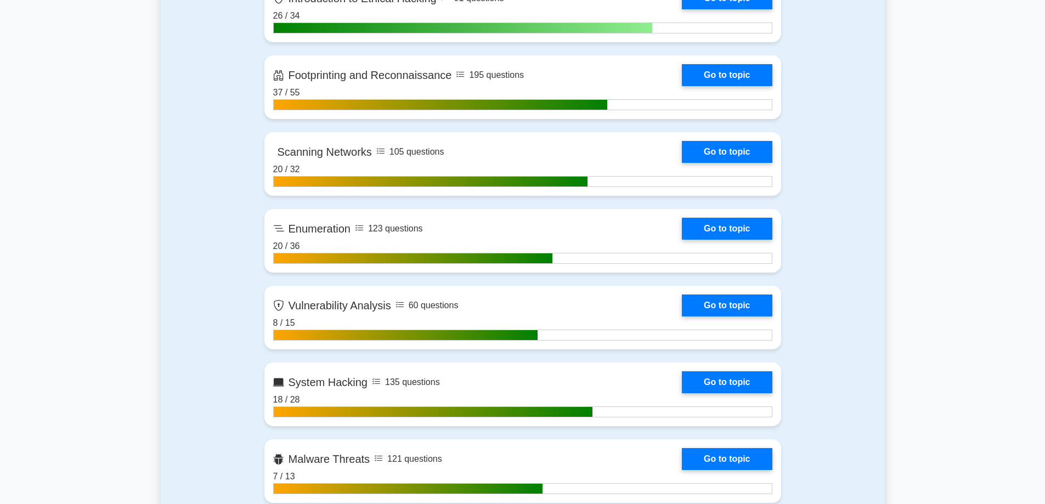
scroll to position [499, 0]
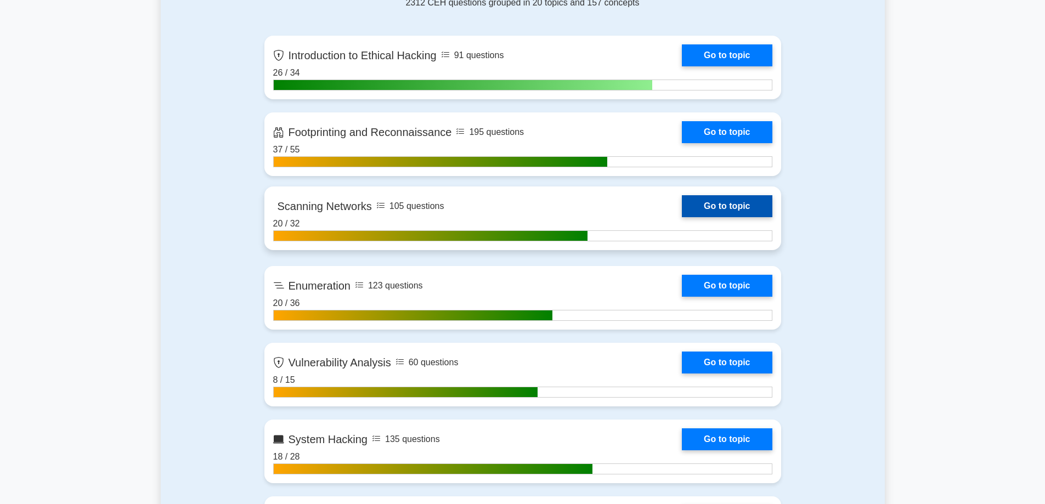
click at [682, 217] on link "Go to topic" at bounding box center [727, 206] width 90 height 22
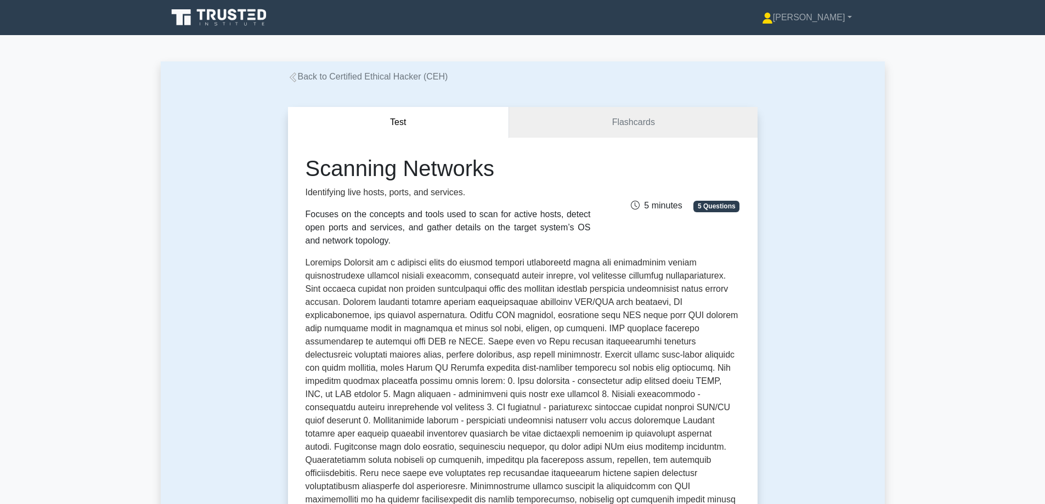
click at [464, 166] on h1 "Scanning Networks" at bounding box center [448, 168] width 285 height 26
click at [464, 165] on h1 "Scanning Networks" at bounding box center [448, 168] width 285 height 26
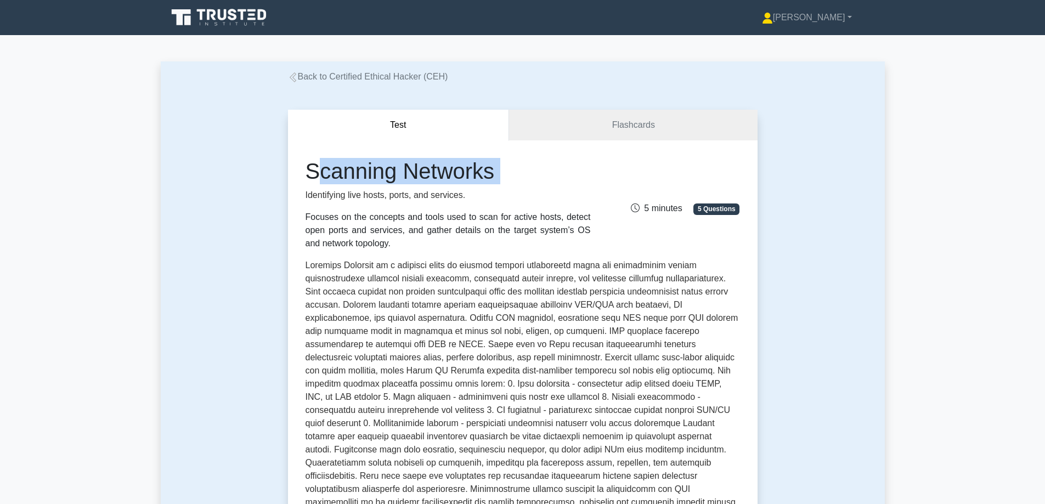
copy div "Scanning Networks"
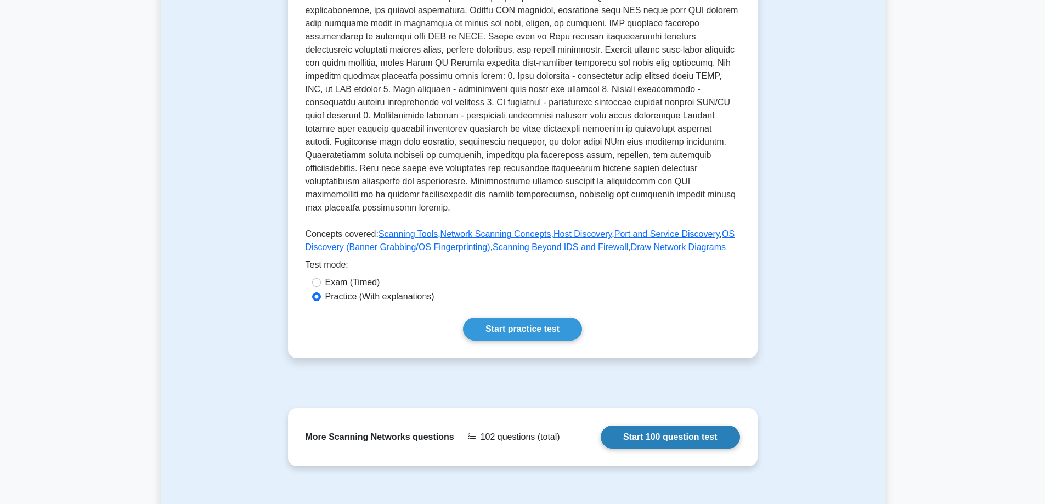
scroll to position [274, 0]
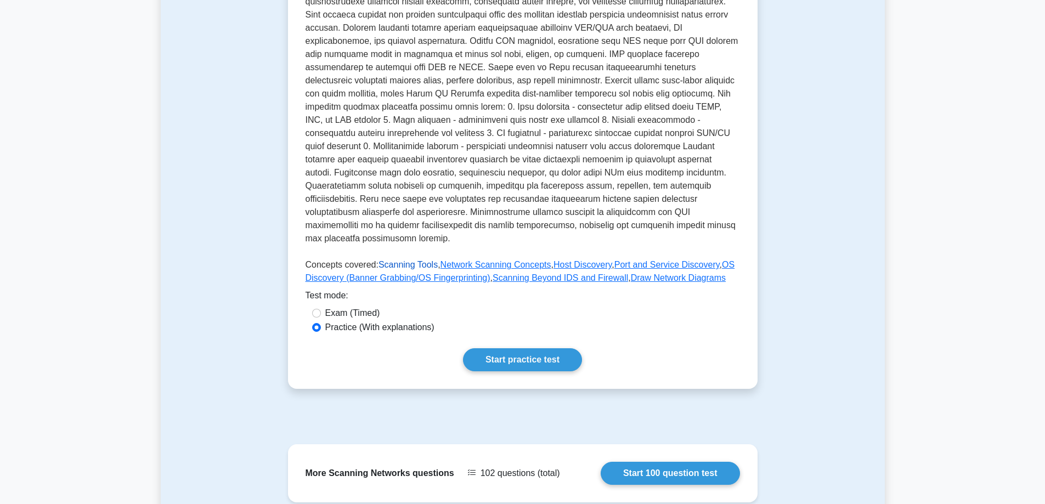
click at [399, 260] on link "Scanning Tools" at bounding box center [408, 264] width 59 height 9
click at [447, 260] on link "Network Scanning Concepts" at bounding box center [496, 264] width 111 height 9
click at [573, 260] on link "Host Discovery" at bounding box center [583, 264] width 58 height 9
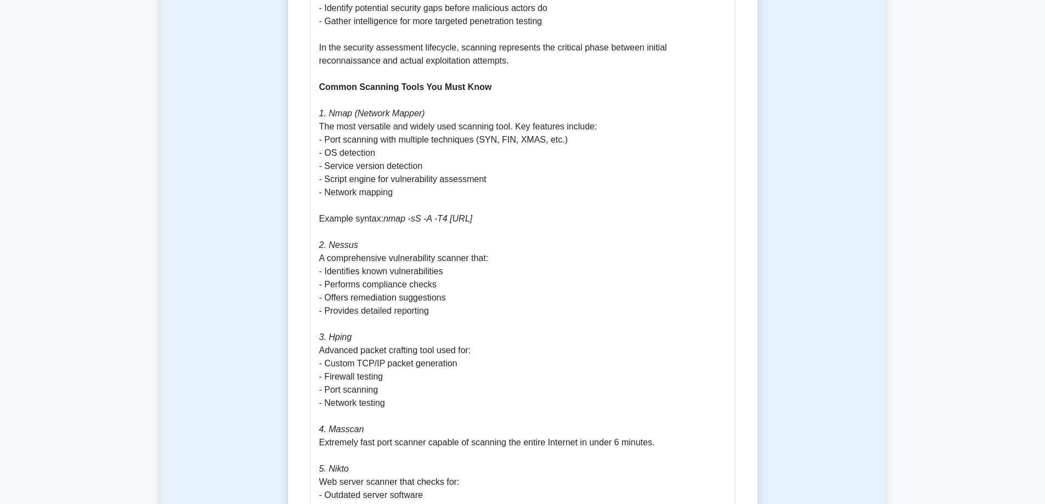
scroll to position [713, 0]
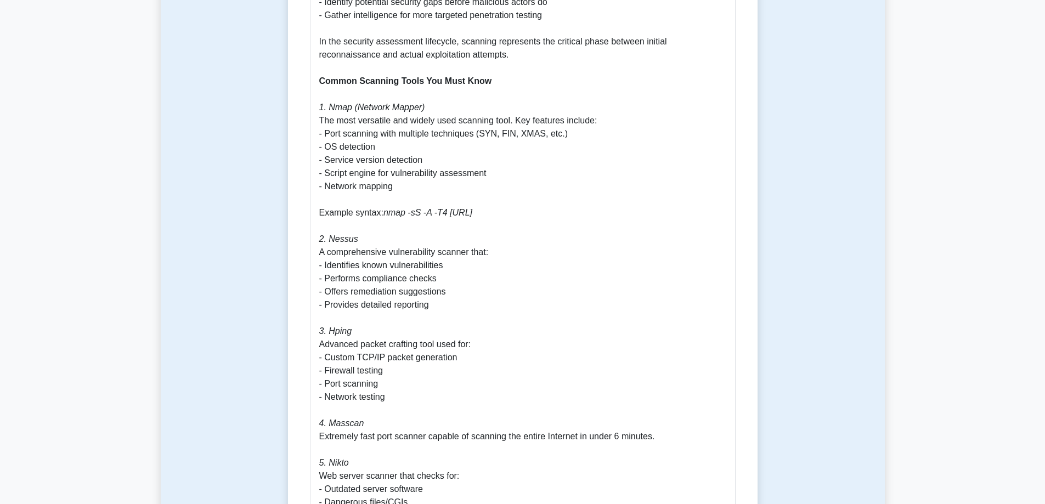
click at [341, 105] on icon "1. Nmap (Network Mapper)" at bounding box center [372, 107] width 106 height 9
click at [345, 240] on icon "2. Nessus" at bounding box center [338, 238] width 39 height 9
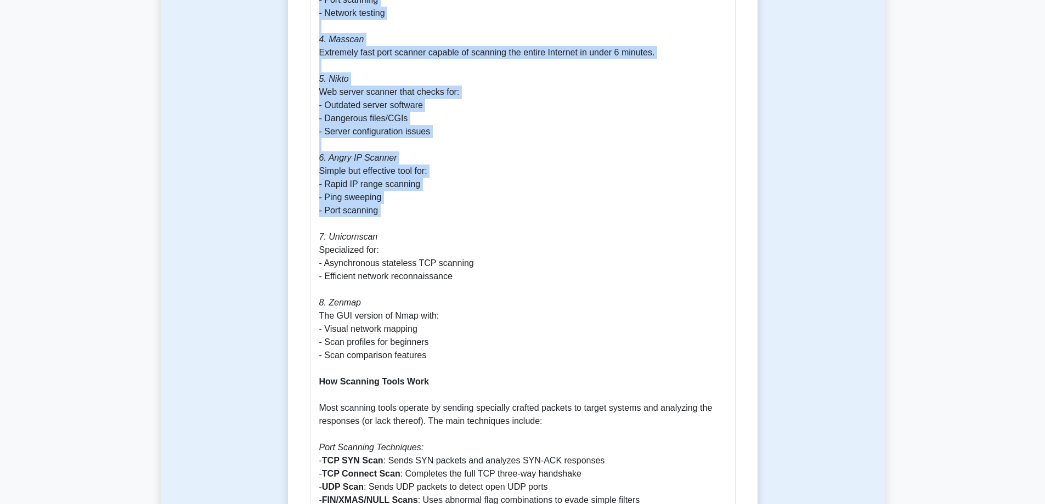
scroll to position [1152, 0]
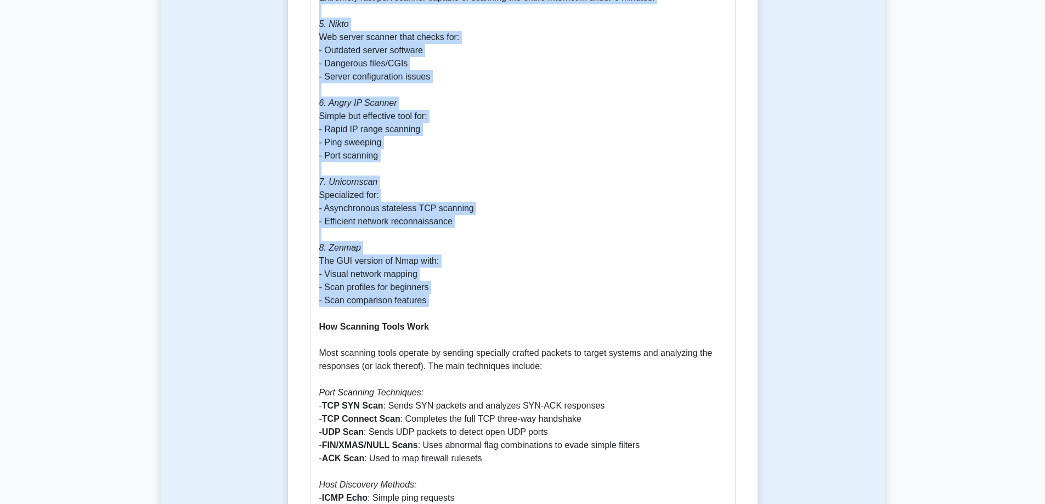
drag, startPoint x: 318, startPoint y: 106, endPoint x: 466, endPoint y: 310, distance: 251.7
click at [466, 310] on div "Scanning Tools in Network Scanning - CEH Guide Understanding Scanning Tools for…" at bounding box center [523, 309] width 426 height 1954
copy p "1. Nmap (Network Mapper) The most versatile and widely used scanning tool. Key …"
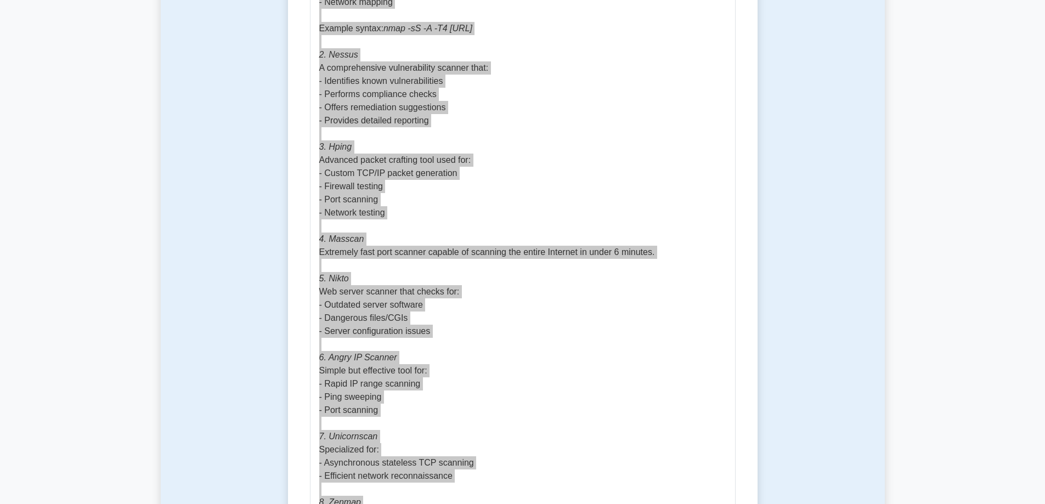
scroll to position [713, 0]
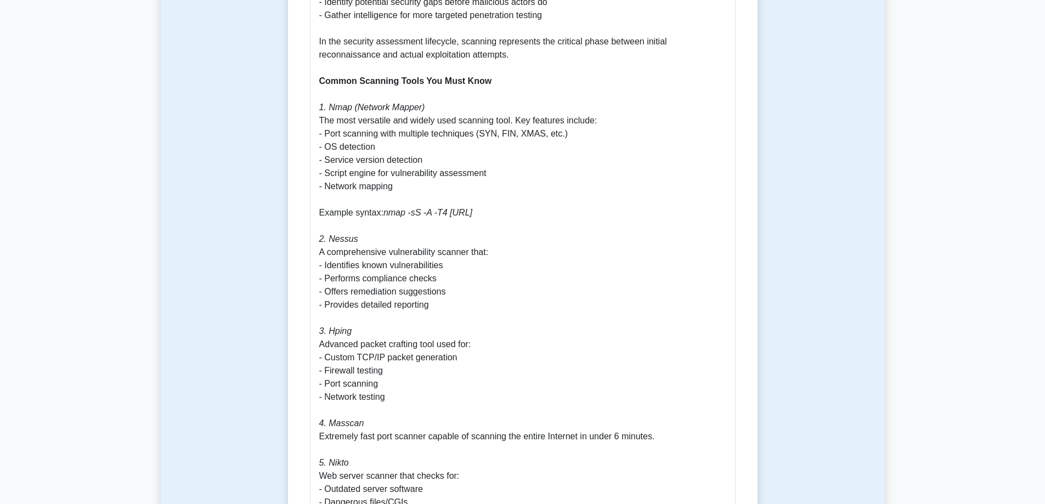
click at [383, 84] on b "Common Scanning Tools You Must Know" at bounding box center [405, 80] width 173 height 9
click at [411, 81] on b "Common Scanning Tools You Must Know" at bounding box center [405, 80] width 173 height 9
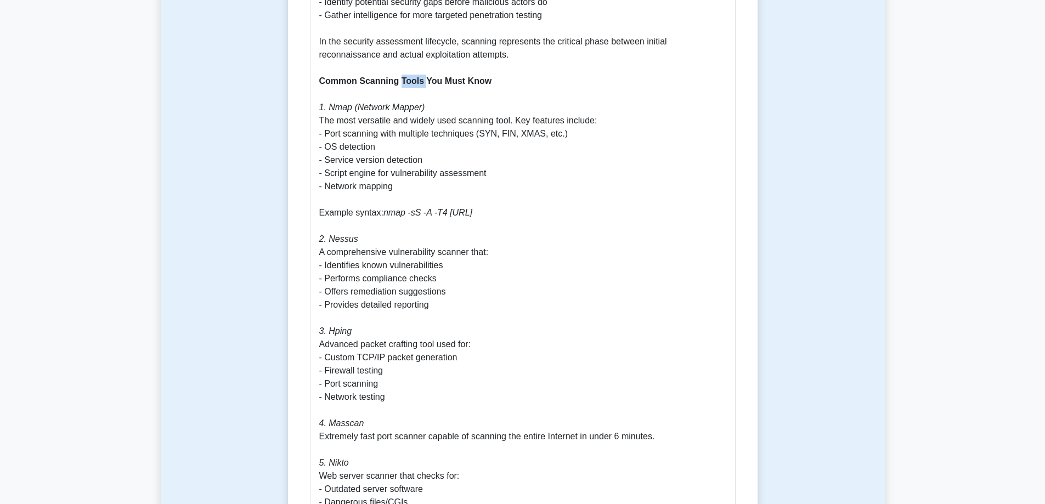
click at [411, 81] on b "Common Scanning Tools You Must Know" at bounding box center [405, 80] width 173 height 9
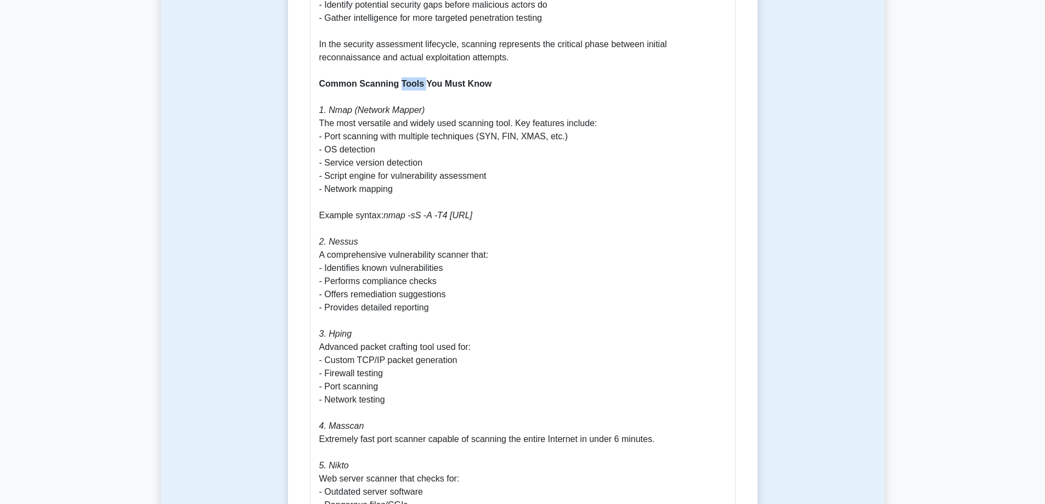
copy b "Tools"
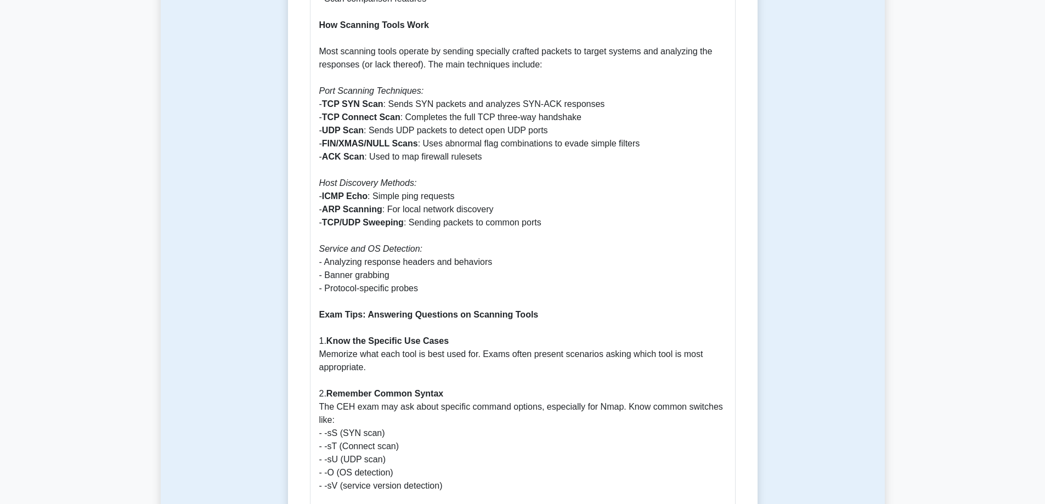
scroll to position [1426, 0]
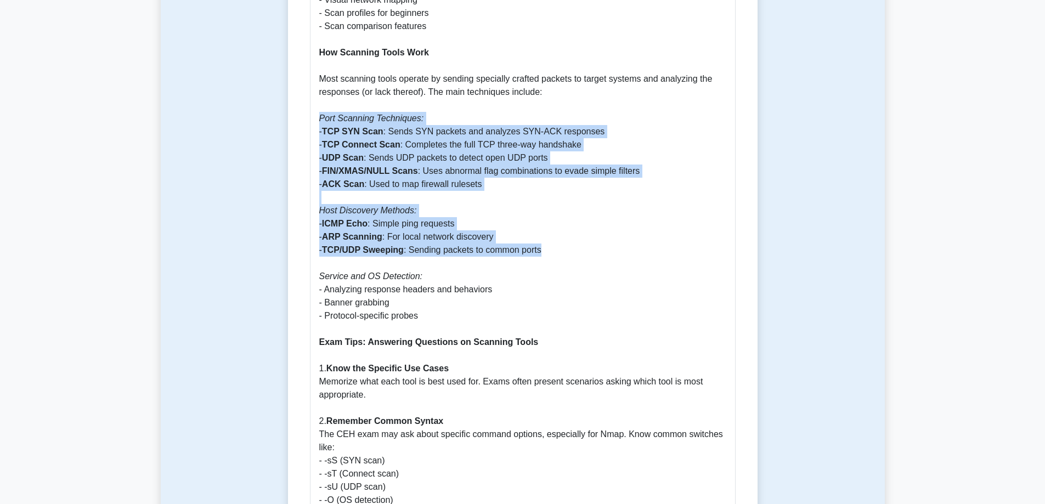
drag, startPoint x: 319, startPoint y: 120, endPoint x: 547, endPoint y: 252, distance: 263.7
click at [547, 252] on p "Understanding Scanning Tools for CEH Exam Scanning tools are essential componen…" at bounding box center [522, 46] width 407 height 1896
copy p "Port Scanning Techniques: - TCP SYN Scan : Sends SYN packets and analyzes SYN-A…"
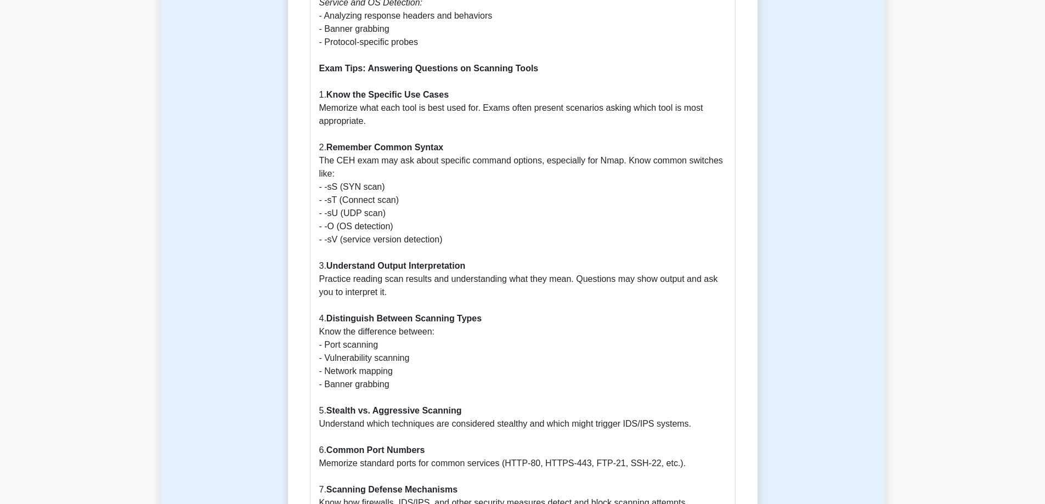
scroll to position [1701, 0]
drag, startPoint x: 448, startPoint y: 239, endPoint x: 307, endPoint y: 182, distance: 151.9
copy p "- -sS (SYN scan) - -sT (Connect scan) - -sU (UDP scan) - -O (OS detection) - -s…"
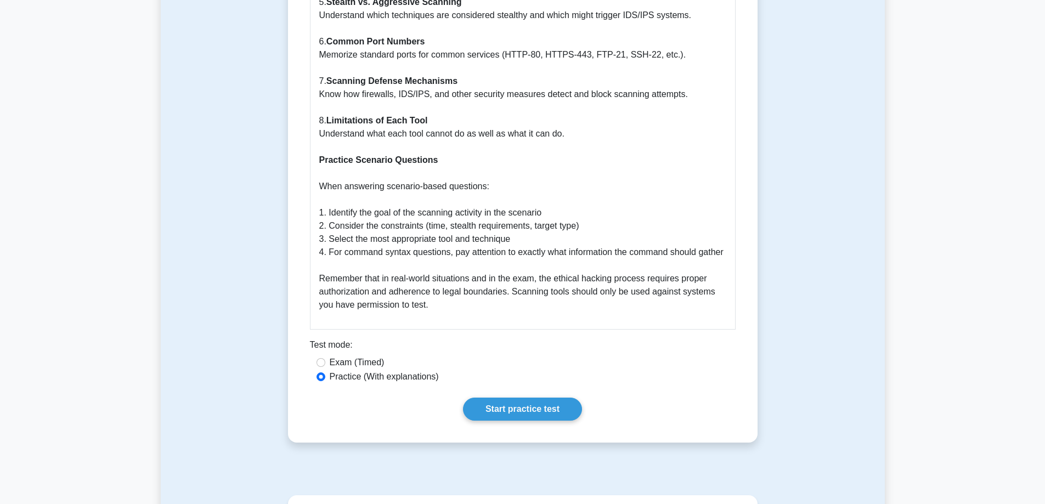
scroll to position [2304, 0]
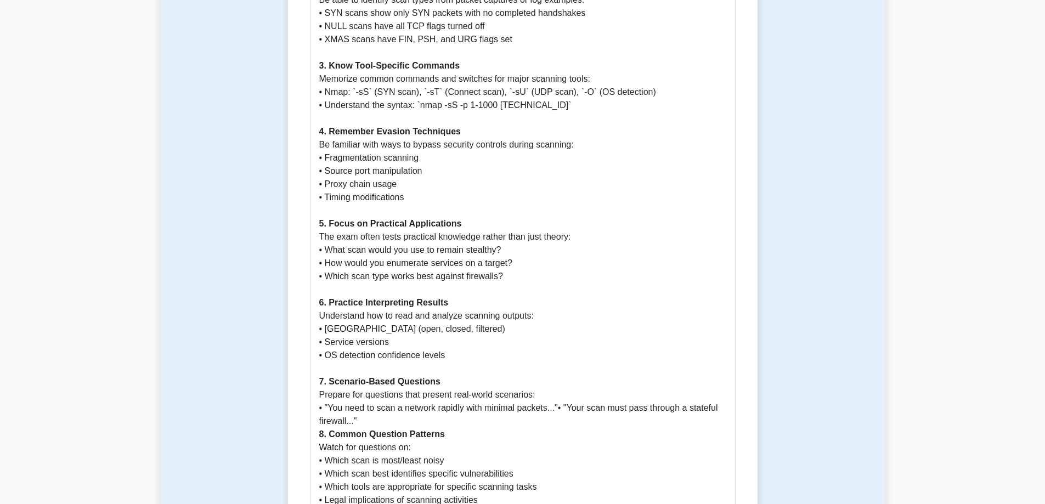
scroll to position [1317, 0]
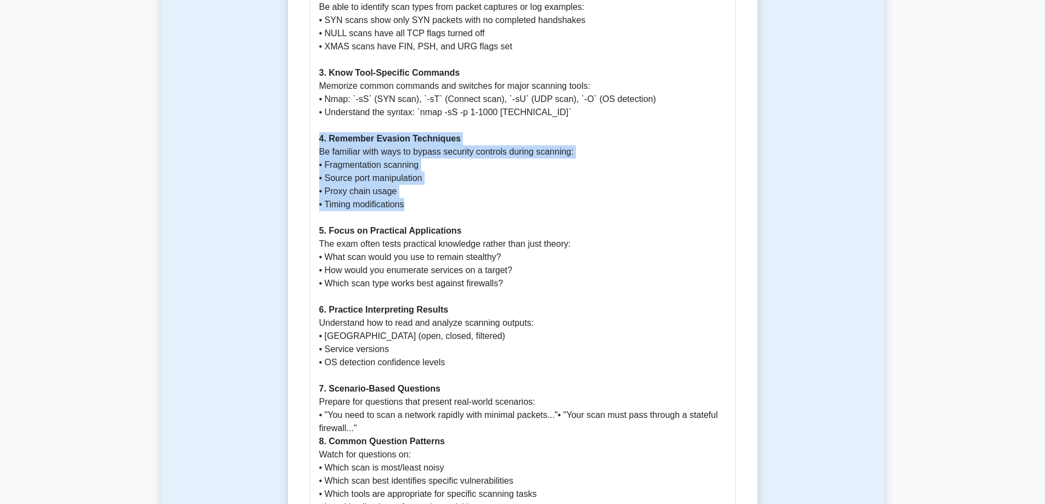
drag, startPoint x: 416, startPoint y: 232, endPoint x: 268, endPoint y: 170, distance: 160.8
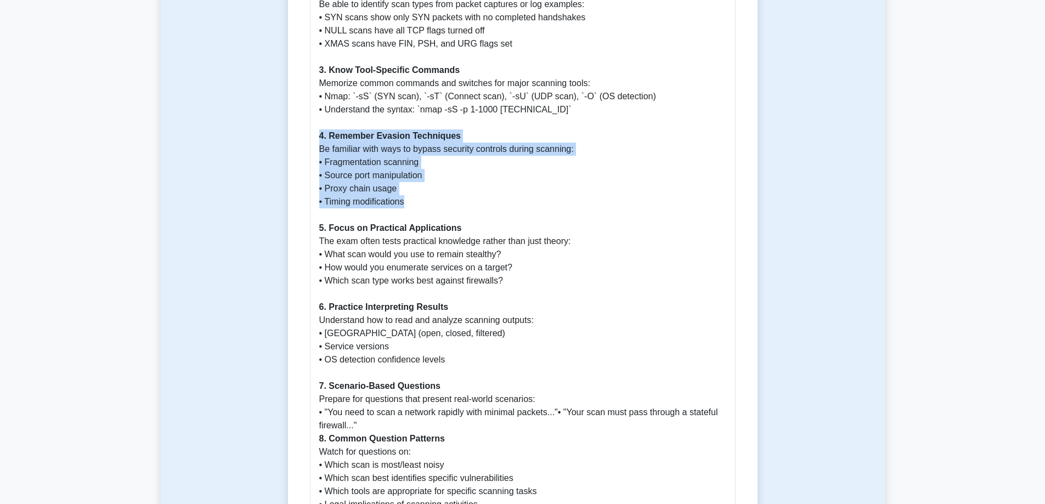
copy p "4. Remember Evasion Techniques Be familiar with ways to bypass security control…"
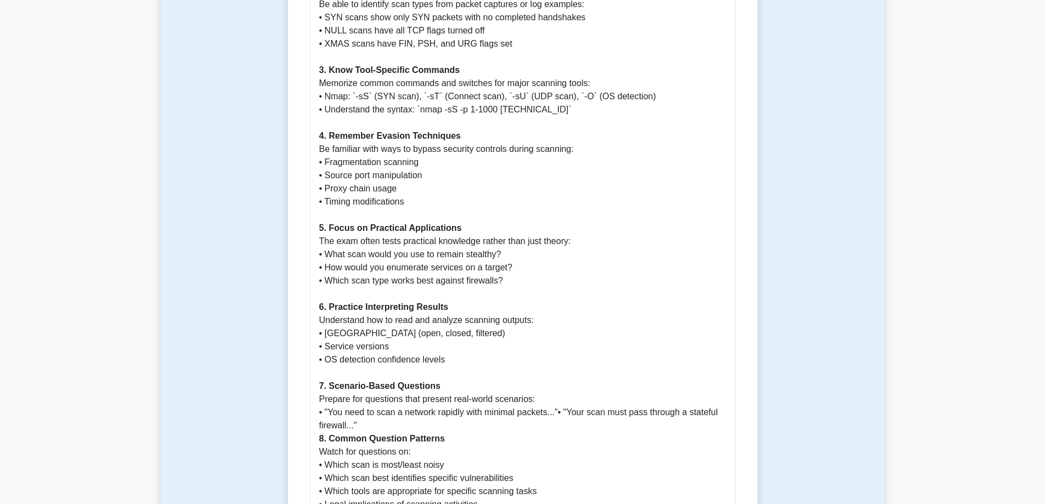
drag, startPoint x: 495, startPoint y: 235, endPoint x: 501, endPoint y: 238, distance: 7.1
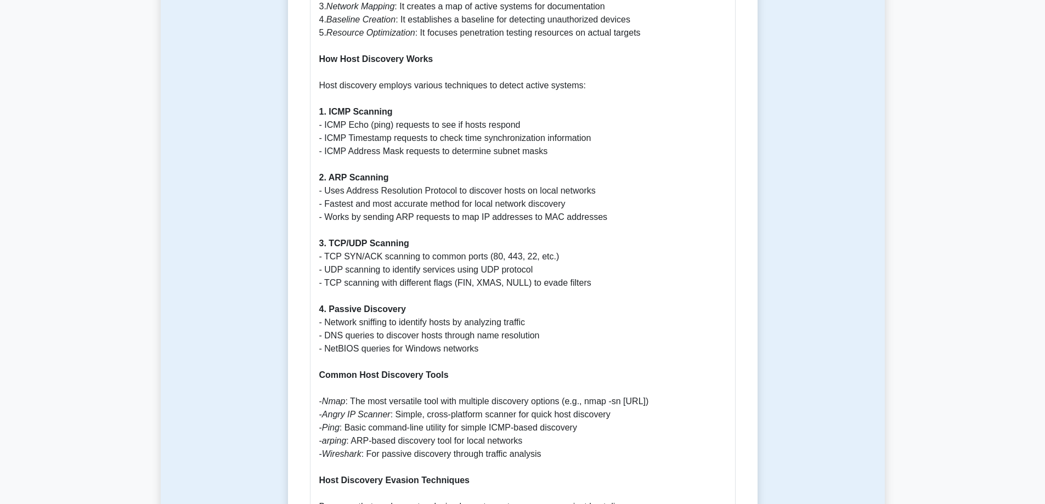
scroll to position [713, 0]
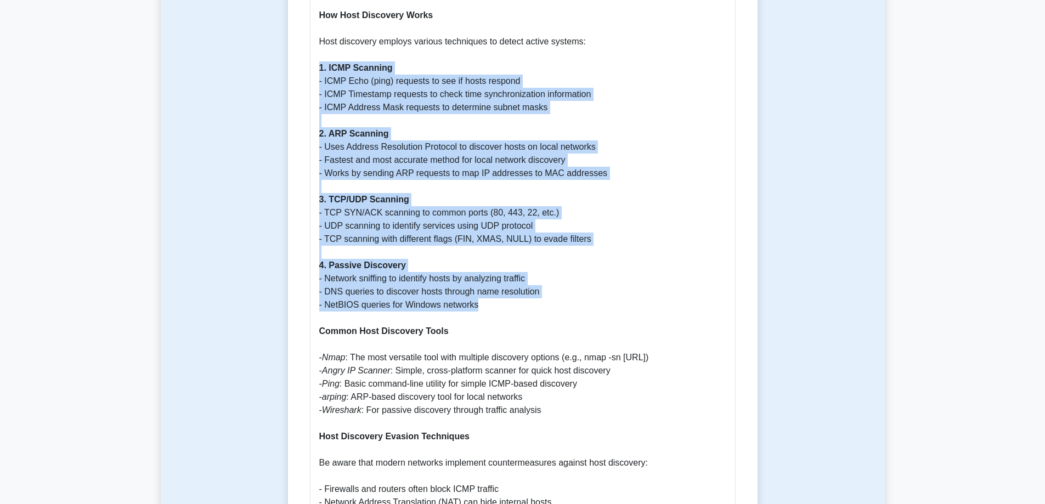
drag, startPoint x: 498, startPoint y: 302, endPoint x: 312, endPoint y: 66, distance: 300.4
click at [312, 66] on div "Host Discovery in Scanning Networks Introduction to Host Discovery Host discove…" at bounding box center [523, 412] width 426 height 1309
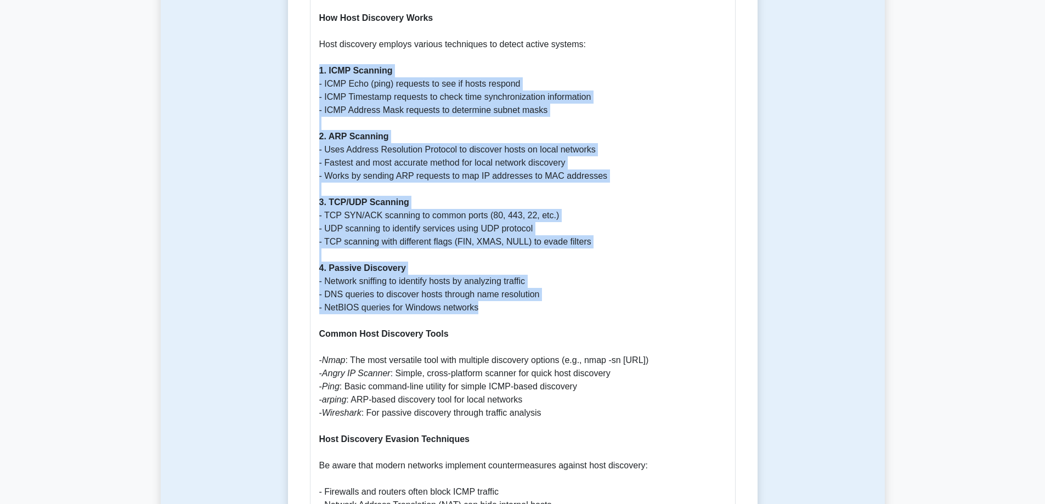
copy p "1. ICMP Scanning - ICMP Echo (ping) requests to see if hosts respond - ICMP Tim…"
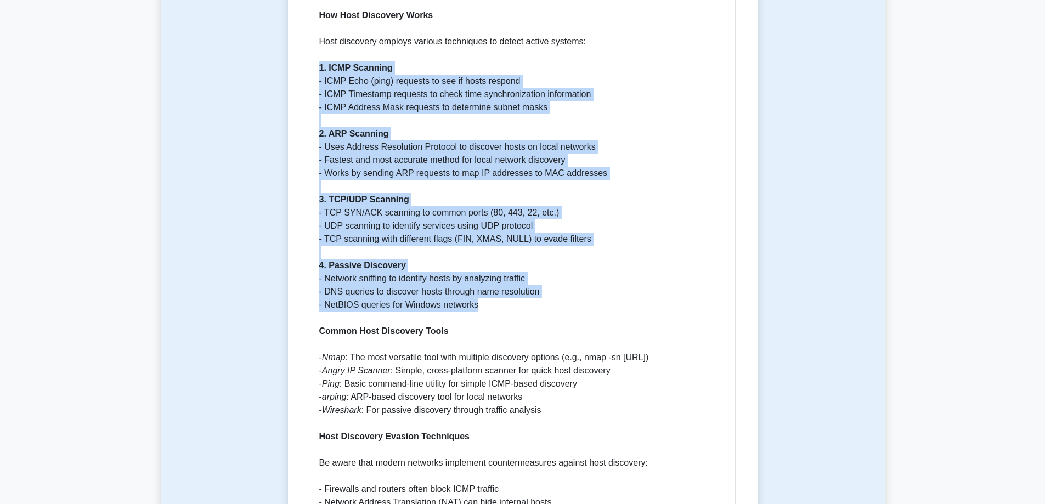
drag, startPoint x: 577, startPoint y: 272, endPoint x: 527, endPoint y: 311, distance: 63.7
click at [527, 311] on p "Introduction to Host Discovery Host discovery is a critical first step in netwo…" at bounding box center [522, 423] width 407 height 1251
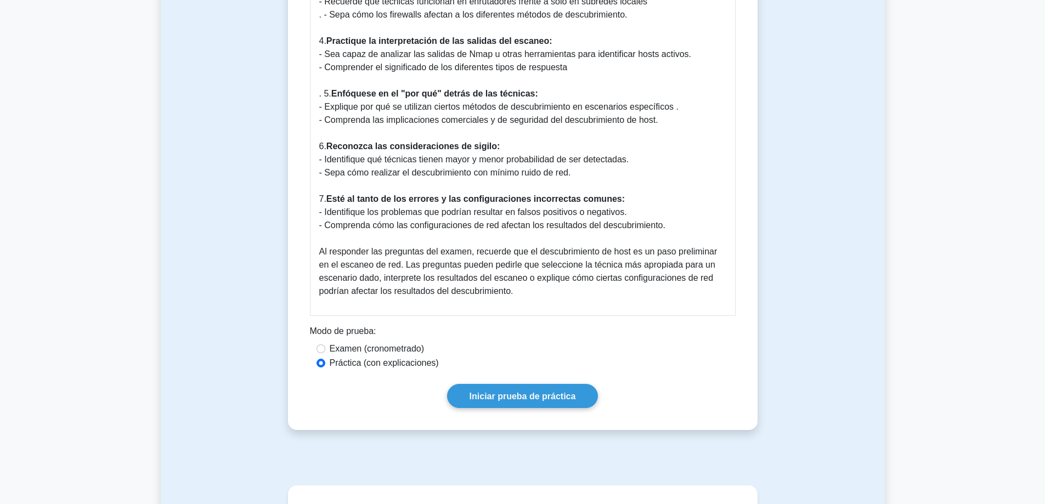
scroll to position [1617, 0]
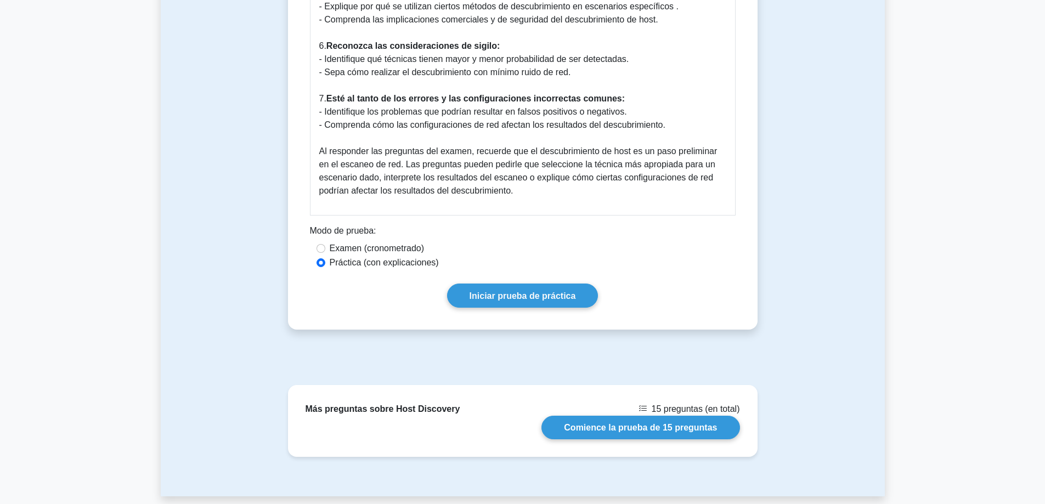
drag, startPoint x: 479, startPoint y: 261, endPoint x: 462, endPoint y: 264, distance: 17.3
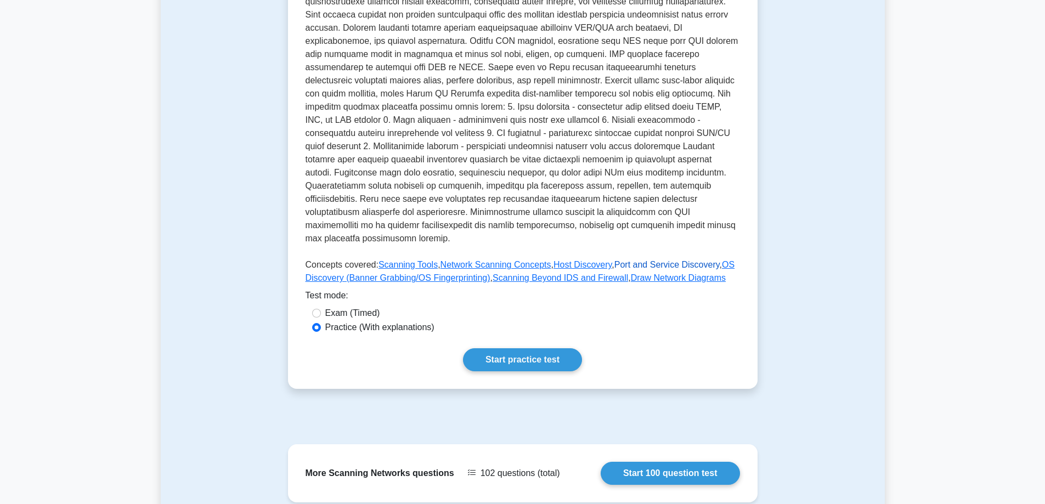
click at [652, 260] on link "Port and Service Discovery" at bounding box center [666, 264] width 105 height 9
click at [707, 260] on link "OS Discovery (Banner Grabbing/OS Fingerprinting)" at bounding box center [521, 271] width 430 height 22
click at [541, 273] on link "Scanning Beyond IDS and Firewall" at bounding box center [560, 277] width 135 height 9
click at [669, 273] on link "Draw Network Diagrams" at bounding box center [678, 277] width 95 height 9
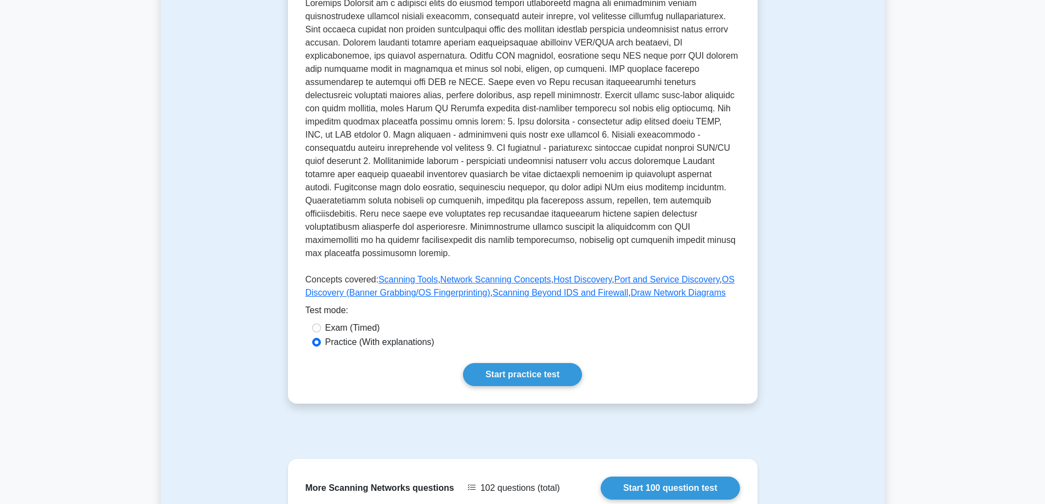
scroll to position [274, 0]
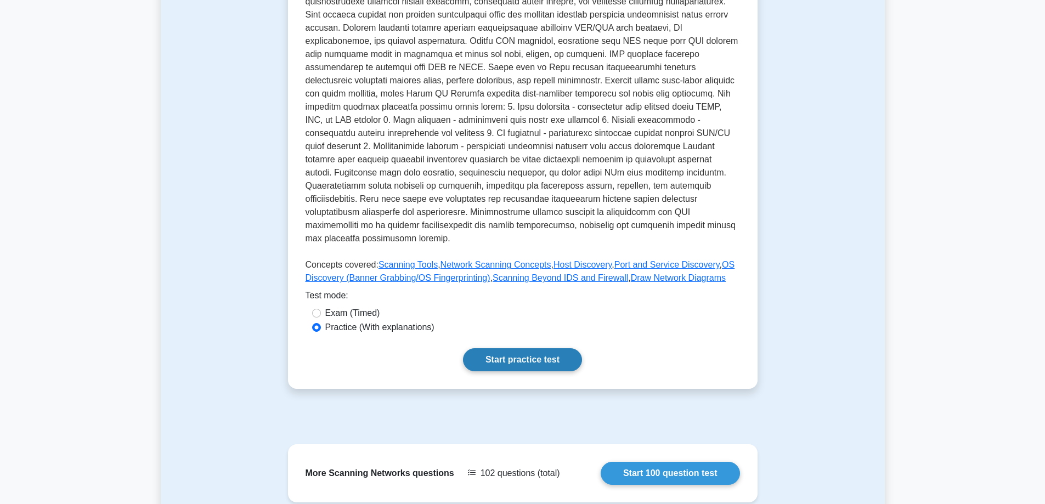
click at [511, 348] on link "Start practice test" at bounding box center [522, 359] width 119 height 23
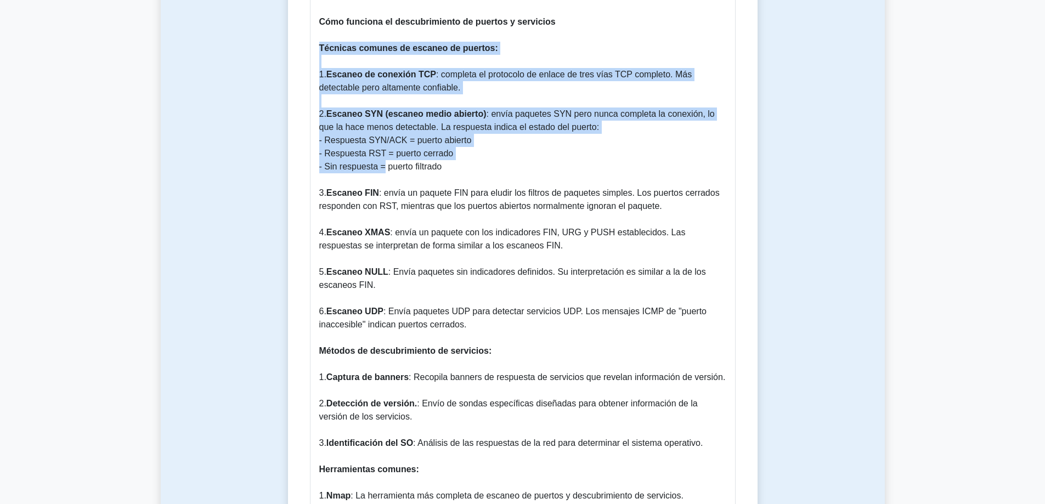
scroll to position [930, 0]
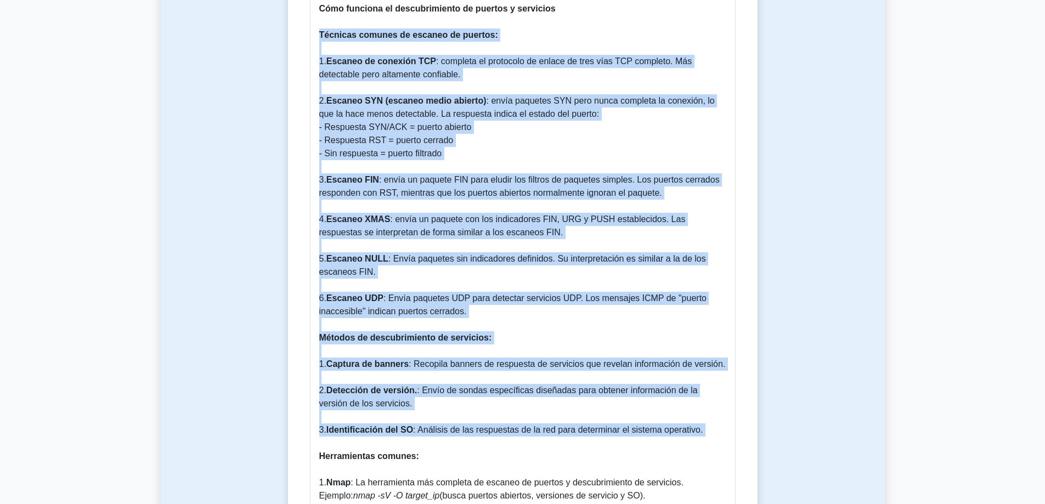
drag, startPoint x: 319, startPoint y: 73, endPoint x: 712, endPoint y: 425, distance: 528.0
click at [712, 425] on p "Introducción al descubrimiento de puertos y servicios El descubrimiento de puer…" at bounding box center [522, 344] width 407 height 1448
copy p "Técnicas comunes de escaneo de puertos: 1. Escaneo de conexión TCP : completa e…"
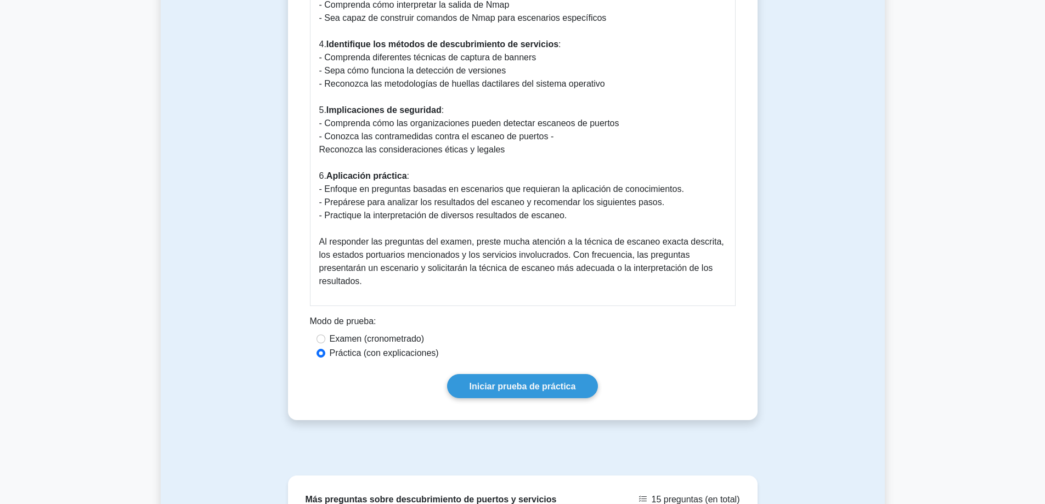
scroll to position [1753, 0]
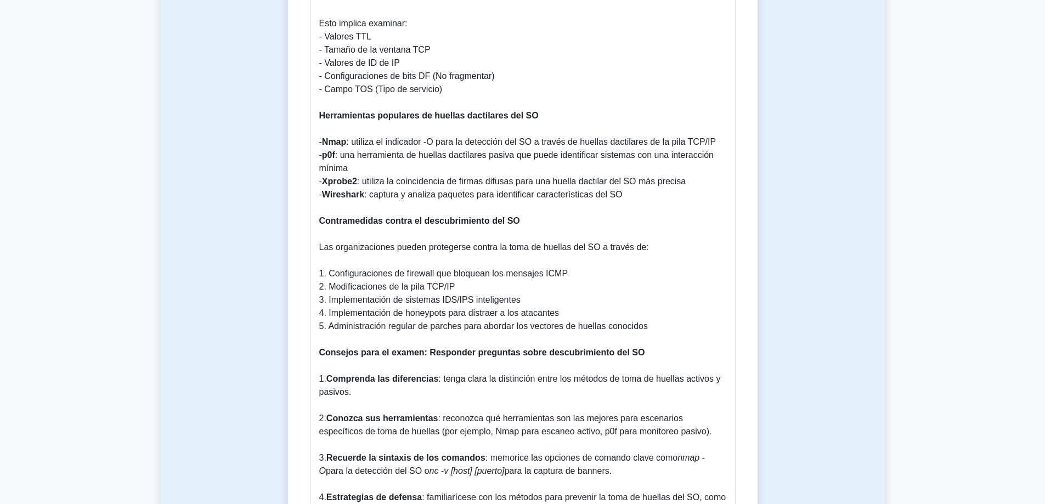
scroll to position [1288, 0]
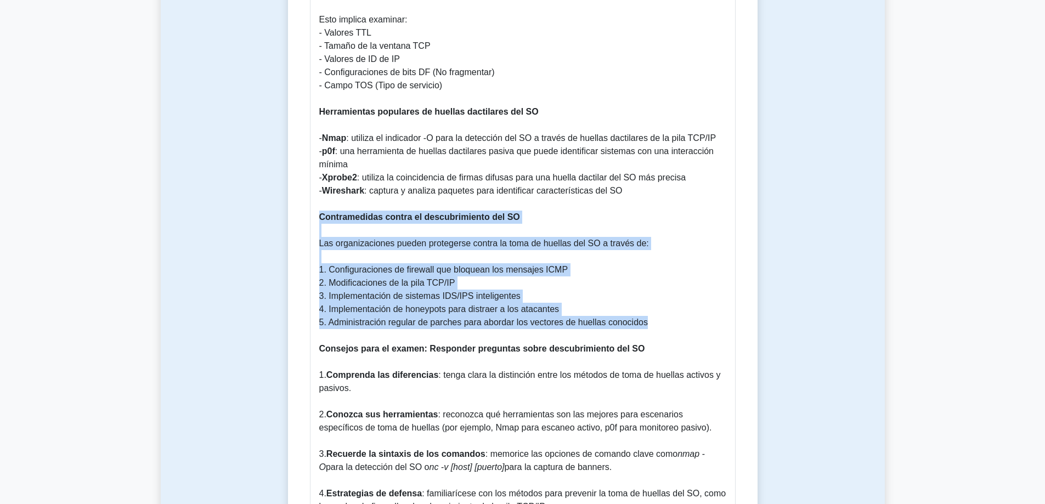
drag, startPoint x: 657, startPoint y: 309, endPoint x: 298, endPoint y: 204, distance: 373.8
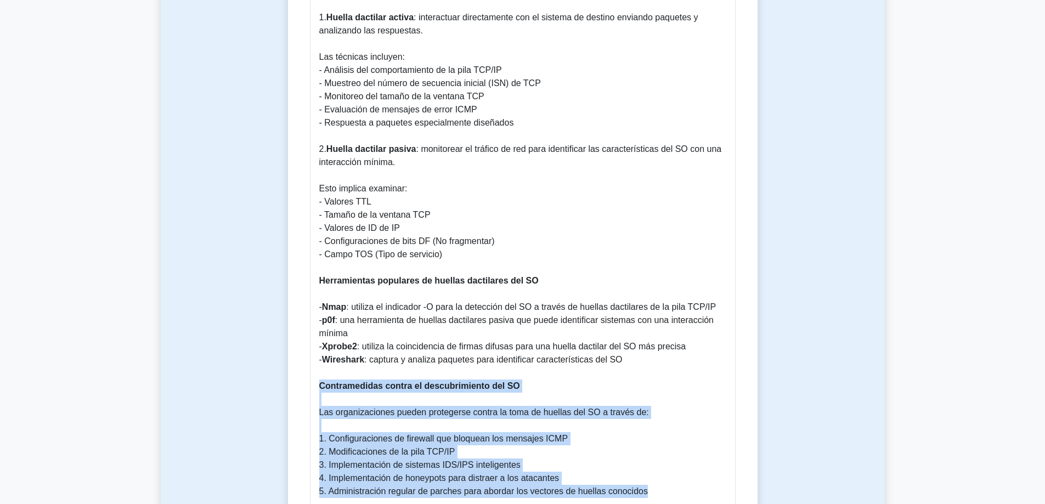
scroll to position [1123, 0]
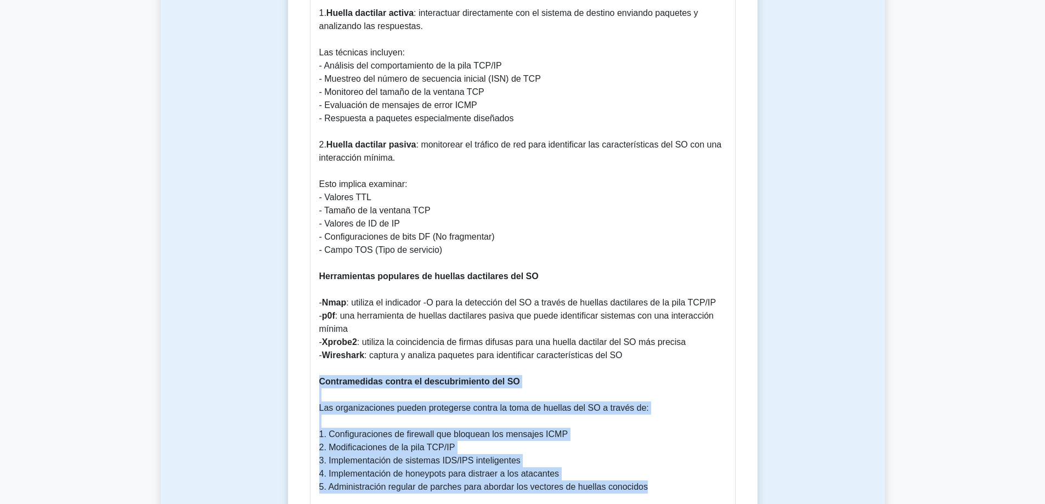
click at [654, 472] on p "Introducción al descubrimiento de SO El descubrimiento del sistema operativo (S…" at bounding box center [522, 191] width 407 height 1396
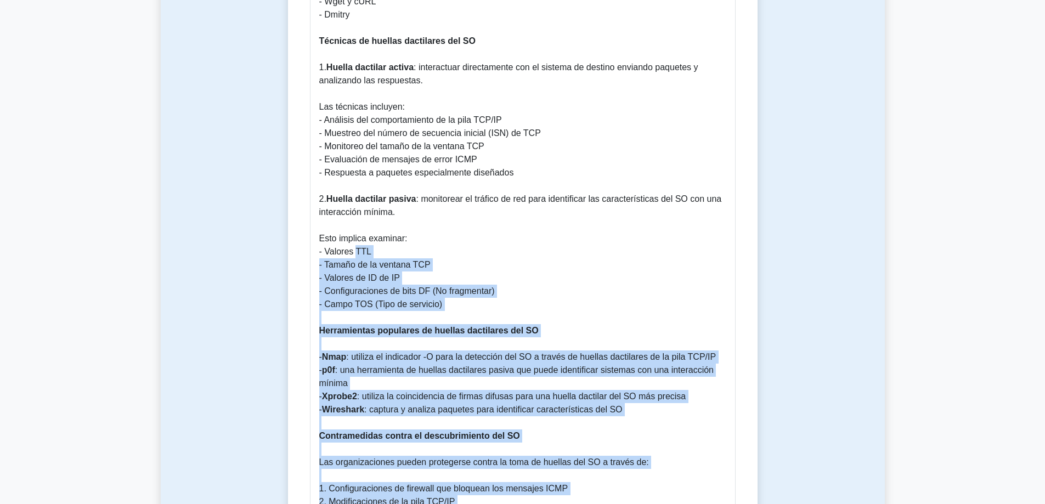
scroll to position [1069, 0]
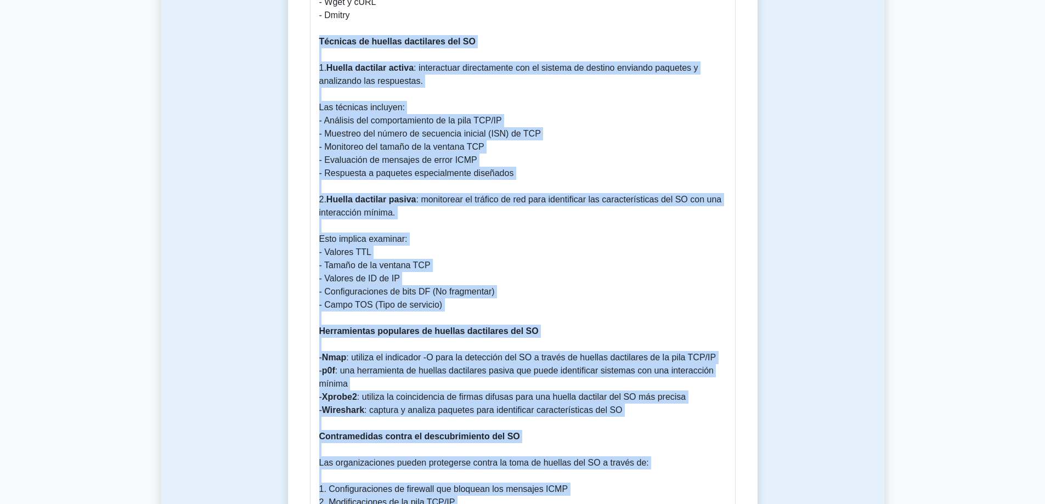
drag, startPoint x: 654, startPoint y: 473, endPoint x: 304, endPoint y: 33, distance: 562.5
click at [304, 33] on div "Descubrimiento del sistema operativo (captura de banners/huella digital del sis…" at bounding box center [522, 57] width 461 height 2028
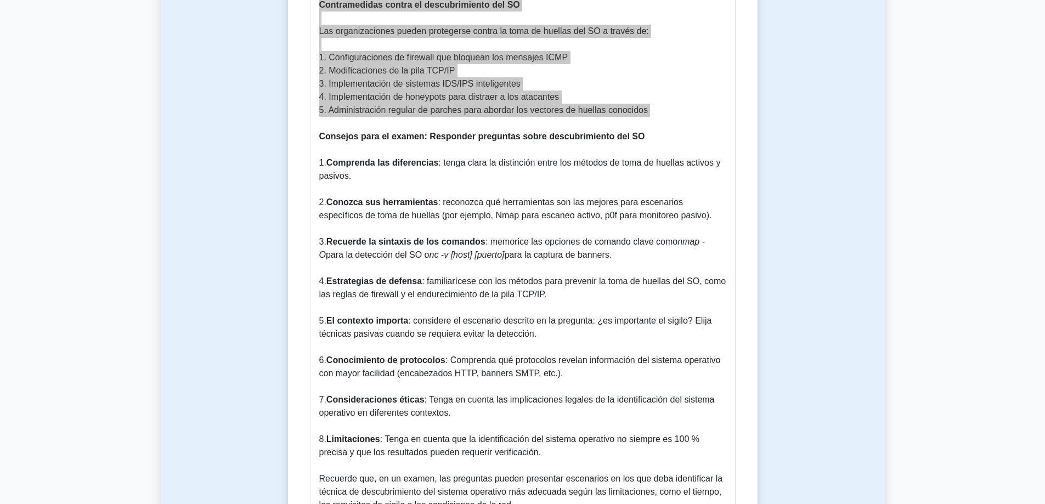
scroll to position [1672, 0]
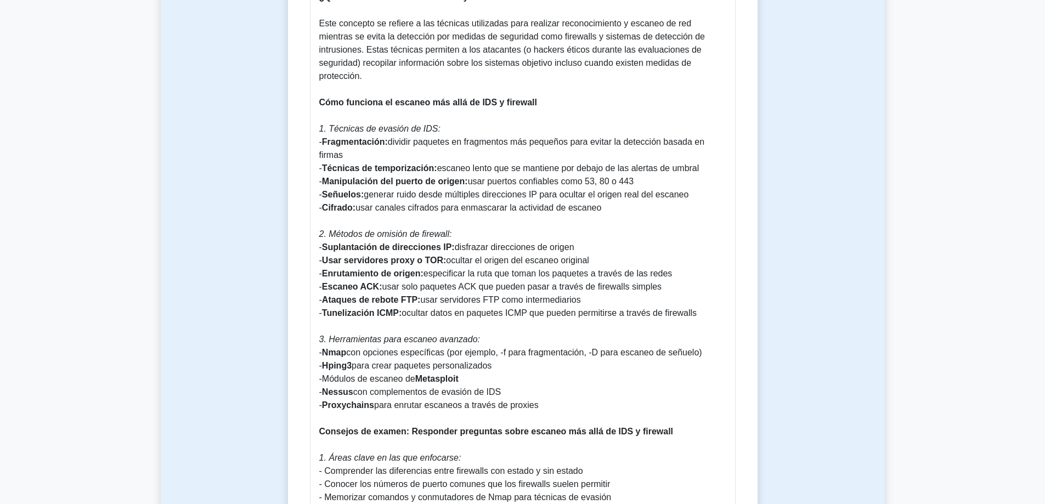
scroll to position [878, 0]
drag, startPoint x: 703, startPoint y: 284, endPoint x: 310, endPoint y: 101, distance: 433.2
click at [310, 101] on div "Guía completa para escanear más allá de IDS y firewall Introducción Comprender …" at bounding box center [523, 346] width 426 height 1243
copy p "0. Loremips do sitamet co ADI: - Elitseddoeius: tempori utlabore et doloremagn …"
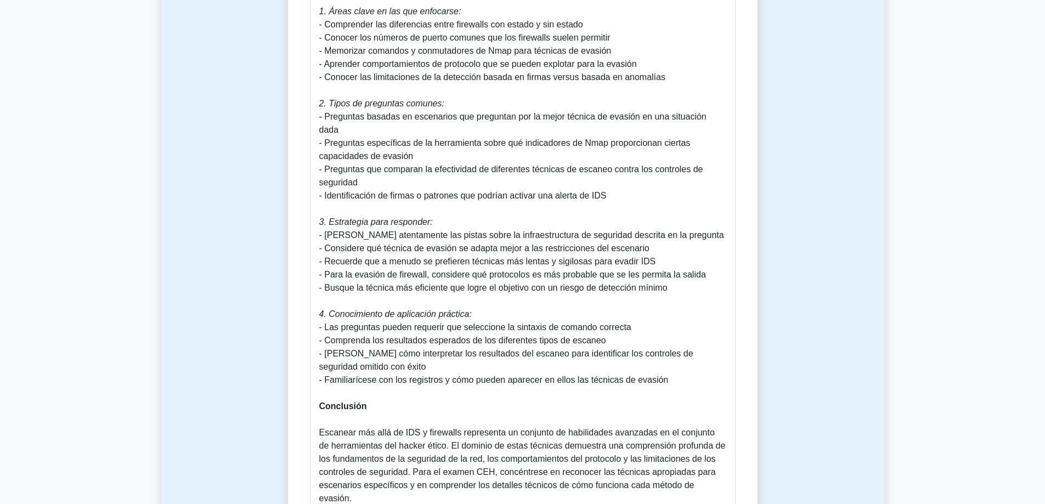
scroll to position [1536, 0]
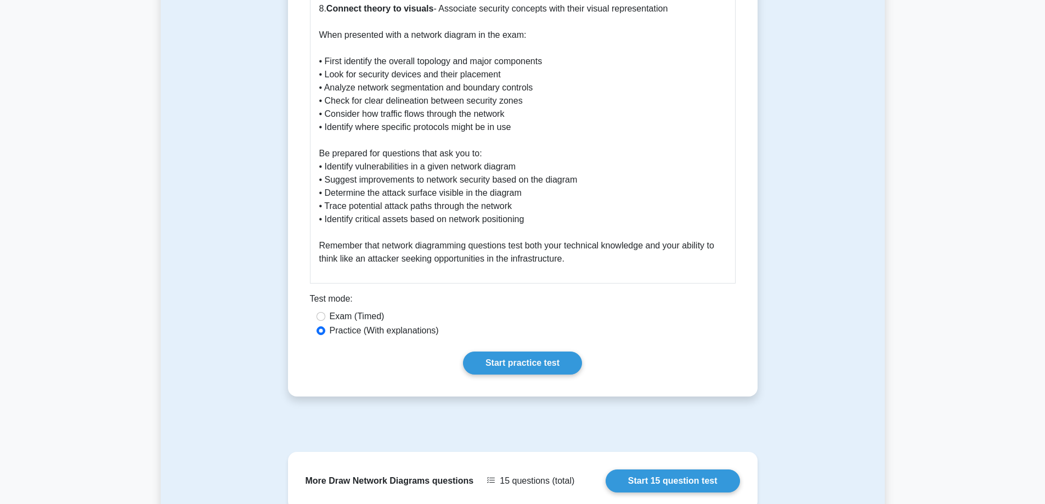
scroll to position [1810, 0]
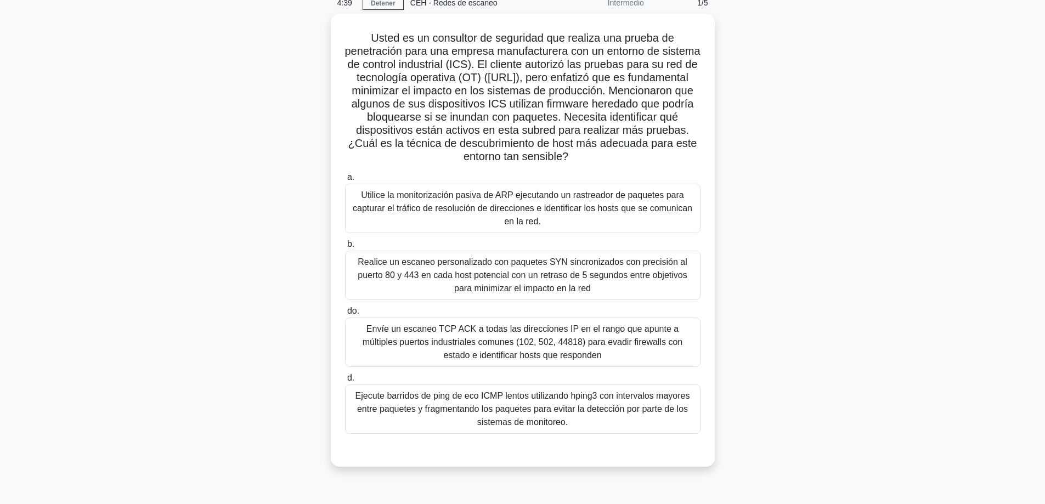
scroll to position [55, 0]
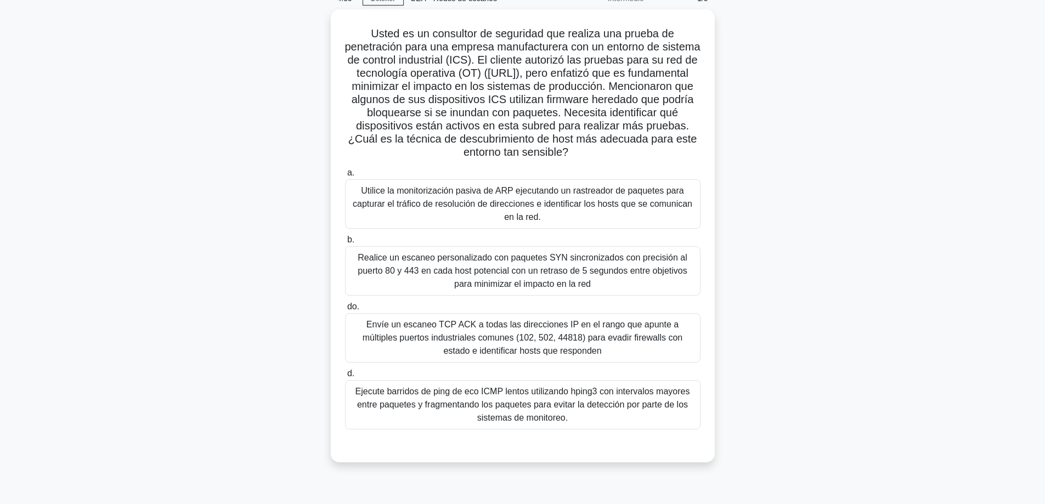
click at [804, 166] on div "Usted es un consultor de seguridad que realiza una prueba de penetración para u…" at bounding box center [523, 242] width 724 height 466
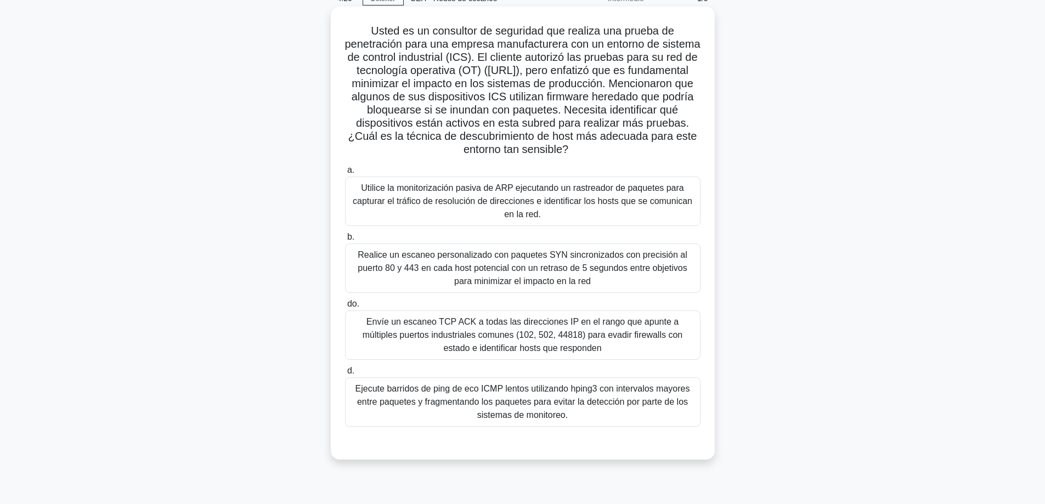
click at [491, 216] on font "Utilice la monitorización pasiva de ARP ejecutando un rastreador de paquetes pa…" at bounding box center [523, 201] width 346 height 39
click at [345, 174] on input "a. Utilice la monitorización pasiva de ARP ejecutando un rastreador de paquetes…" at bounding box center [345, 170] width 0 height 7
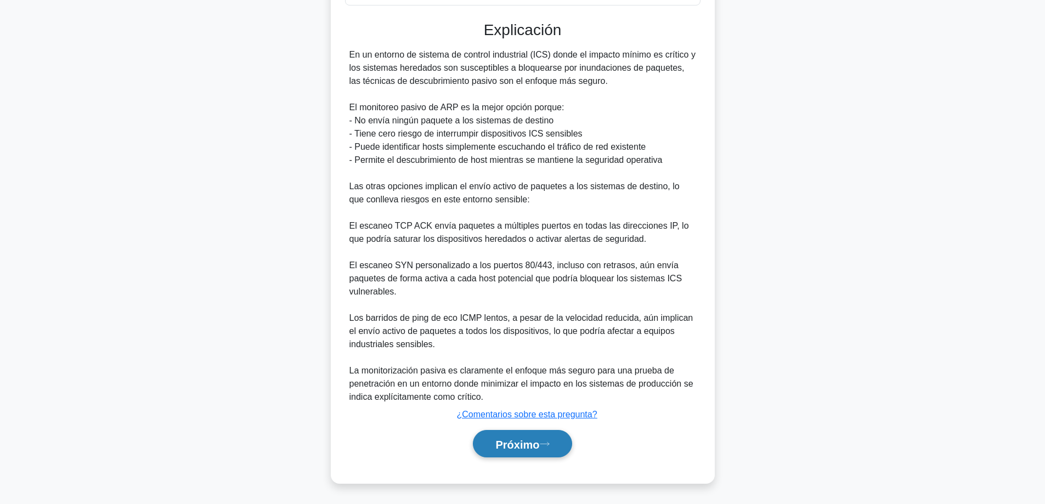
click at [510, 457] on button "Próximo" at bounding box center [522, 444] width 99 height 28
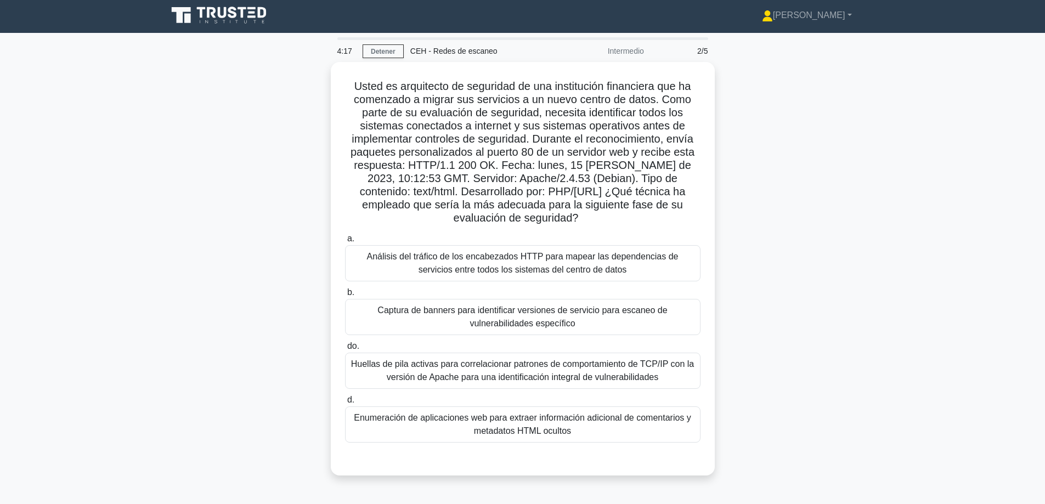
scroll to position [0, 0]
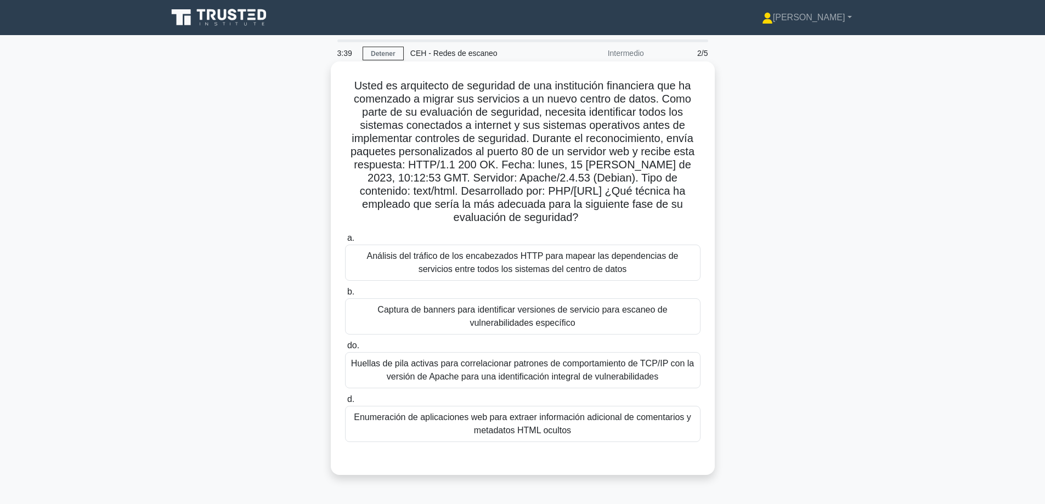
click at [518, 310] on font "Captura de banners para identificar versiones de servicio para escaneo de vulne…" at bounding box center [522, 316] width 290 height 22
click at [345, 296] on input "b. Captura de banners para identificar versiones de servicio para escaneo de vu…" at bounding box center [345, 292] width 0 height 7
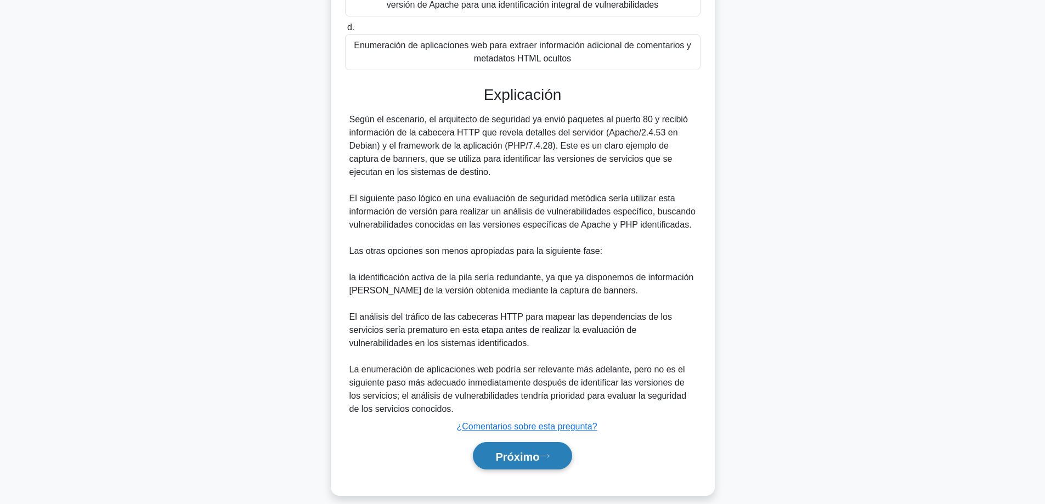
click at [495, 450] on font "Próximo" at bounding box center [517, 456] width 44 height 12
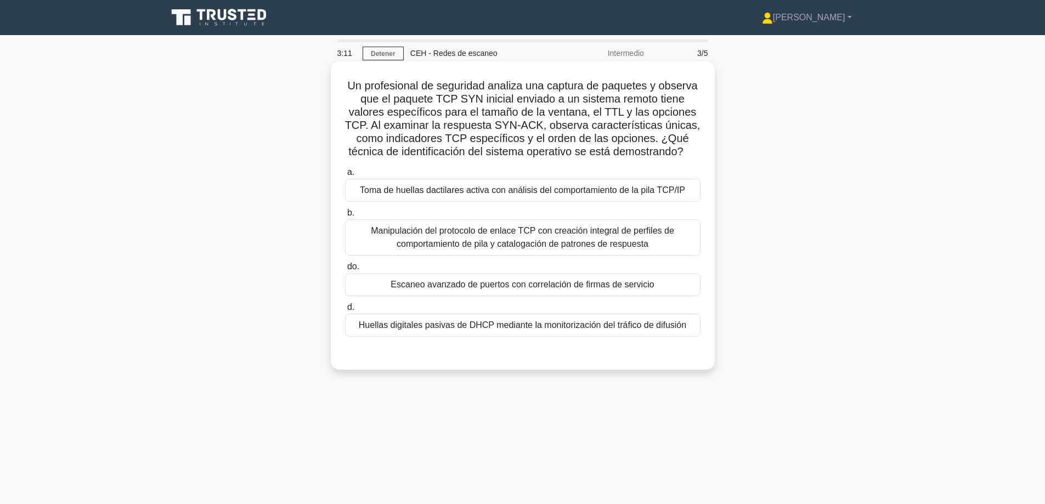
click at [586, 249] on font "Manipulación del protocolo de enlace TCP con creación integral de perfiles de c…" at bounding box center [522, 237] width 303 height 22
click at [345, 217] on input "b. Manipulación del protocolo de enlace TCP con creación integral de perfiles d…" at bounding box center [345, 213] width 0 height 7
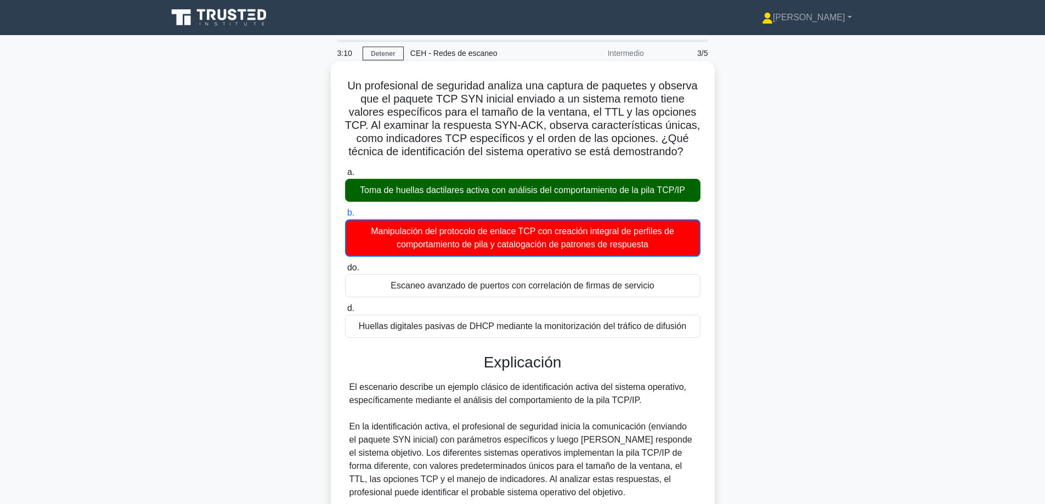
scroll to position [329, 0]
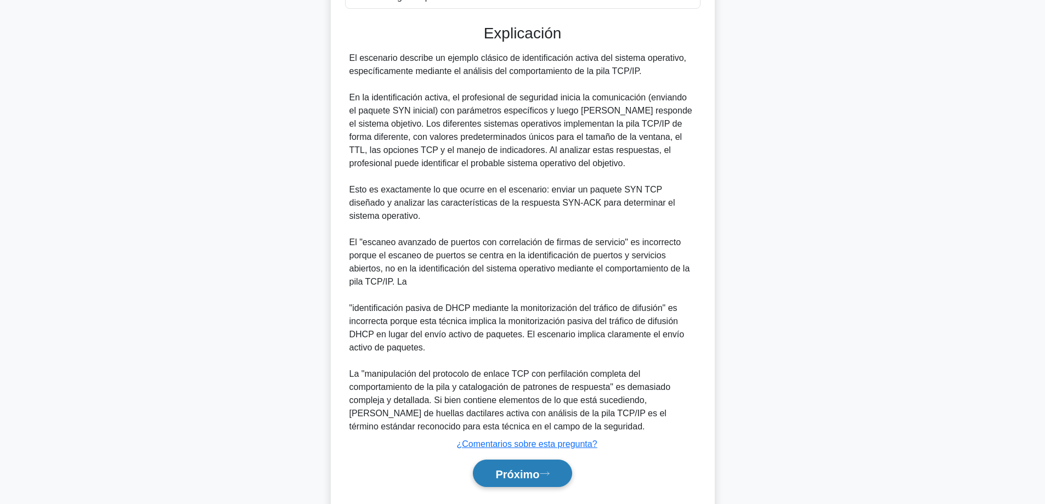
click at [524, 480] on font "Próximo" at bounding box center [517, 474] width 44 height 12
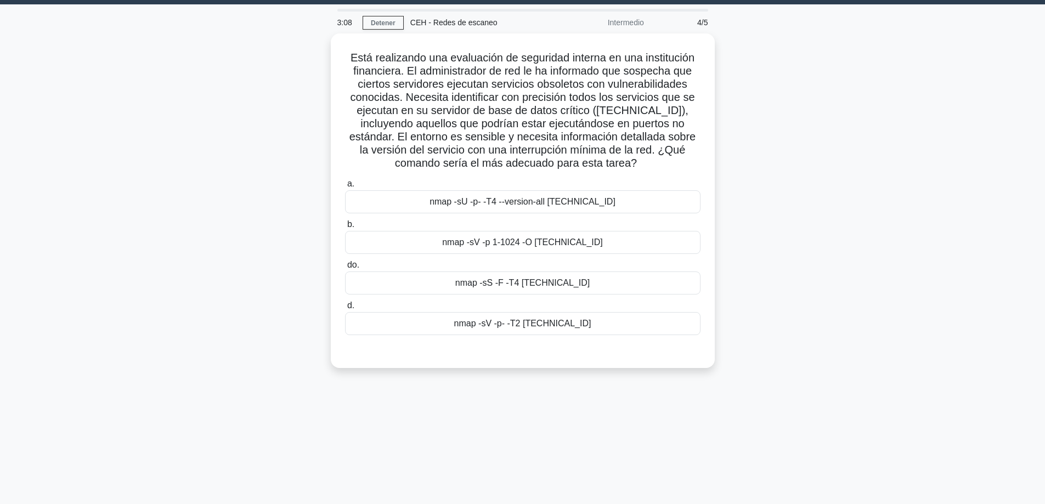
scroll to position [0, 0]
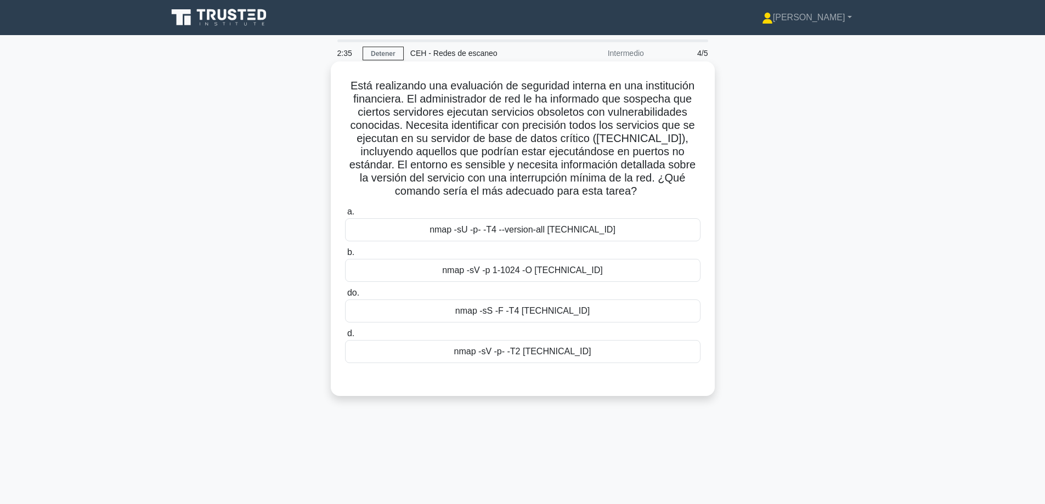
click at [551, 307] on font "nmap -sS -F -T4 10.0.0.15" at bounding box center [522, 310] width 134 height 9
click at [345, 297] on input "do. nmap -sS -F -T4 10.0.0.15" at bounding box center [345, 293] width 0 height 7
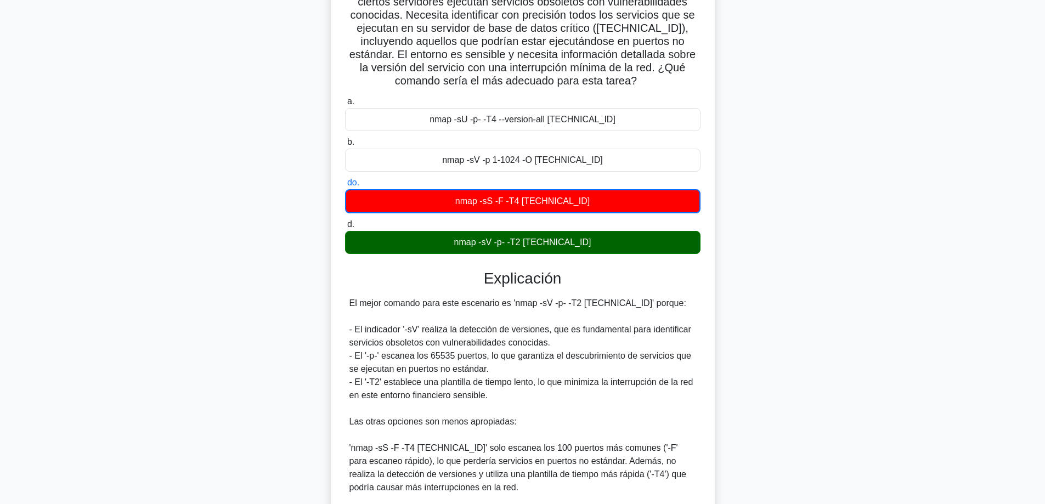
scroll to position [165, 0]
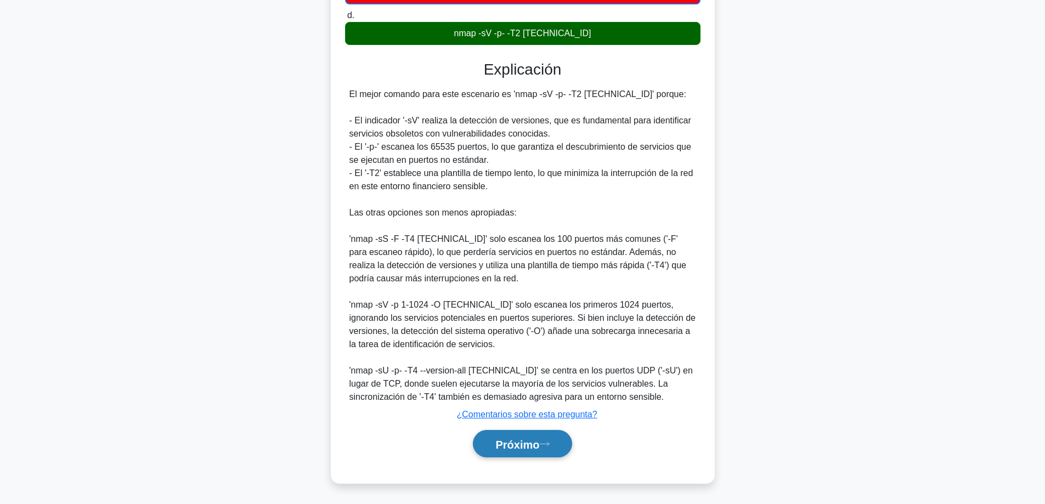
click at [515, 447] on font "Próximo" at bounding box center [517, 444] width 44 height 12
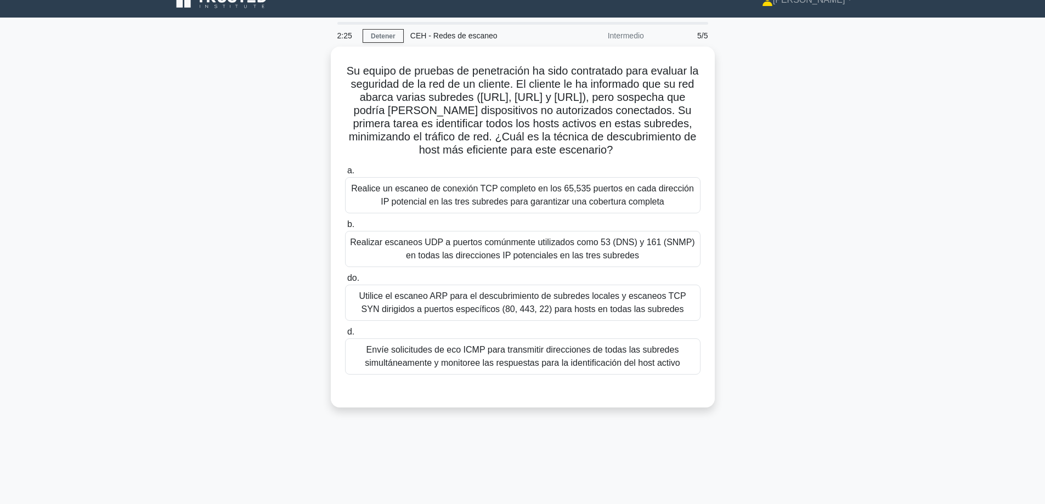
scroll to position [0, 0]
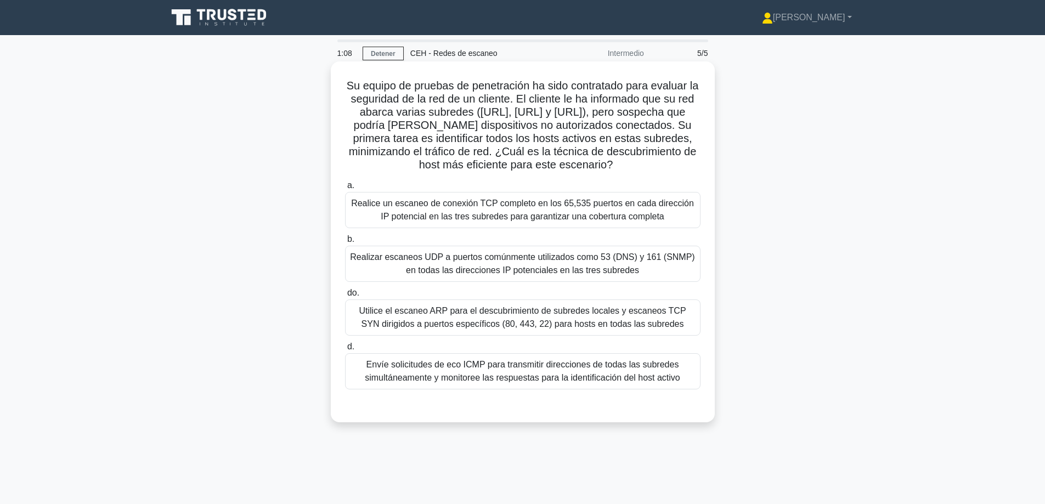
click at [454, 329] on font "Utilice el escaneo ARP para el descubrimiento de subredes locales y escaneos TC…" at bounding box center [522, 317] width 327 height 22
click at [345, 297] on input "do. Utilice el escaneo ARP para el descubrimiento de subredes locales y escaneo…" at bounding box center [345, 293] width 0 height 7
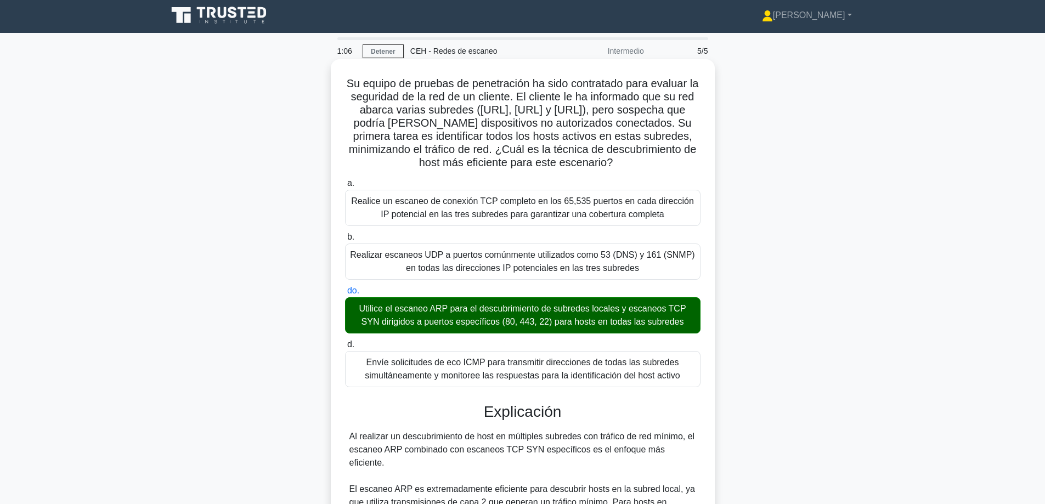
scroll to position [329, 0]
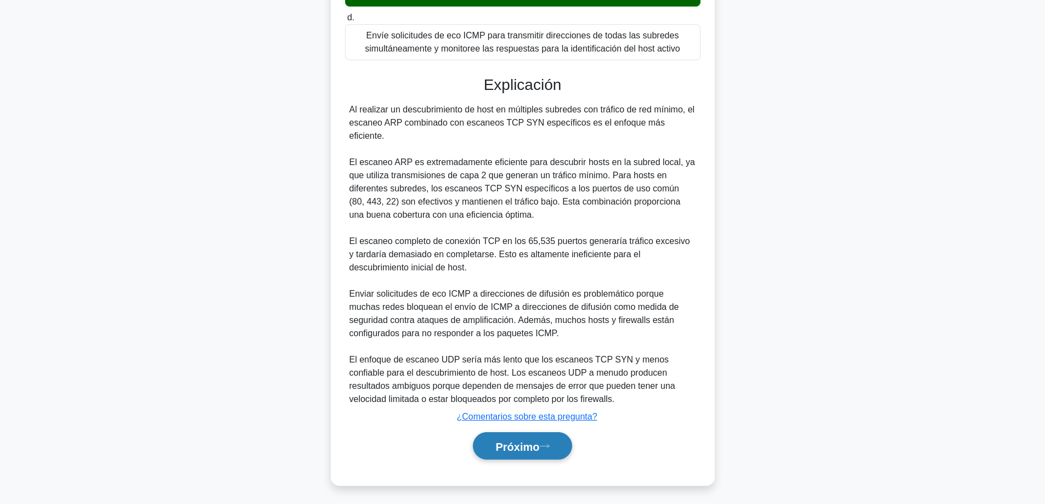
click at [532, 438] on button "Próximo" at bounding box center [522, 446] width 99 height 28
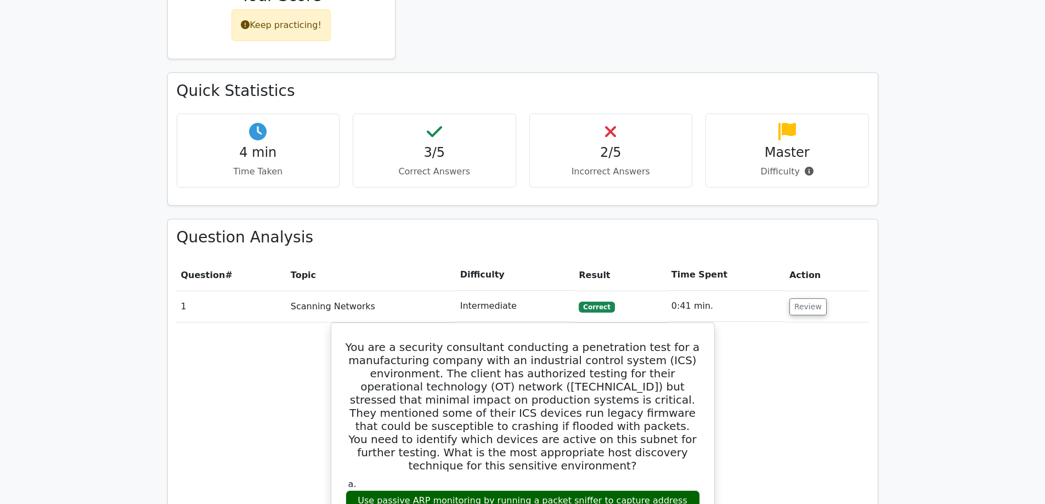
scroll to position [274, 0]
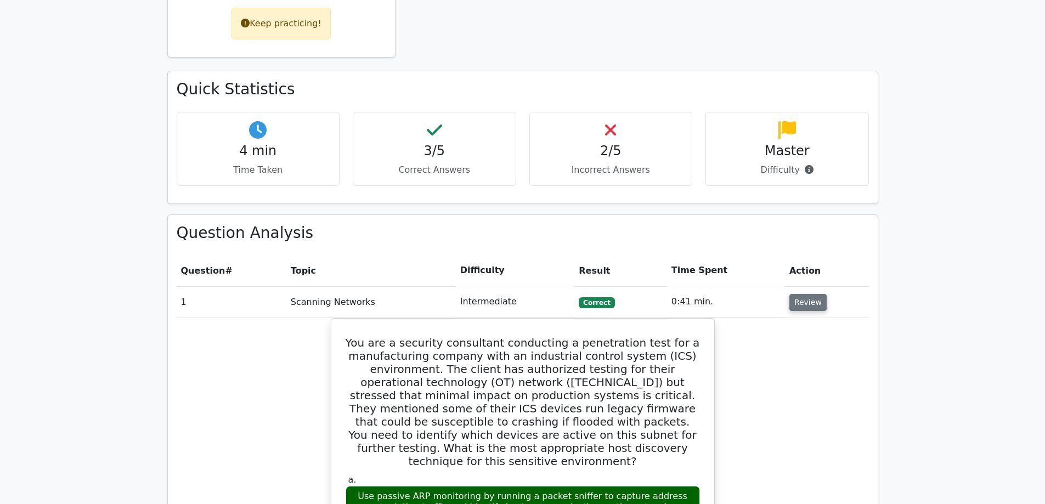
click at [794, 296] on button "Review" at bounding box center [807, 302] width 37 height 17
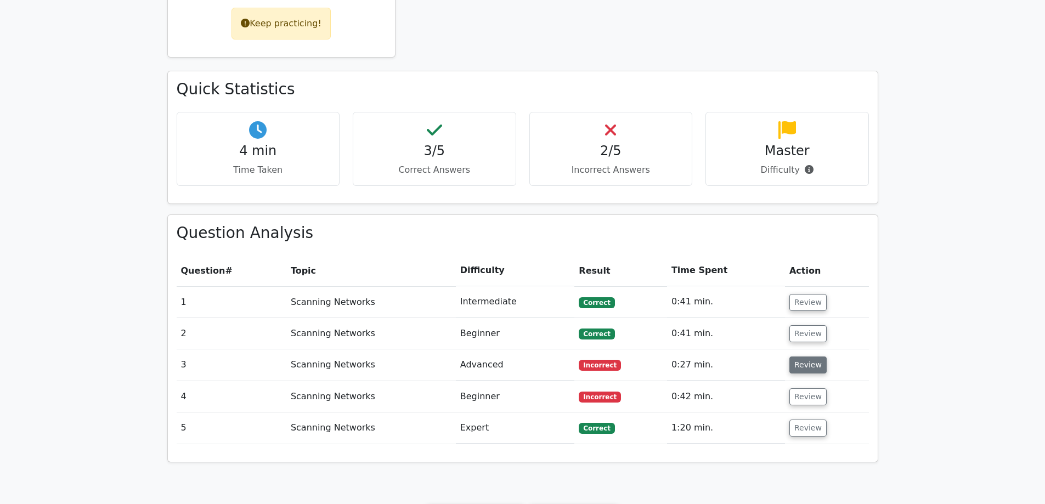
click at [814, 370] on button "Review" at bounding box center [807, 365] width 37 height 17
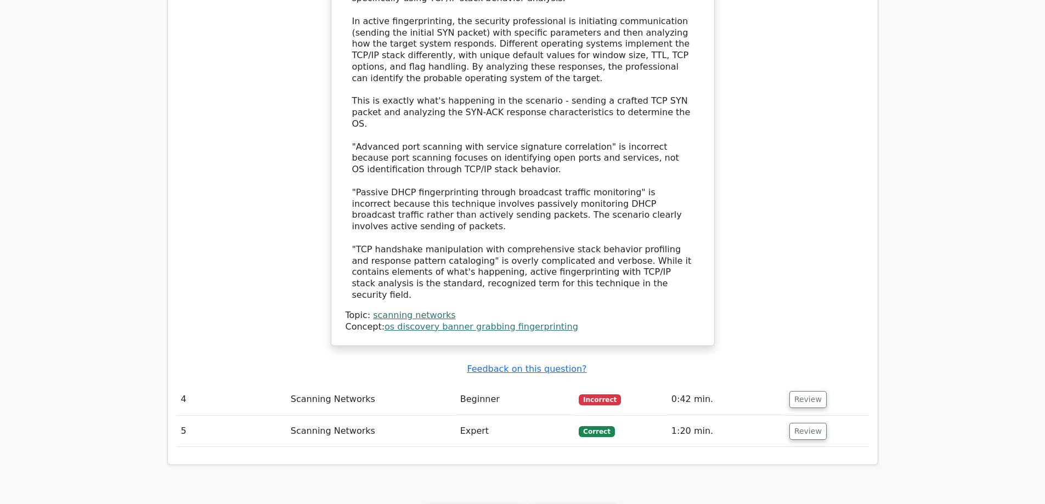
scroll to position [1130, 0]
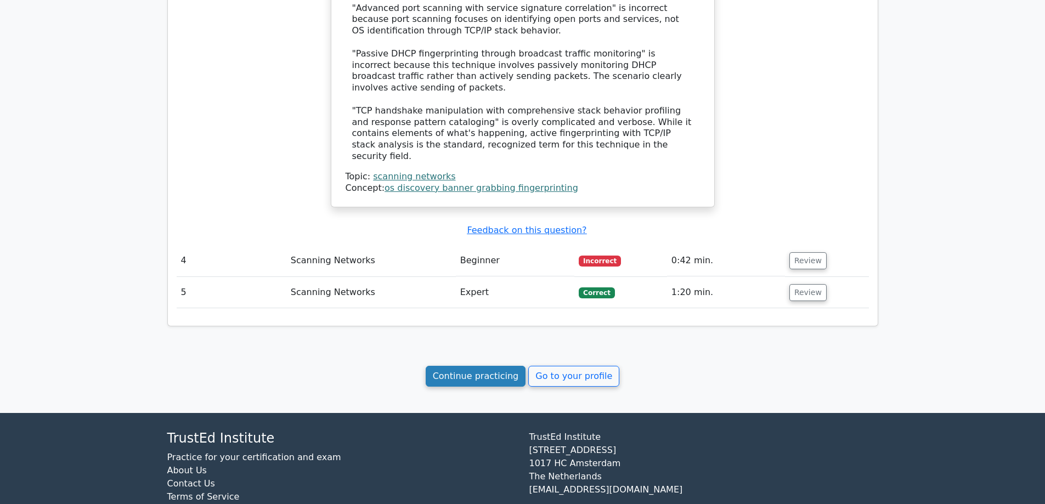
click at [453, 366] on link "Continue practicing" at bounding box center [476, 376] width 100 height 21
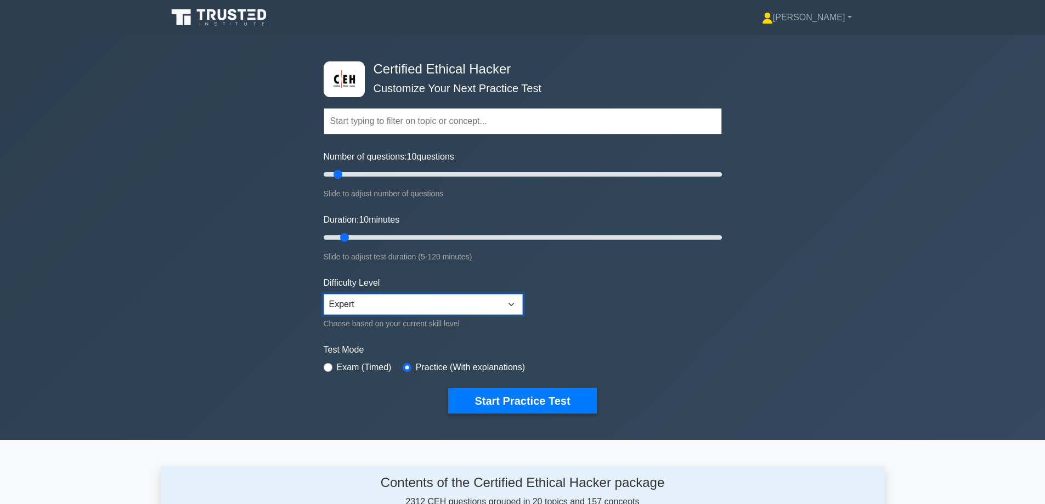
click at [333, 303] on select "Beginner Intermediate Expert" at bounding box center [423, 304] width 199 height 21
select select "beginner"
click at [324, 294] on select "Beginner Intermediate Expert" at bounding box center [423, 304] width 199 height 21
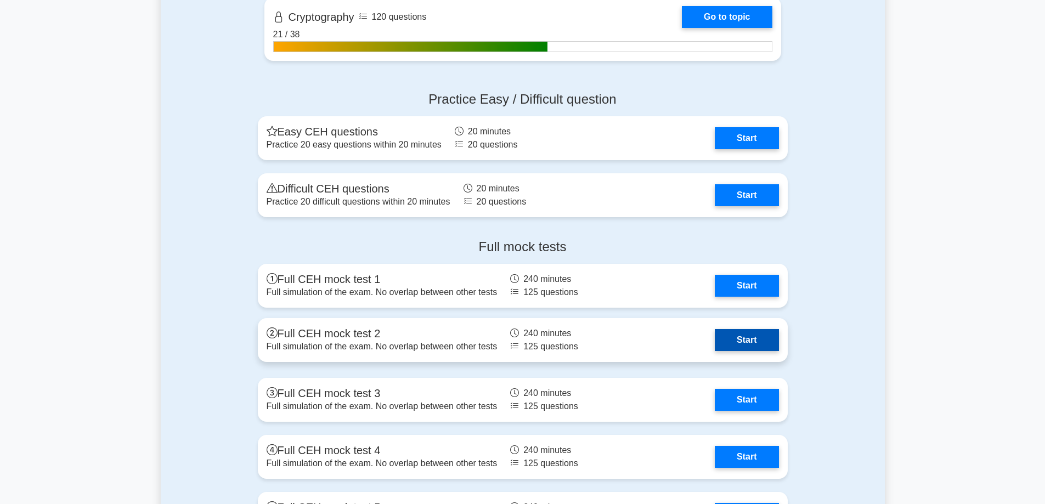
scroll to position [1995, 0]
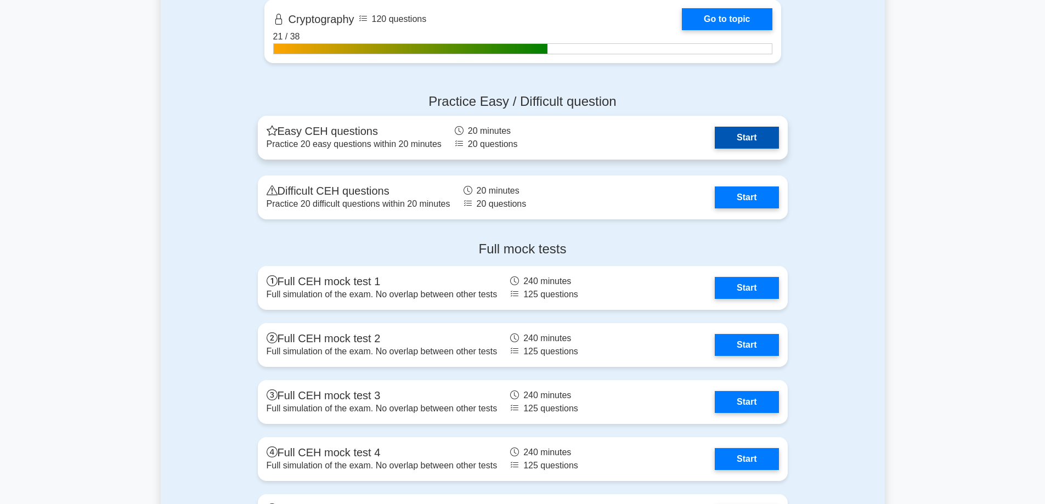
click at [715, 149] on link "Start" at bounding box center [747, 138] width 64 height 22
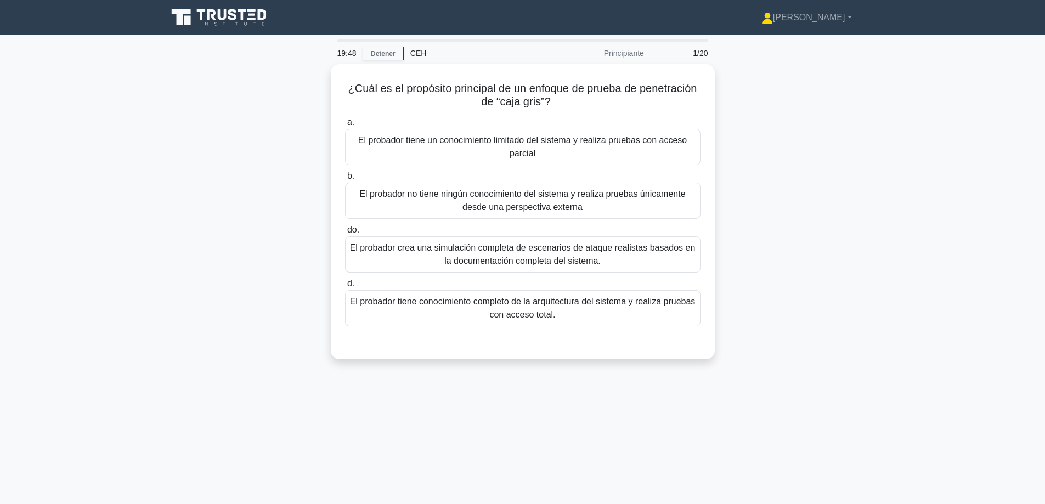
click at [483, 367] on div "¿Cuál es el propósito principal de un enfoque de prueba de penetración de “caja…" at bounding box center [523, 218] width 724 height 308
click at [538, 143] on font "El probador tiene un conocimiento limitado del sistema y realiza pruebas con ac…" at bounding box center [522, 144] width 329 height 22
click at [345, 123] on input "a. El probador tiene un conocimiento limitado del sistema y realiza pruebas con…" at bounding box center [345, 119] width 0 height 7
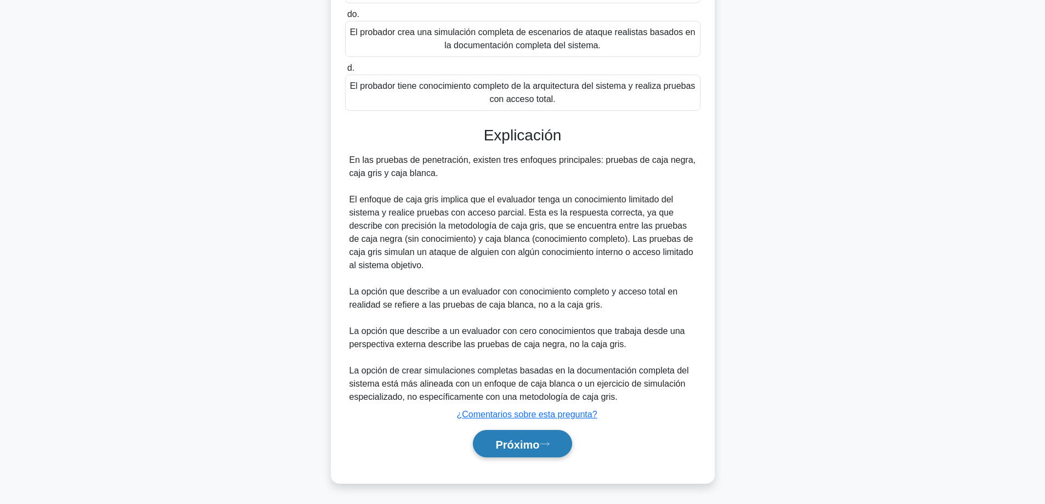
click at [506, 436] on button "Próximo" at bounding box center [522, 444] width 99 height 28
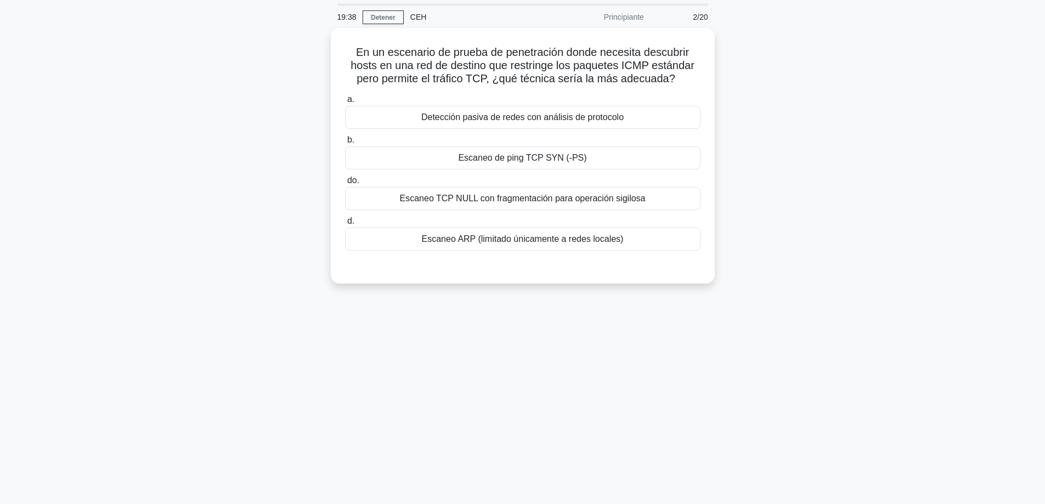
scroll to position [33, 0]
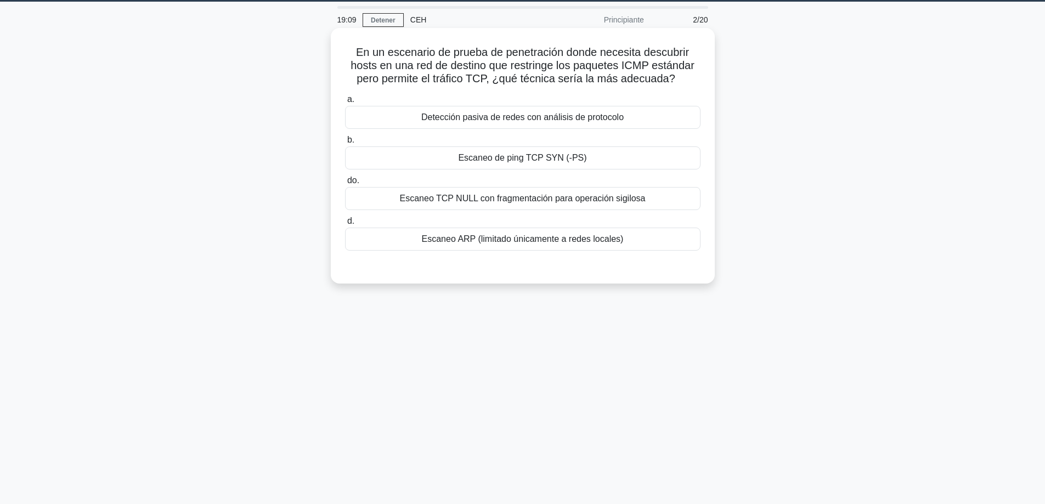
click at [552, 203] on font "Escaneo TCP NULL con fragmentación para operación sigilosa" at bounding box center [523, 198] width 246 height 9
click at [345, 184] on input "do. Escaneo TCP NULL con fragmentación para operación sigilosa" at bounding box center [345, 180] width 0 height 7
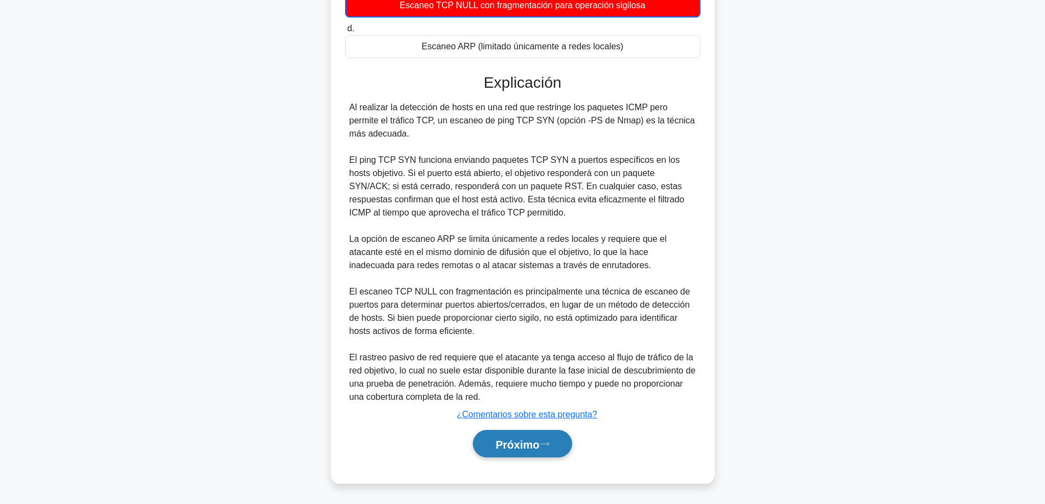
click at [498, 442] on font "Próximo" at bounding box center [517, 444] width 44 height 12
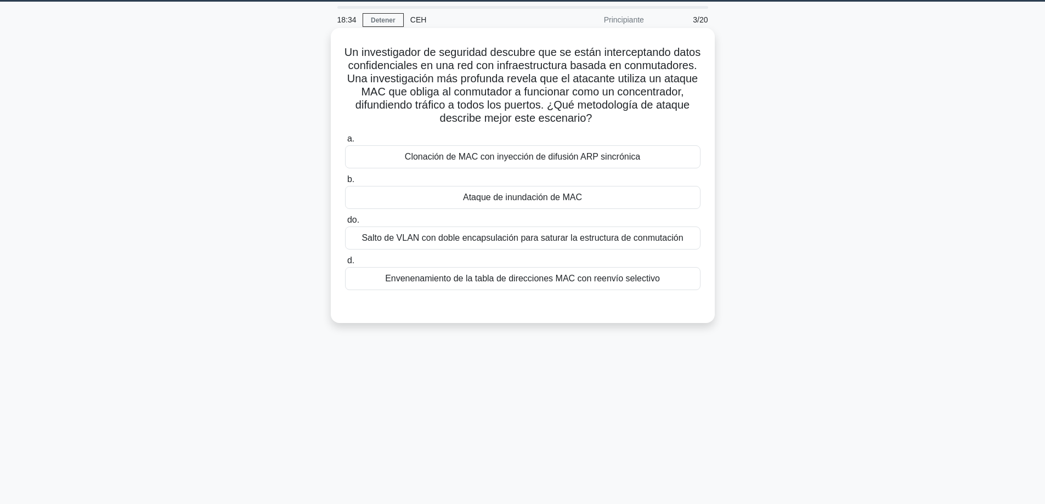
click at [588, 283] on font "Envenenamiento de la tabla de direcciones MAC con reenvío selectivo" at bounding box center [522, 278] width 275 height 9
click at [345, 264] on input "d. Envenenamiento de la tabla de direcciones MAC con reenvío selectivo" at bounding box center [345, 260] width 0 height 7
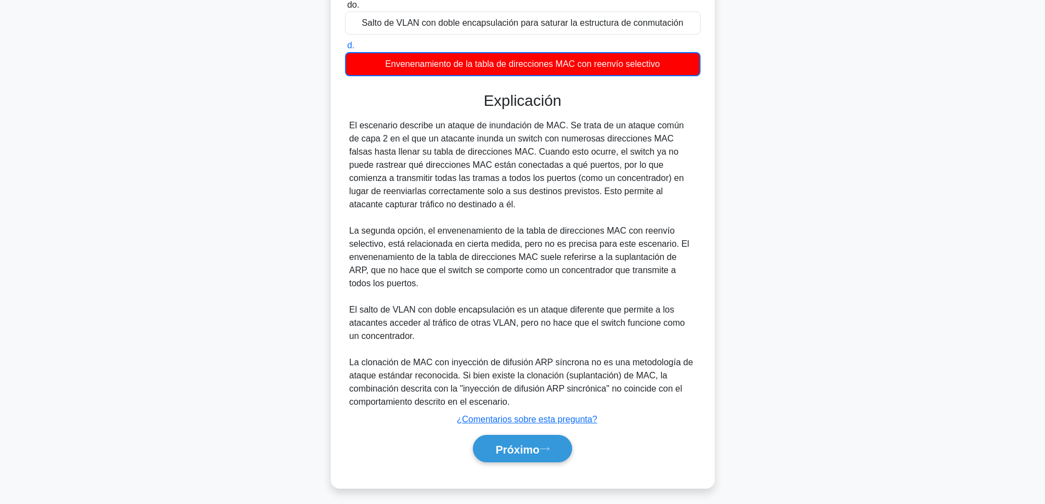
scroll to position [255, 0]
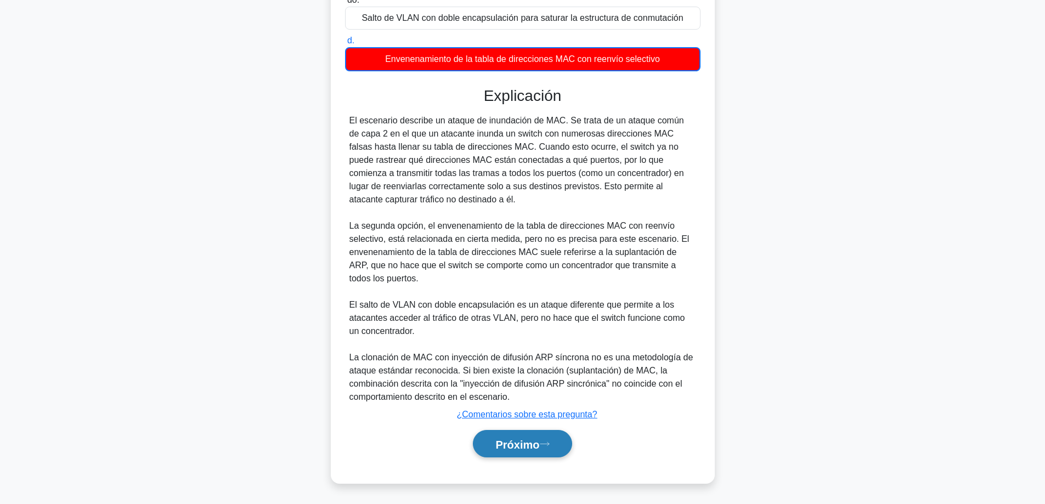
click at [505, 441] on font "Próximo" at bounding box center [517, 444] width 44 height 12
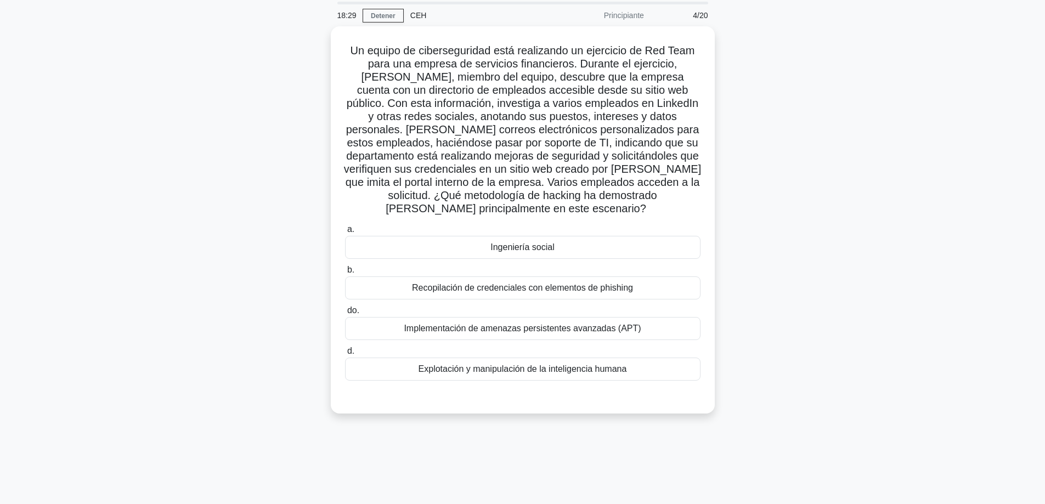
scroll to position [33, 0]
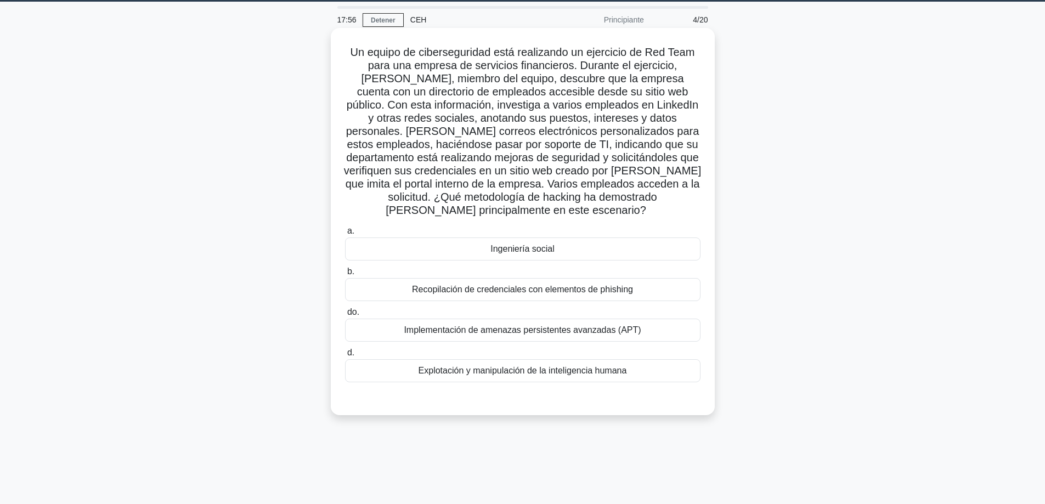
click at [550, 293] on font "Recopilación de credenciales con elementos de phishing" at bounding box center [522, 289] width 221 height 9
click at [345, 275] on input "b. Recopilación de credenciales con elementos de phishing" at bounding box center [345, 271] width 0 height 7
